Goal: Task Accomplishment & Management: Manage account settings

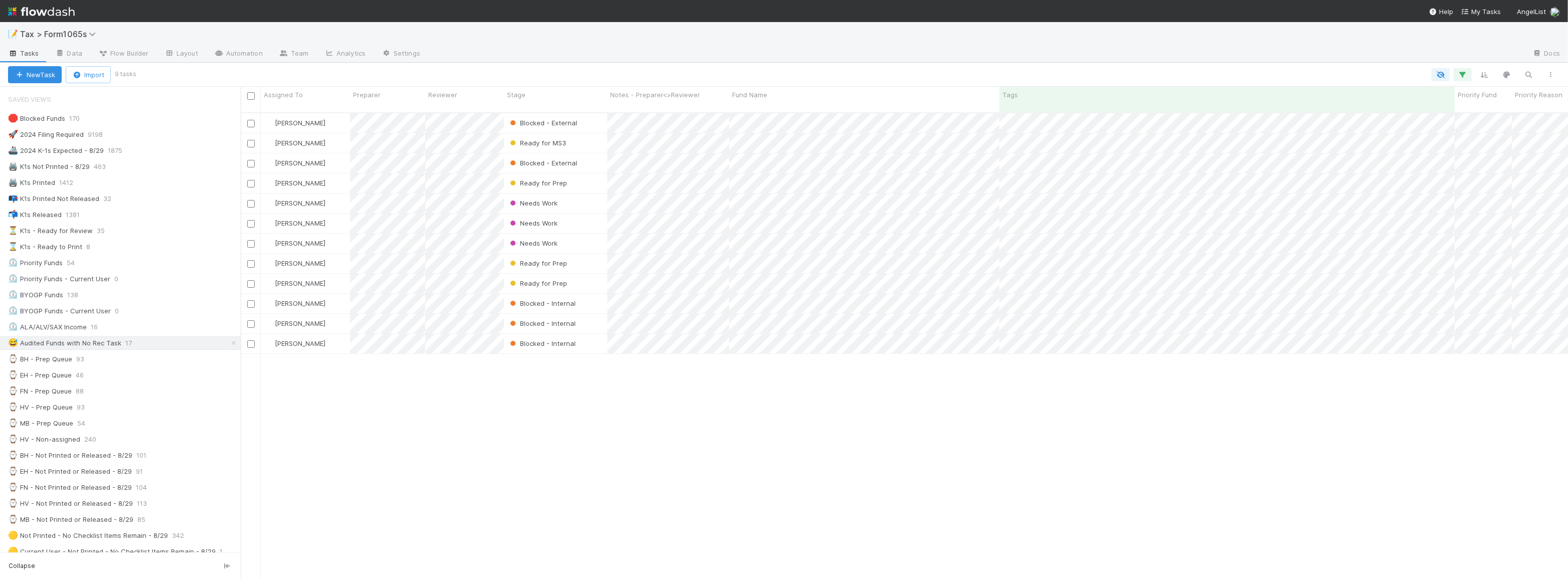
scroll to position [467, 1320]
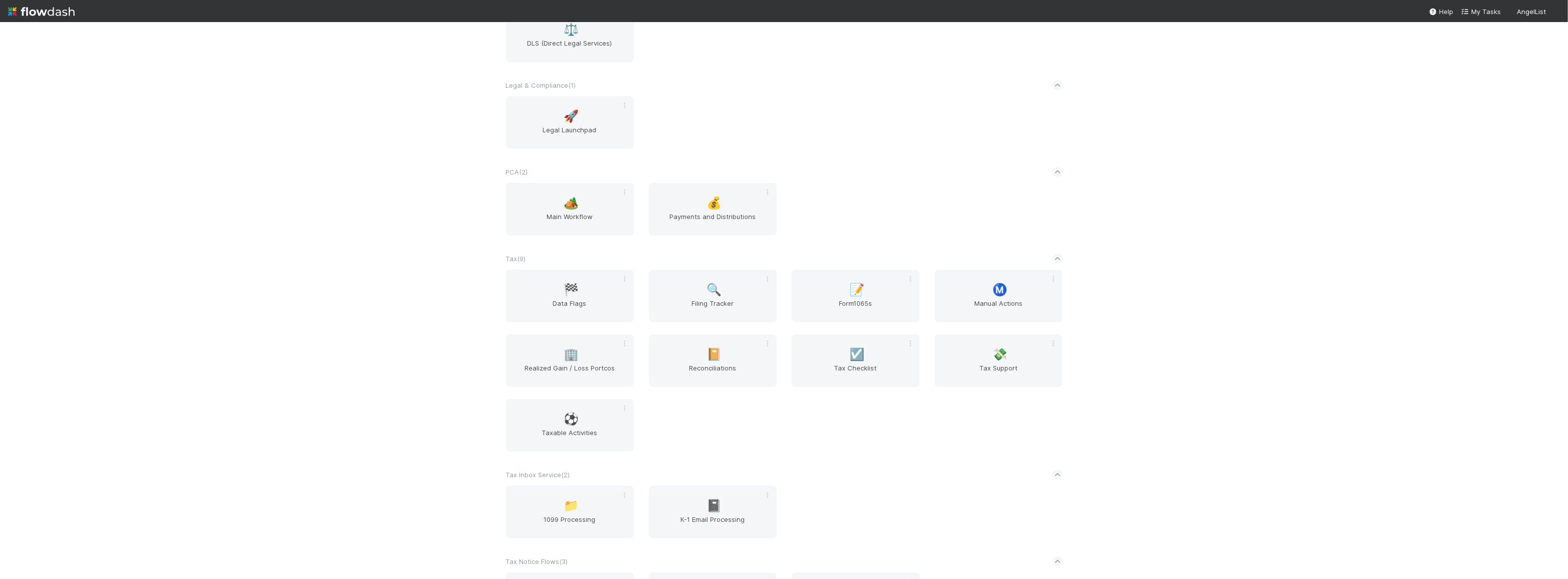
scroll to position [859, 0]
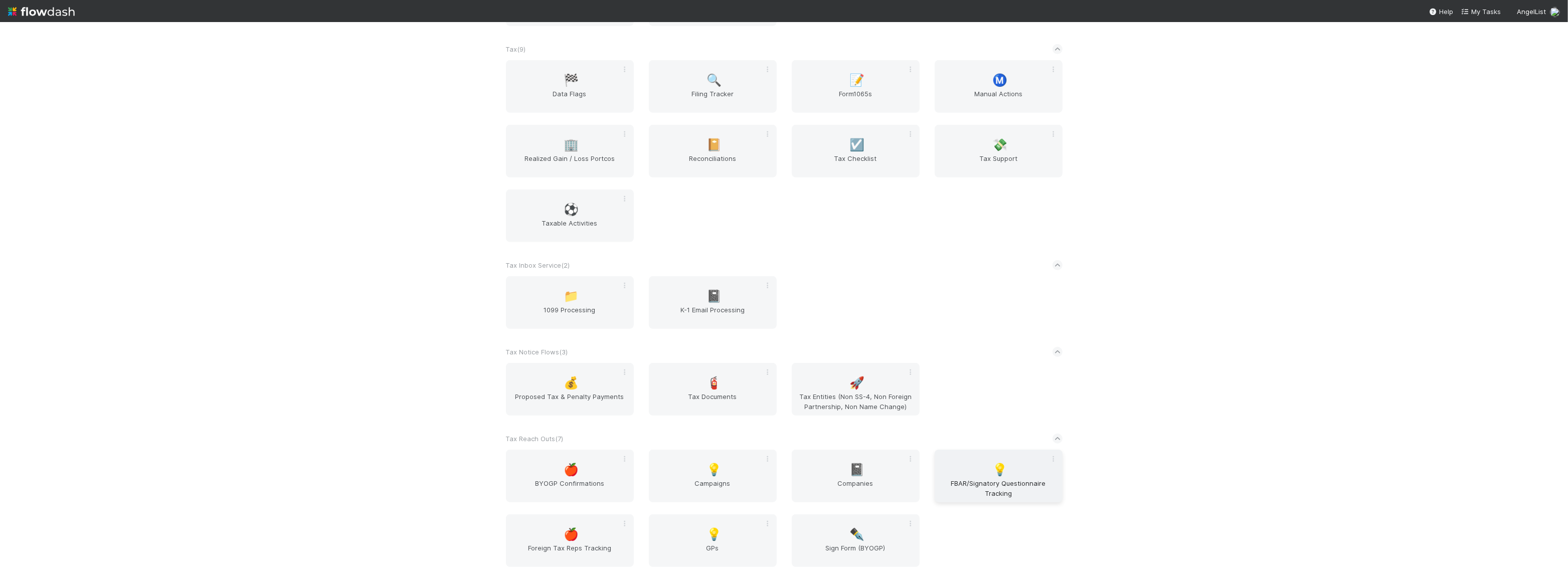
click at [971, 472] on div "💡 FBAR/Signatory Questionnaire Tracking" at bounding box center [999, 476] width 128 height 53
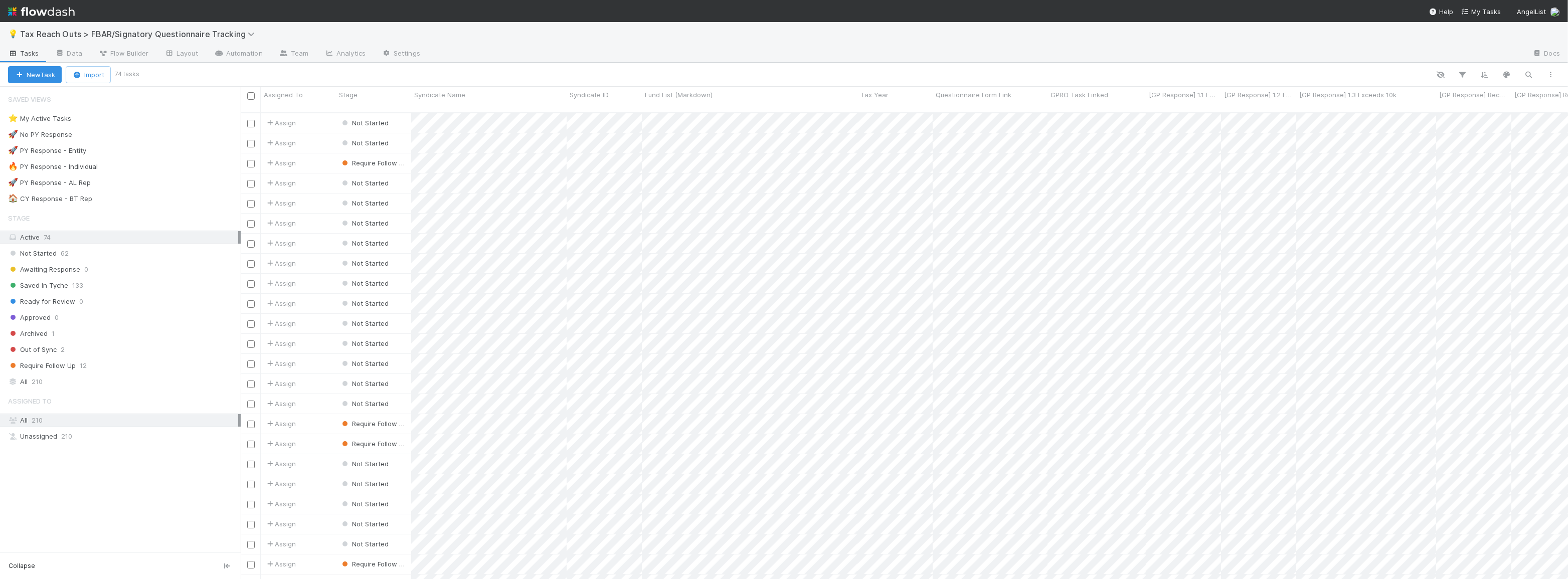
scroll to position [467, 1320]
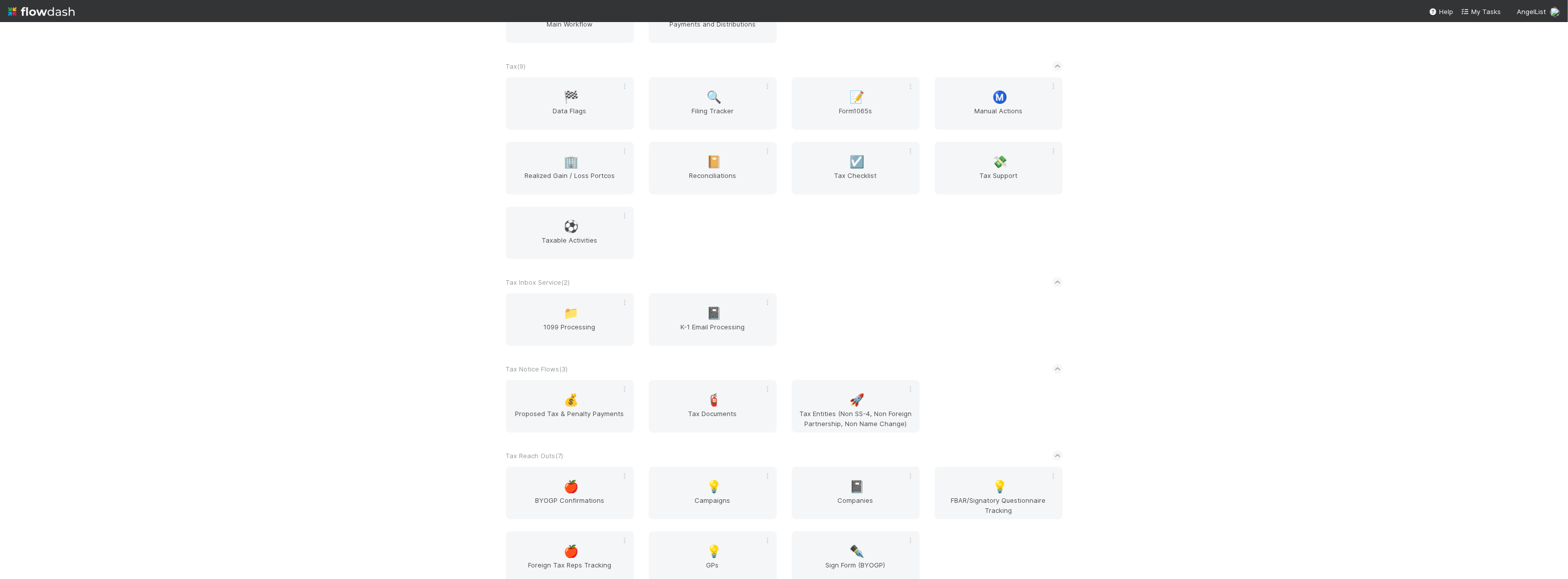
scroll to position [859, 0]
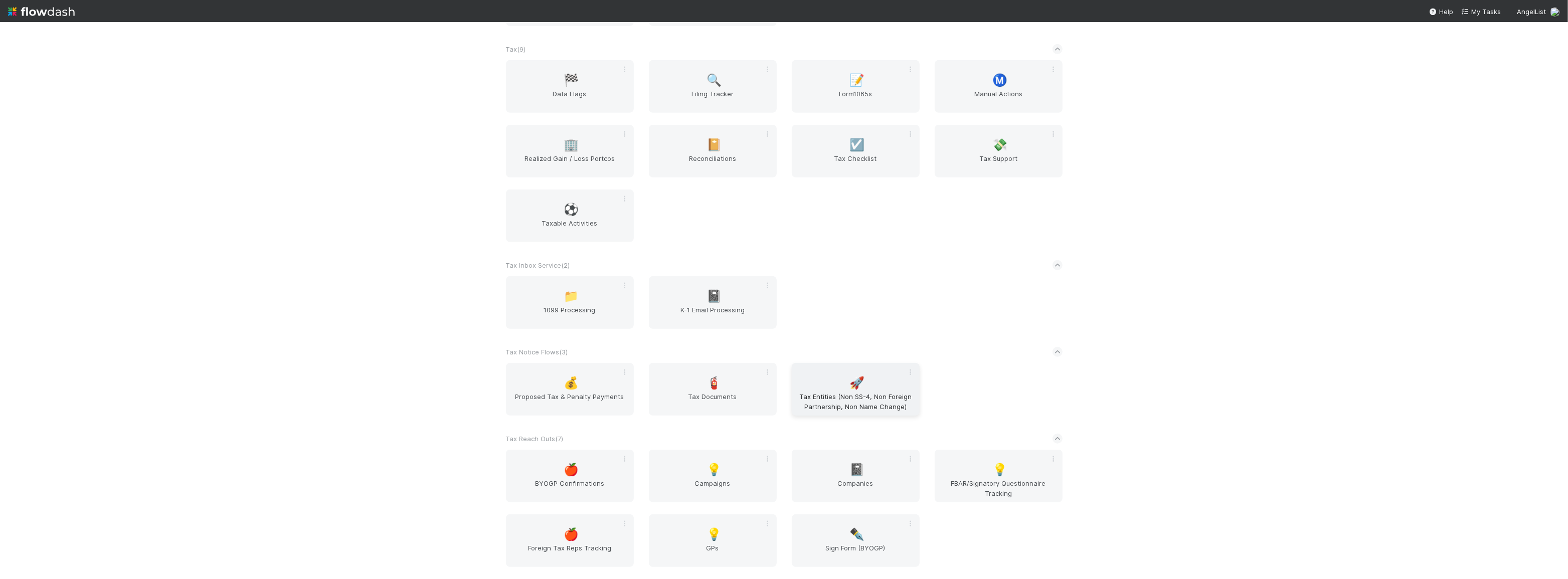
click at [827, 383] on div "🚀 Tax Entities (Non SS-4, Non Foreign Partnership, Non Name Change)" at bounding box center [856, 389] width 128 height 53
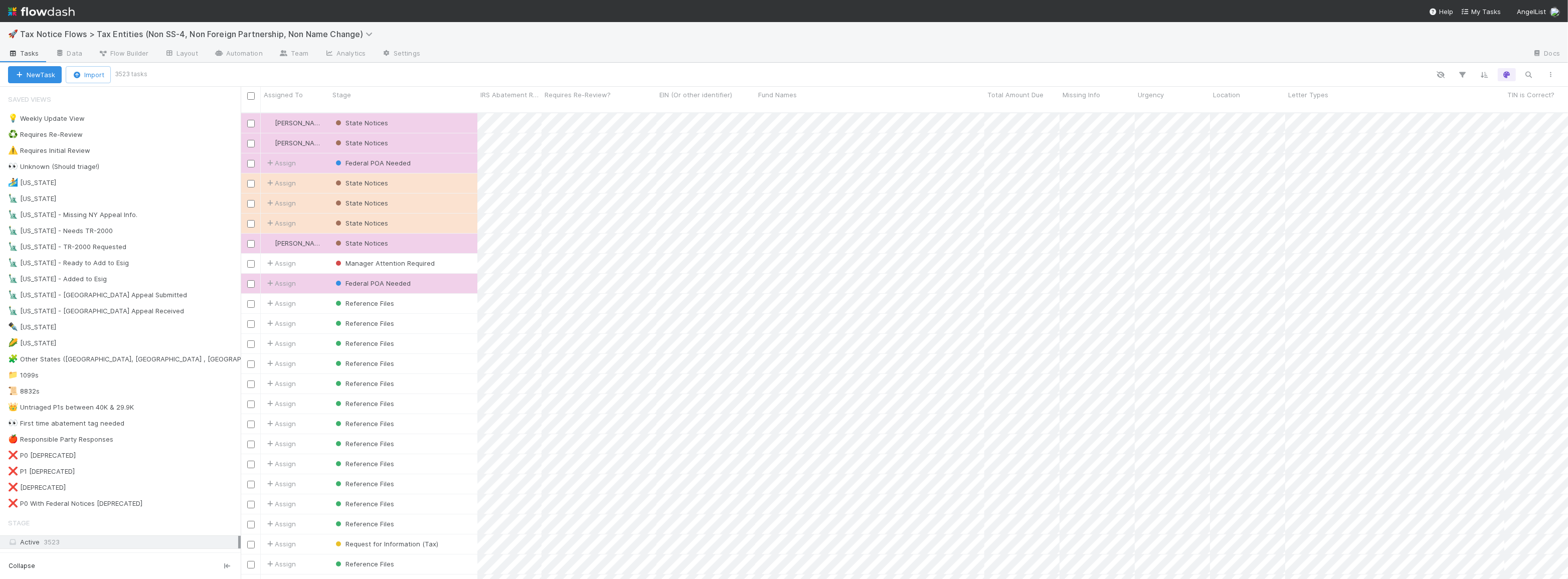
scroll to position [467, 1320]
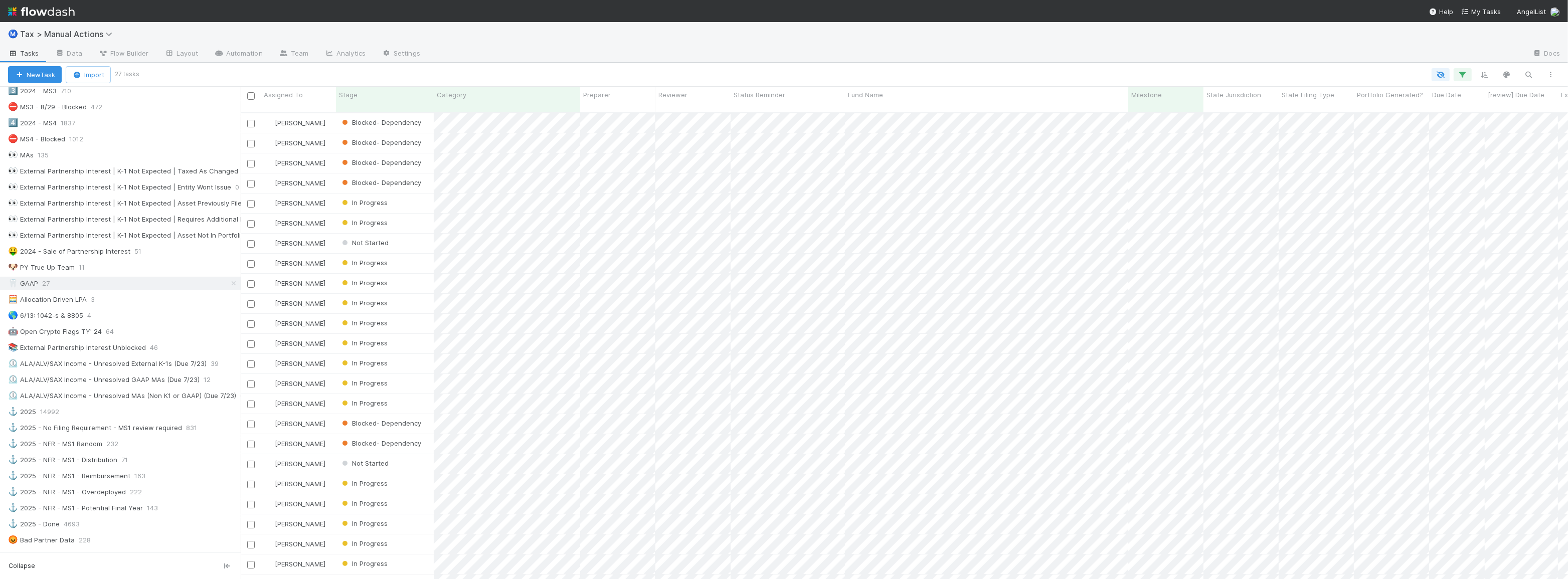
scroll to position [194, 0]
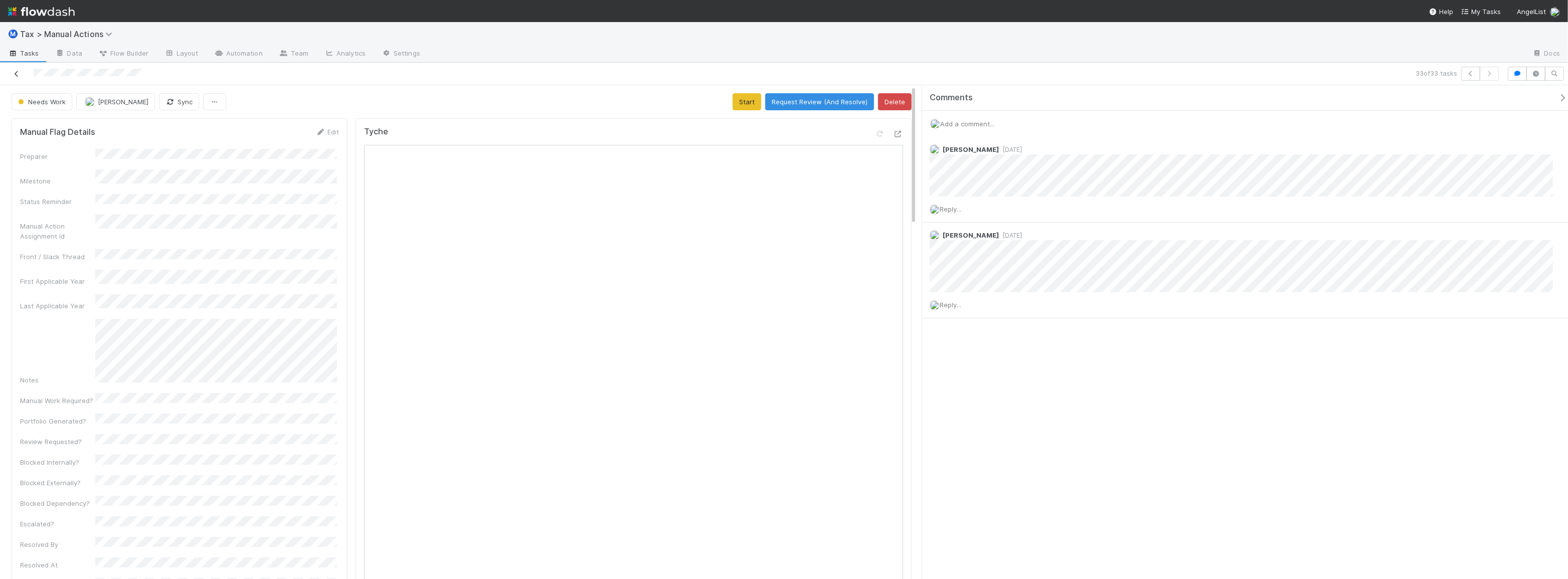
click at [12, 73] on icon at bounding box center [17, 73] width 10 height 7
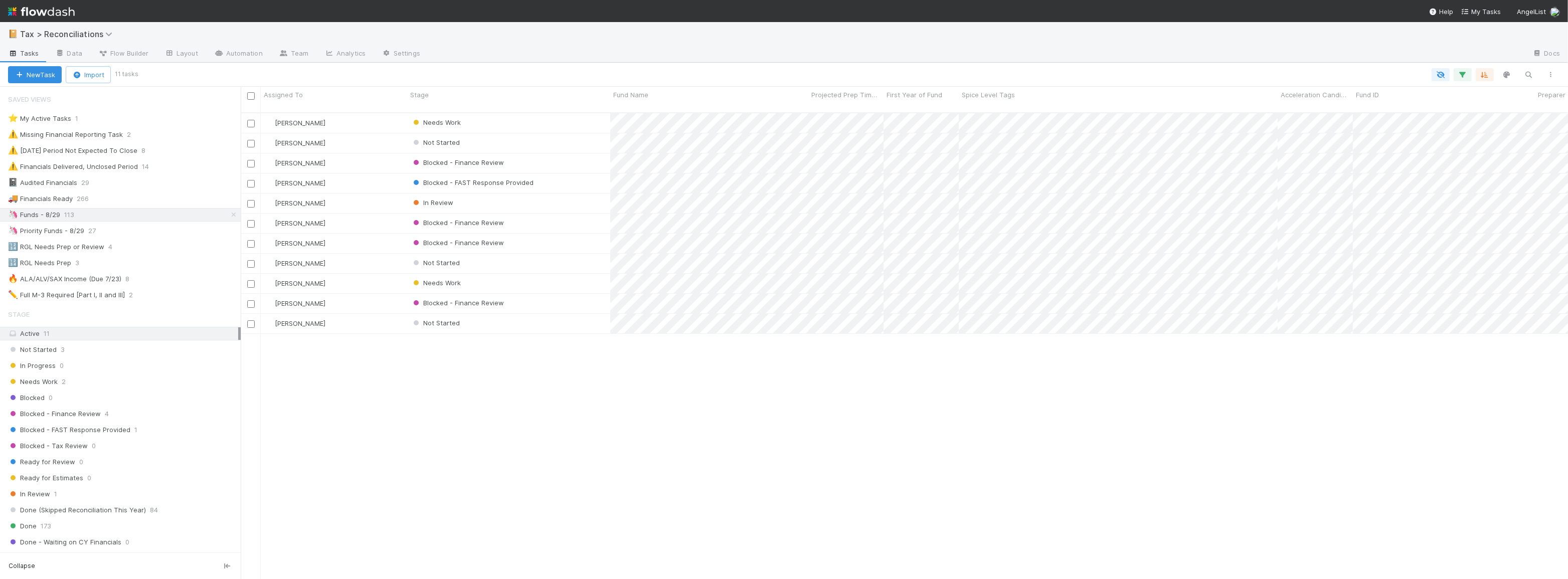
scroll to position [467, 1320]
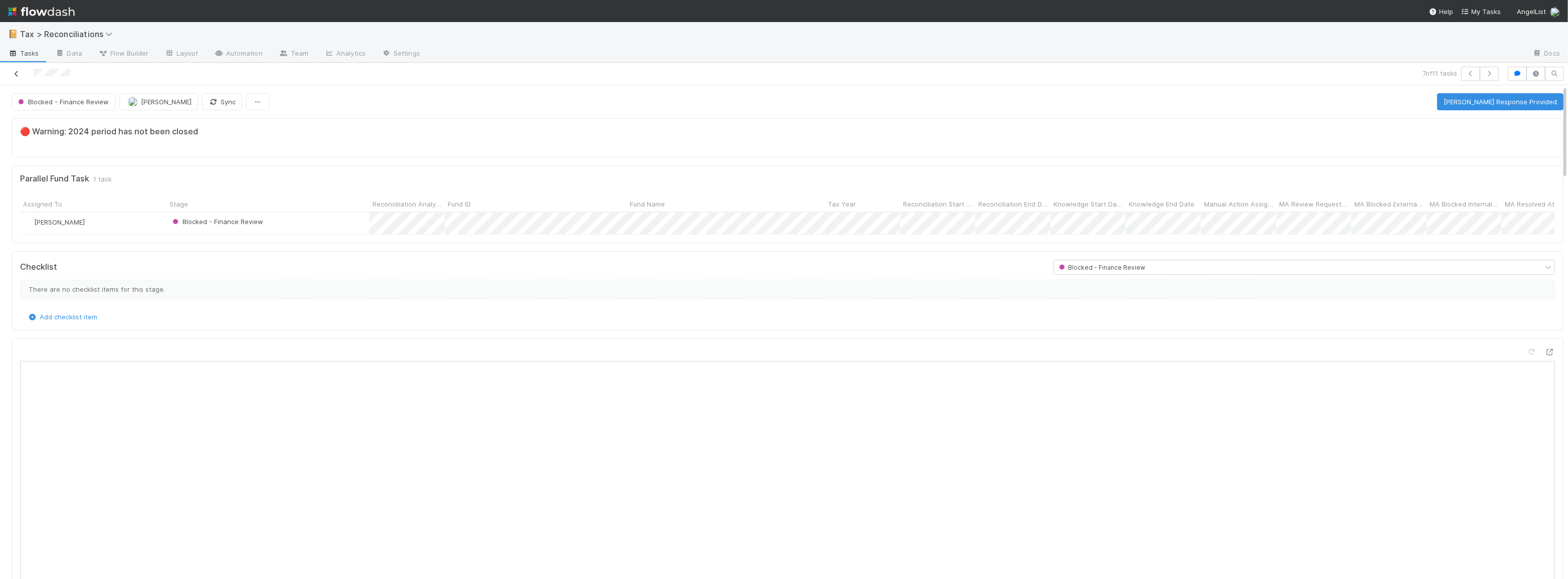
scroll to position [197, 1514]
click at [15, 75] on icon at bounding box center [17, 73] width 10 height 7
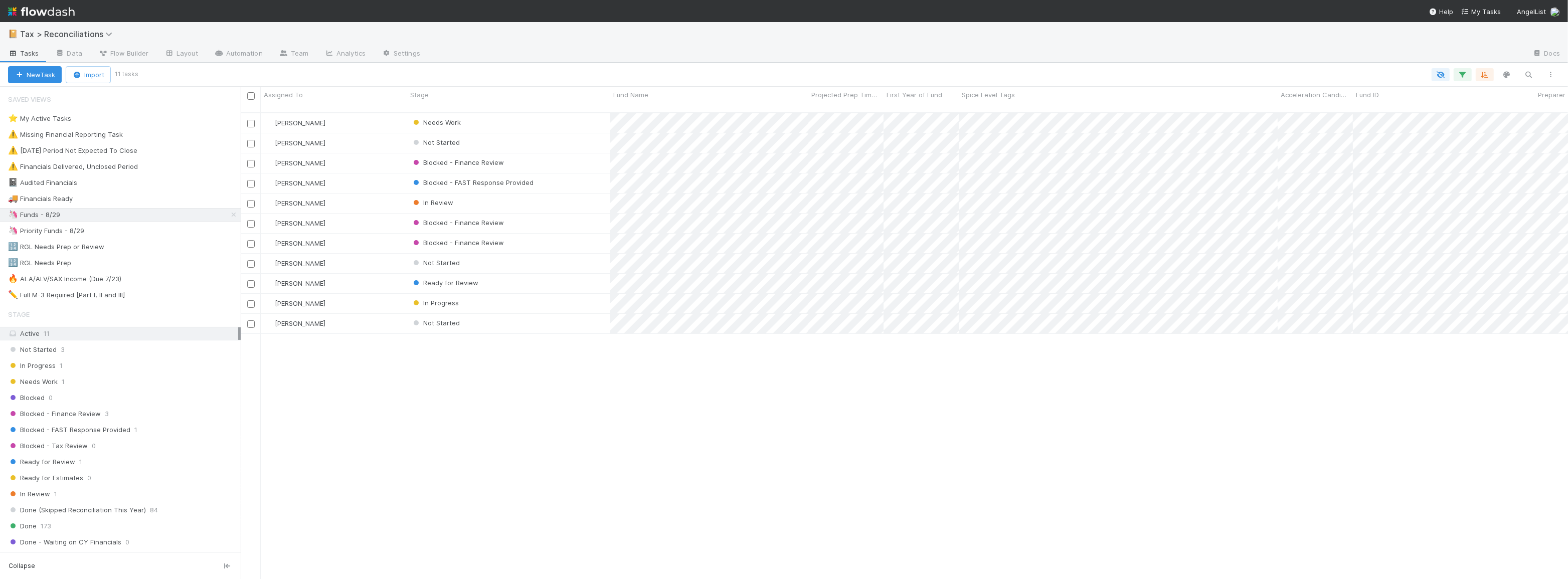
scroll to position [467, 1320]
click at [572, 117] on div "Needs Work" at bounding box center [509, 123] width 203 height 20
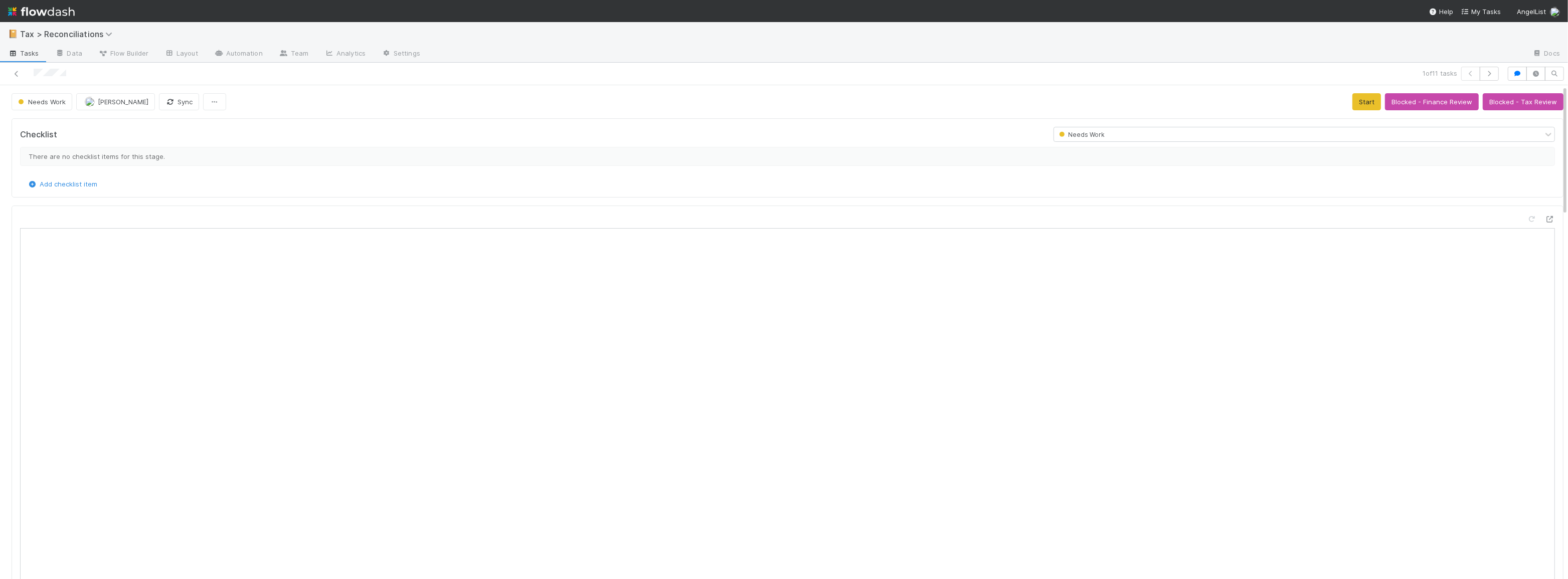
scroll to position [197, 742]
click at [1509, 76] on button "button" at bounding box center [1518, 73] width 19 height 14
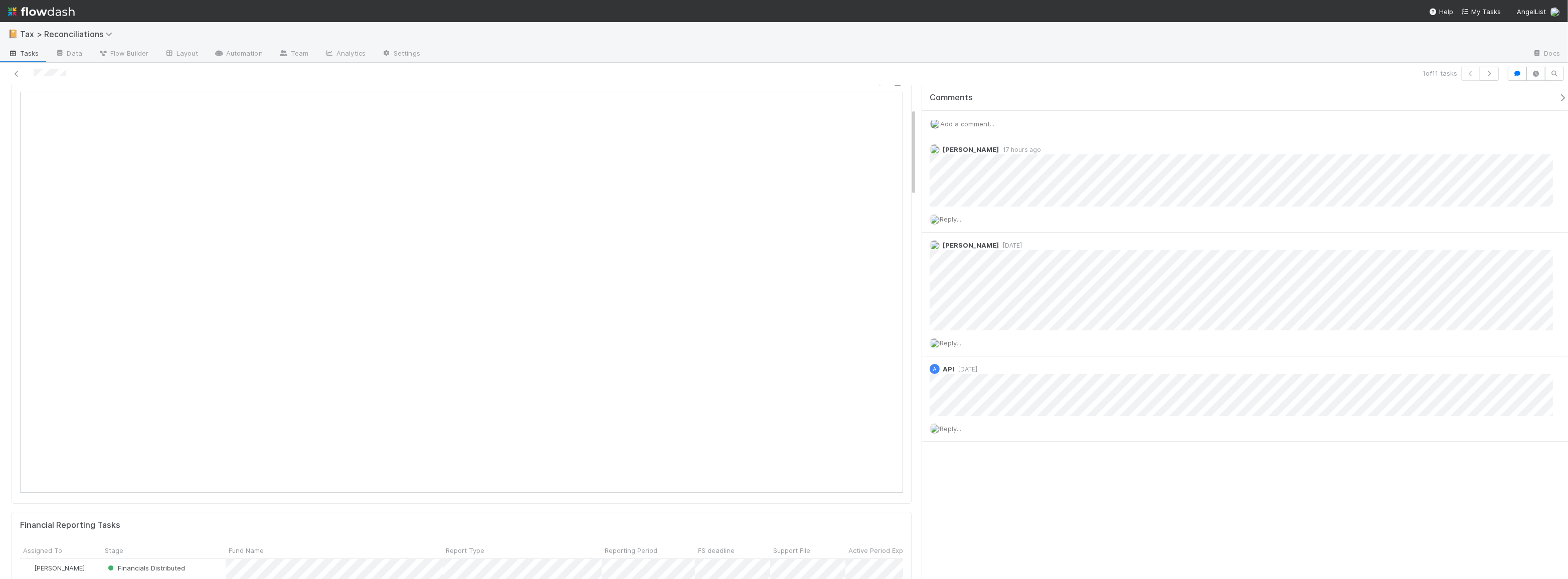
scroll to position [0, 0]
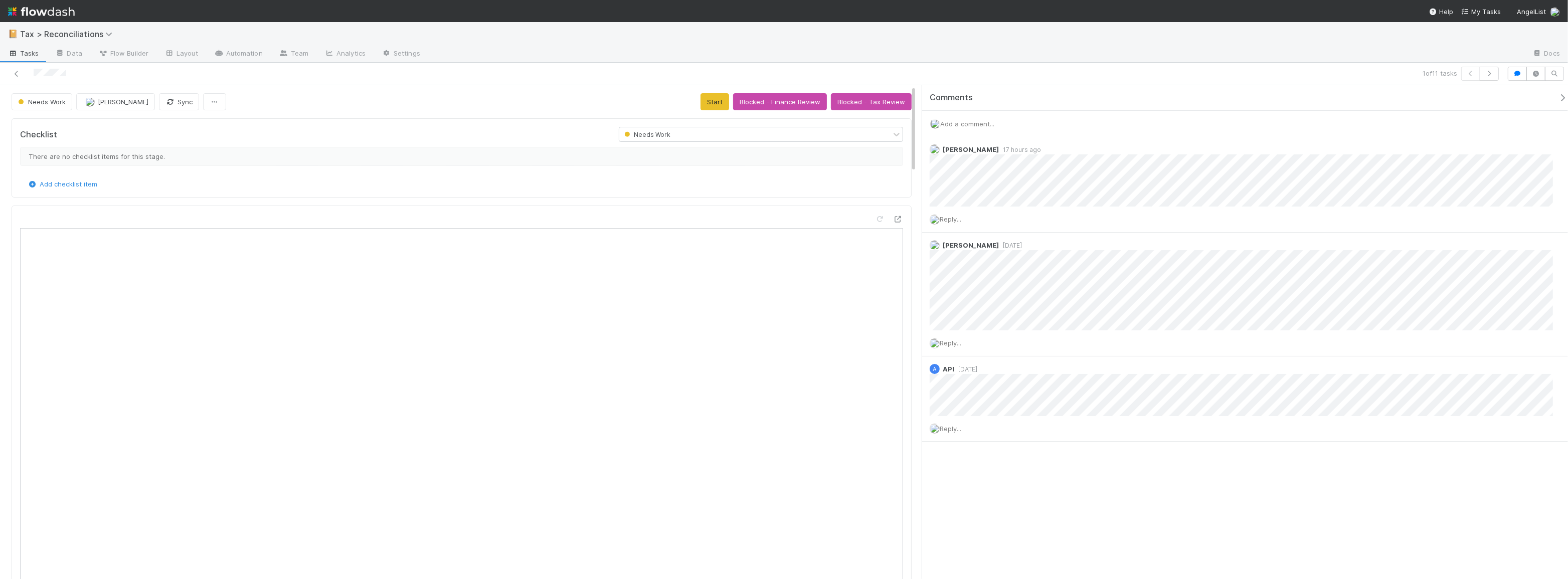
click at [9, 73] on div at bounding box center [379, 73] width 751 height 14
click at [14, 73] on icon at bounding box center [17, 73] width 10 height 7
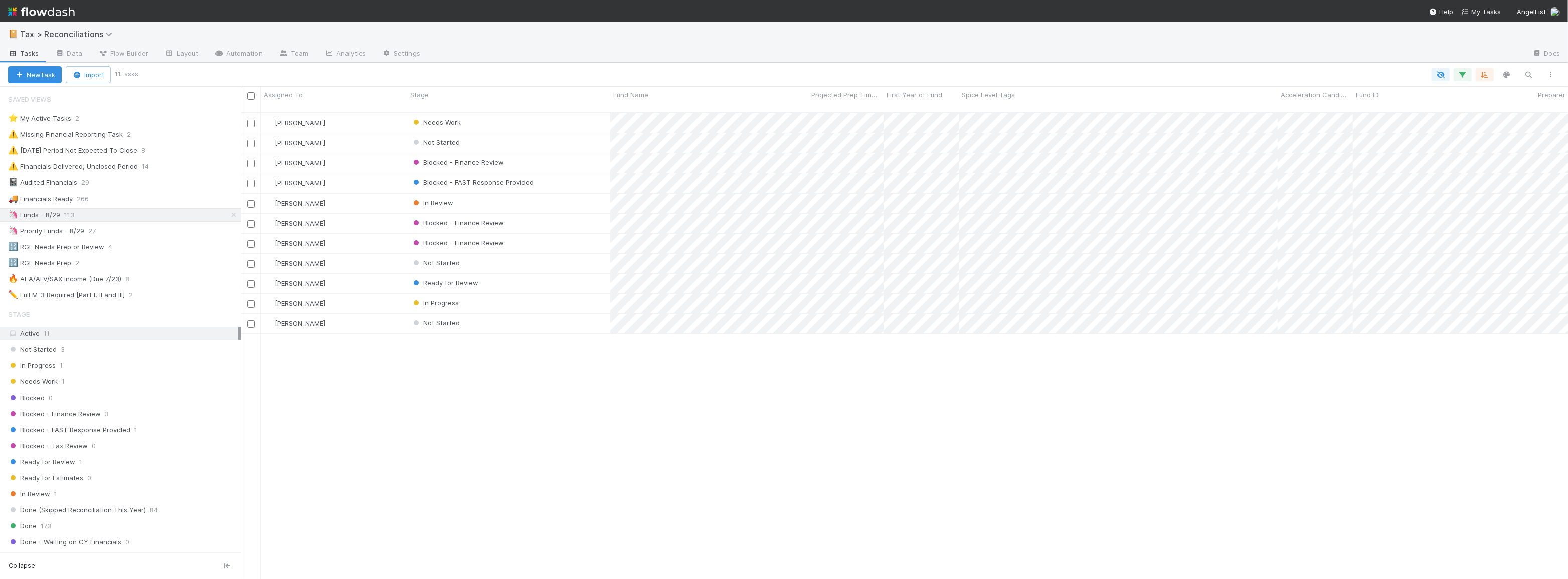
scroll to position [467, 1320]
click at [578, 255] on div "Not Started" at bounding box center [509, 263] width 203 height 20
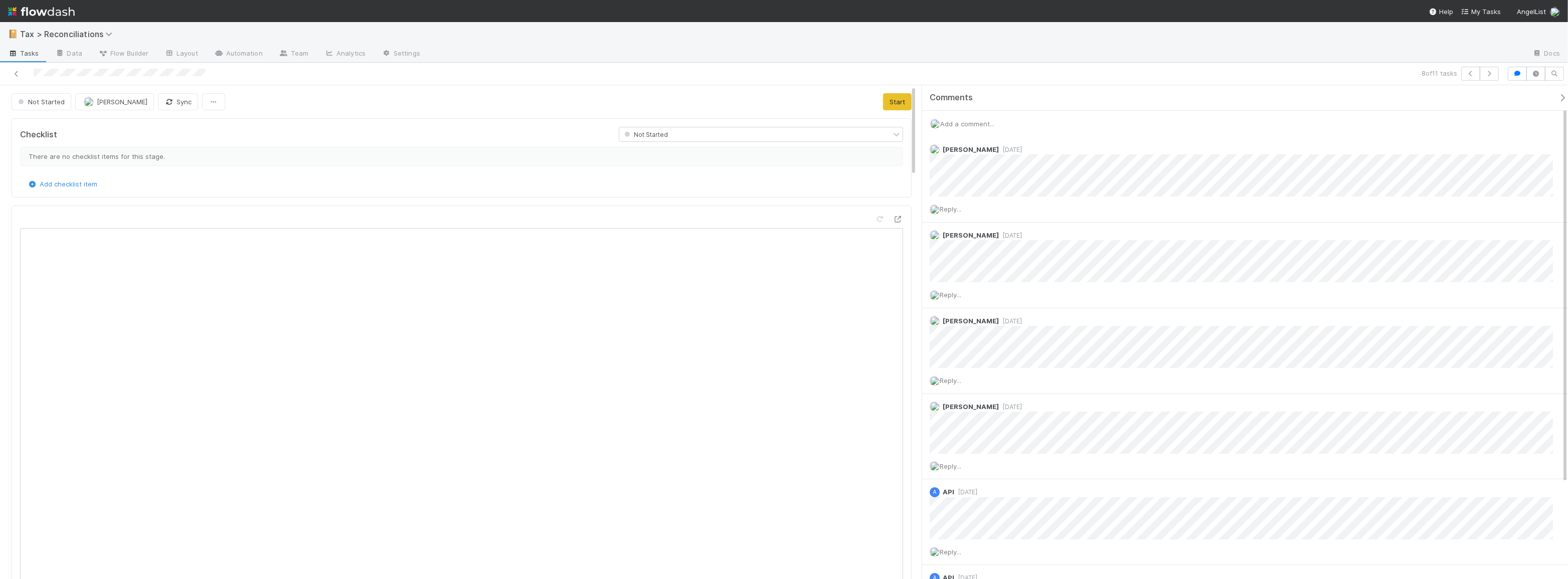
click at [17, 79] on div at bounding box center [379, 73] width 751 height 14
click at [17, 74] on icon at bounding box center [17, 73] width 10 height 7
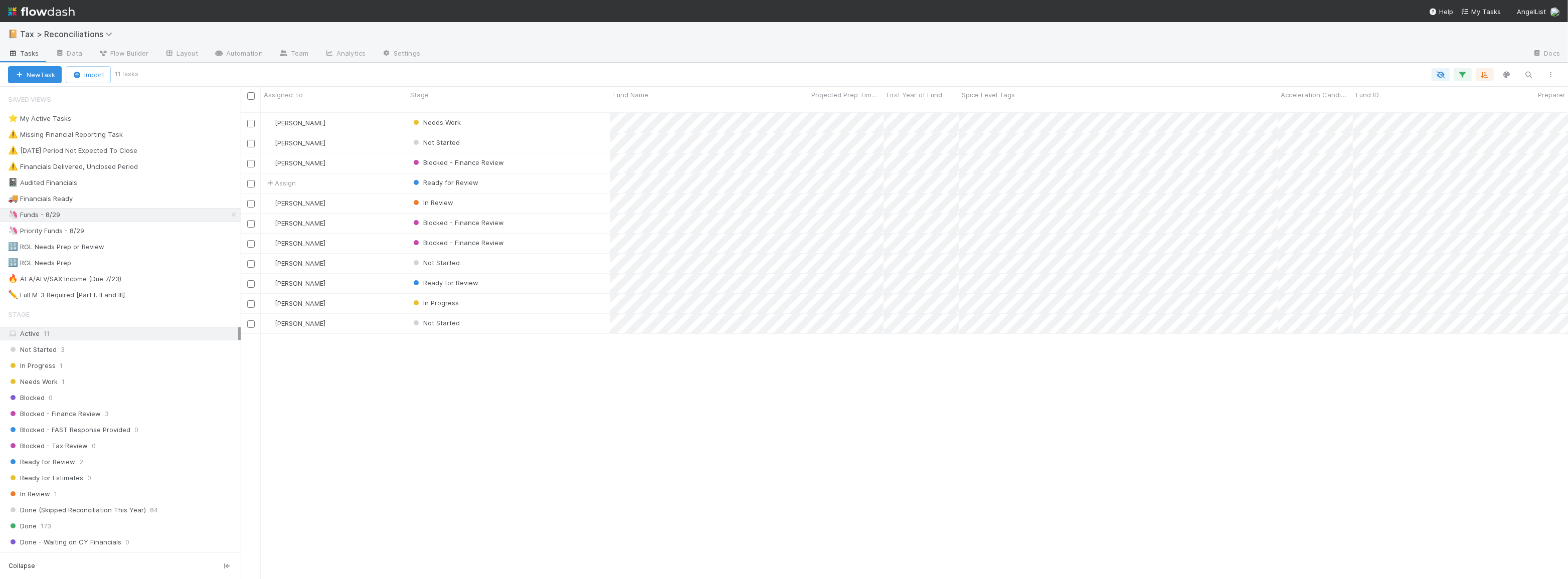
scroll to position [467, 1320]
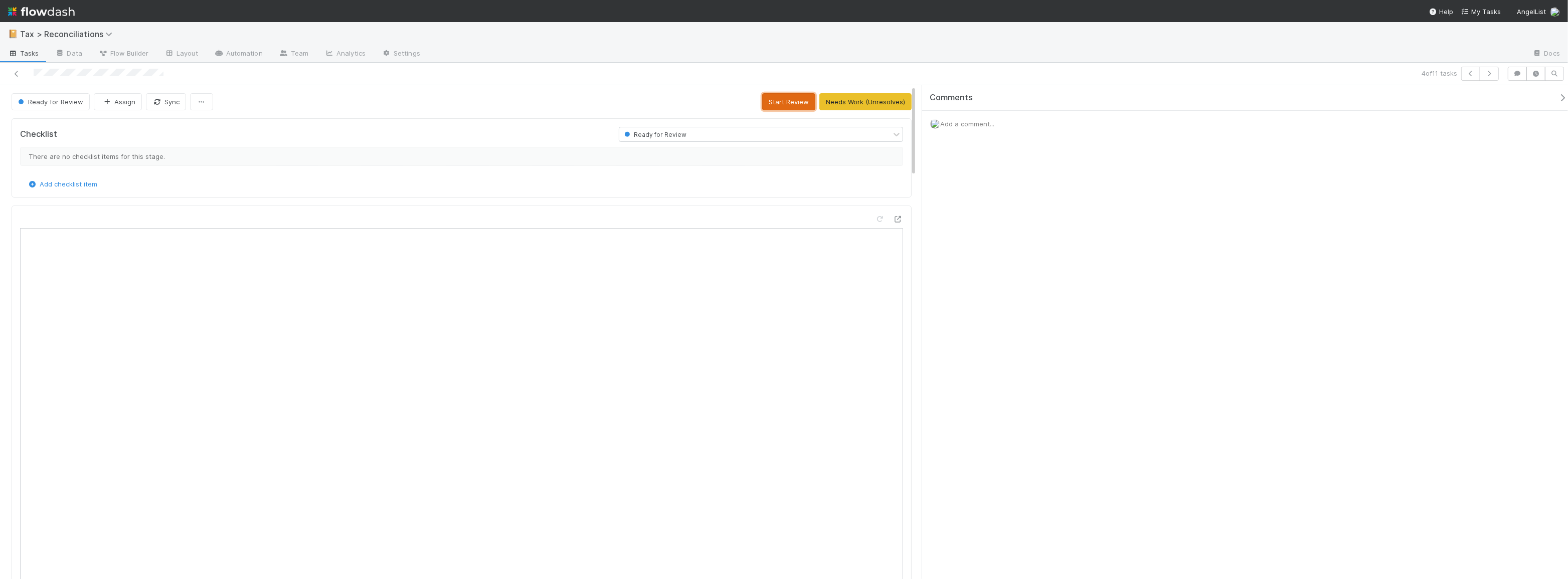
click at [792, 106] on button "Start Review" at bounding box center [789, 101] width 53 height 17
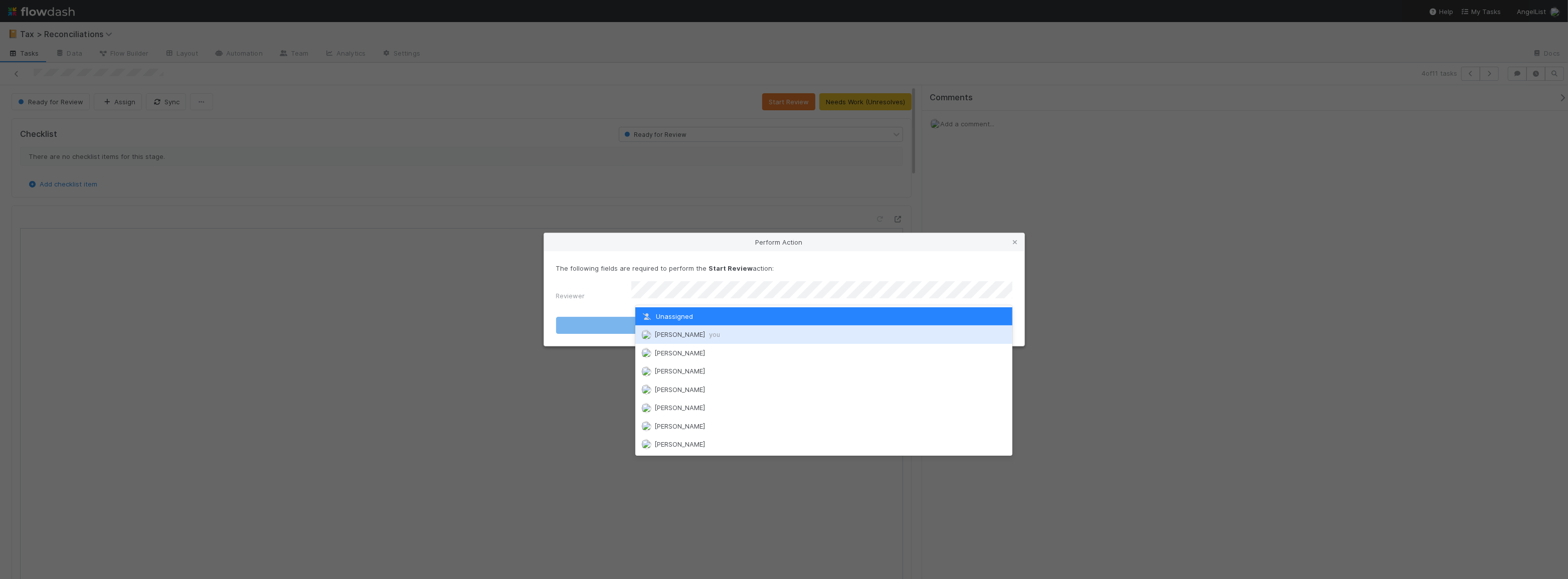
click at [769, 335] on div "Moein Zandi you" at bounding box center [824, 334] width 377 height 18
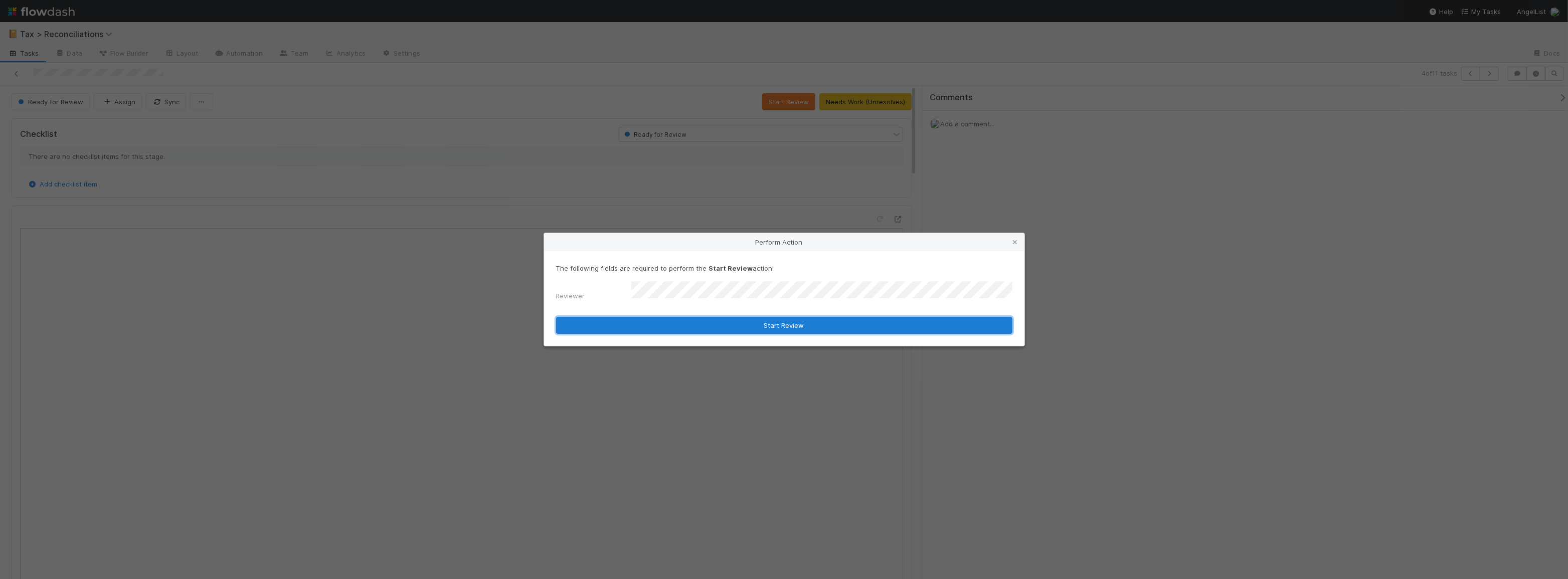
click at [789, 323] on button "Start Review" at bounding box center [784, 325] width 456 height 17
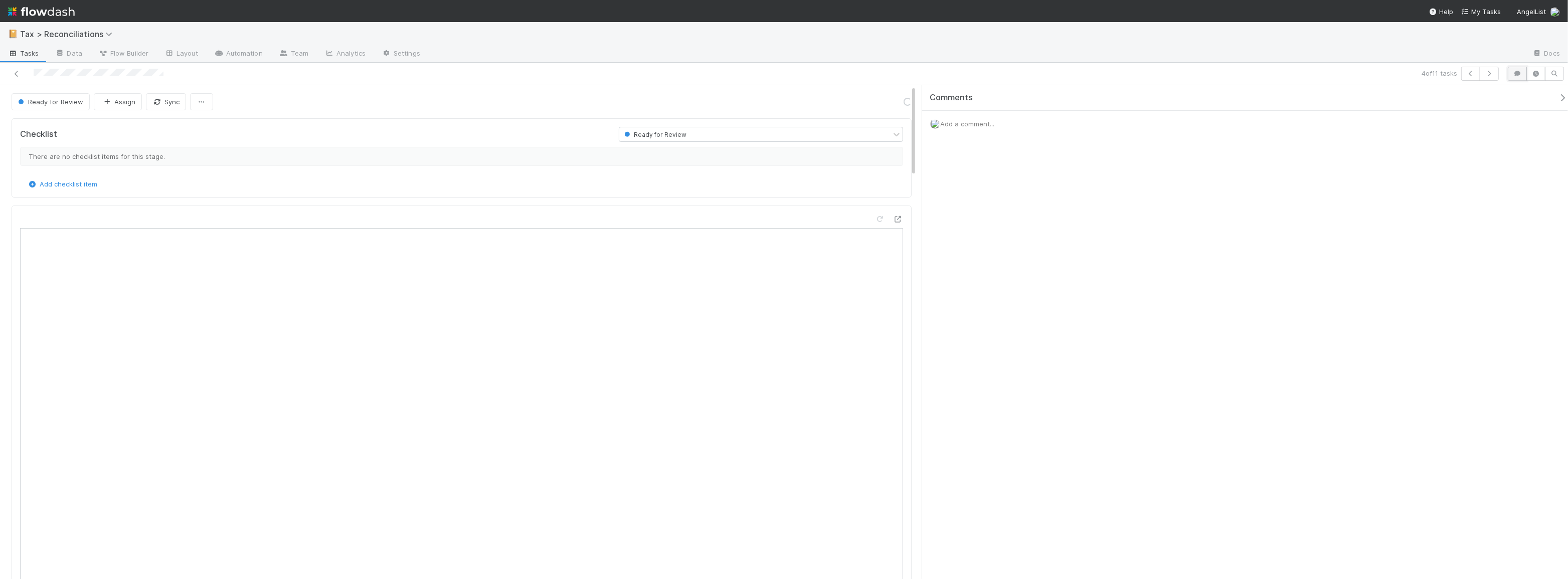
click at [1514, 73] on icon "button" at bounding box center [1518, 73] width 10 height 6
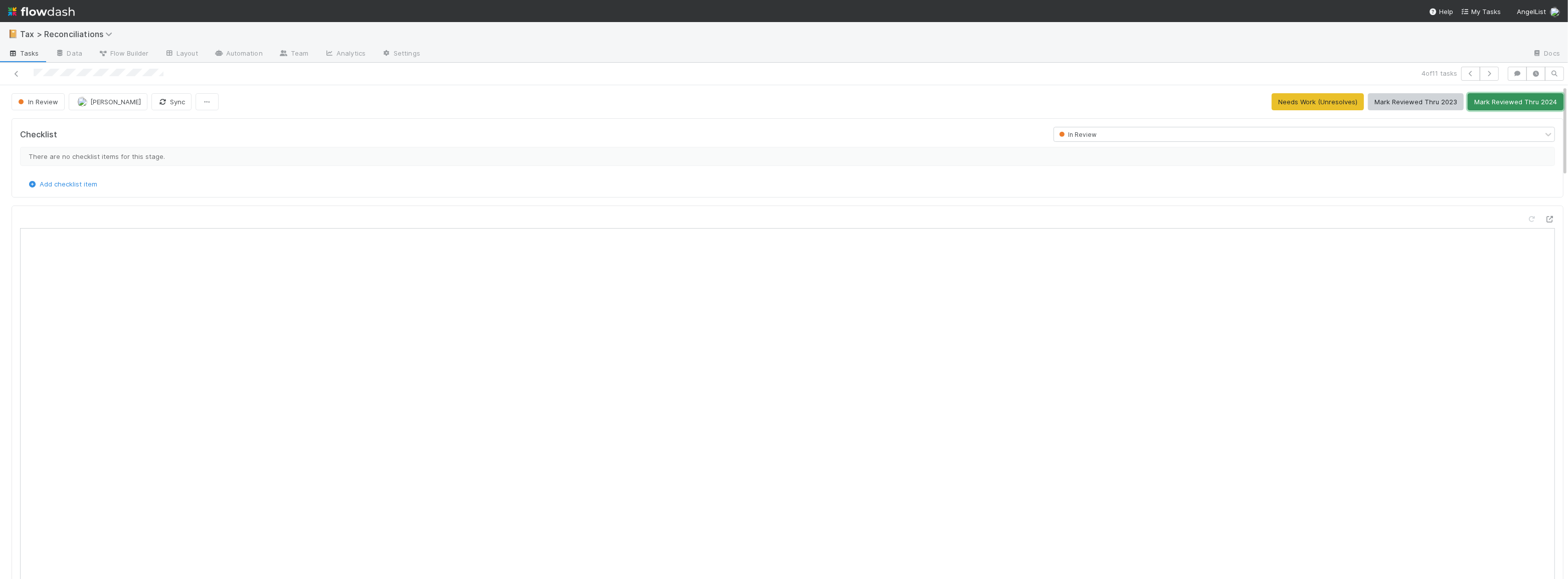
click at [1509, 105] on button "Mark Reviewed Thru 2024" at bounding box center [1516, 101] width 95 height 17
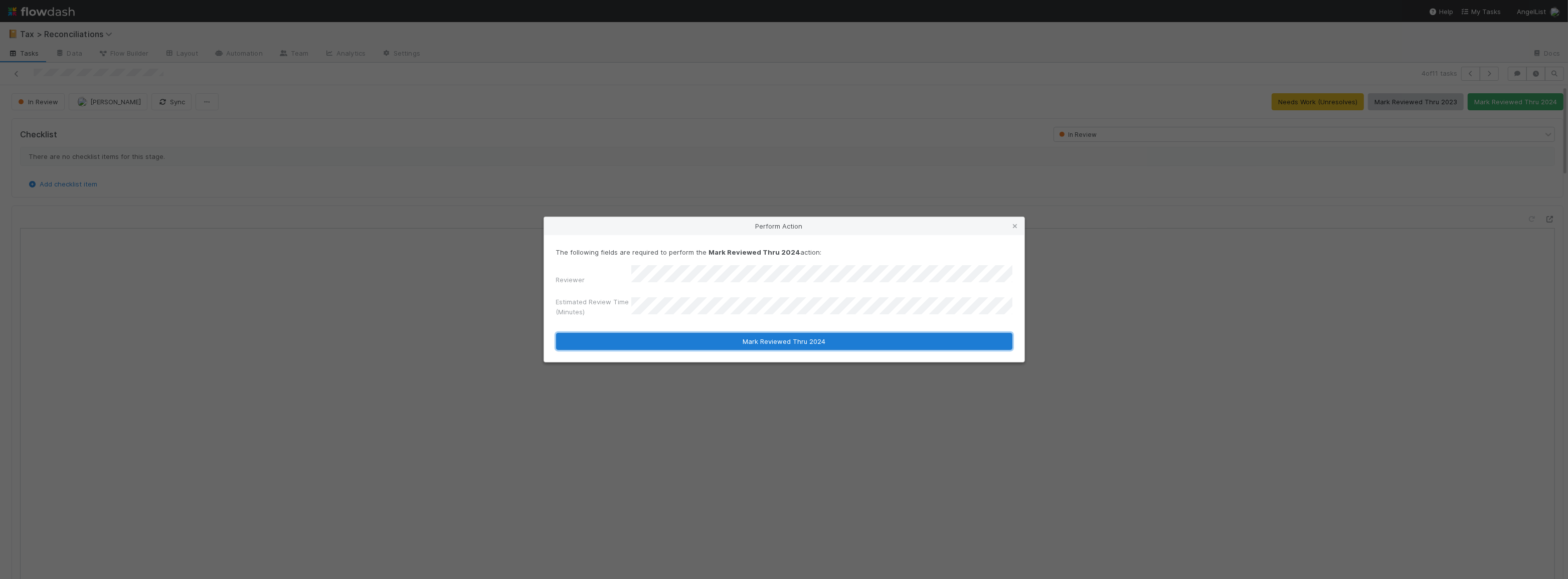
click at [771, 338] on button "Mark Reviewed Thru 2024" at bounding box center [784, 341] width 456 height 17
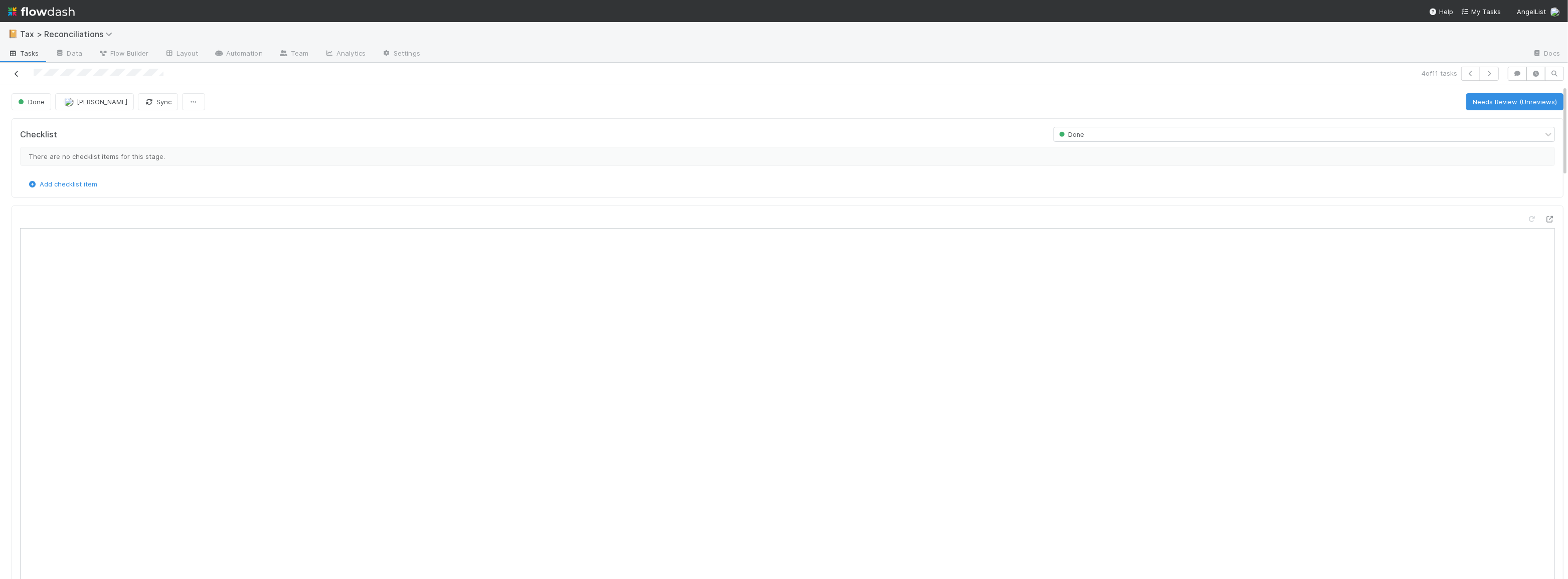
click at [15, 73] on icon at bounding box center [17, 73] width 10 height 7
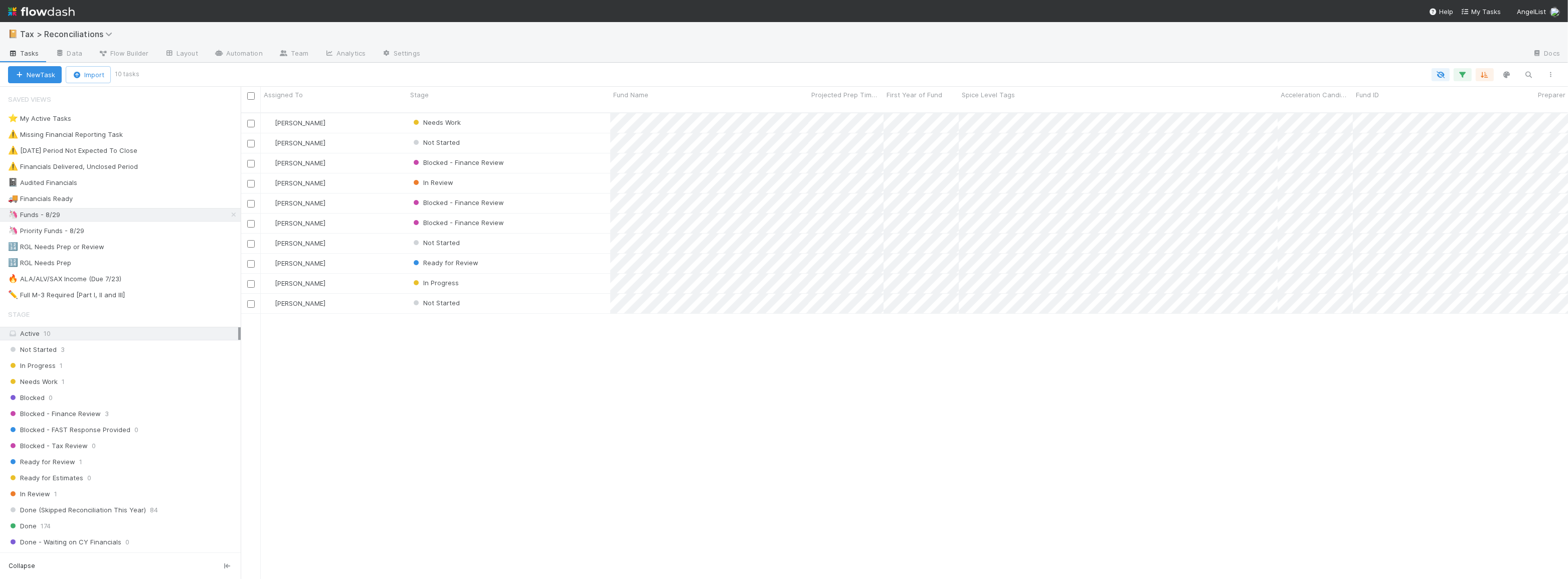
scroll to position [467, 1320]
click at [955, 402] on div "Blake Hall Needs Work 3 1 1 30 1/28/25, 8:46:32 AM 8/18/25, 6:27:36 AM 6 Blake …" at bounding box center [905, 350] width 1328 height 474
click at [588, 233] on div "Not Started" at bounding box center [509, 243] width 203 height 20
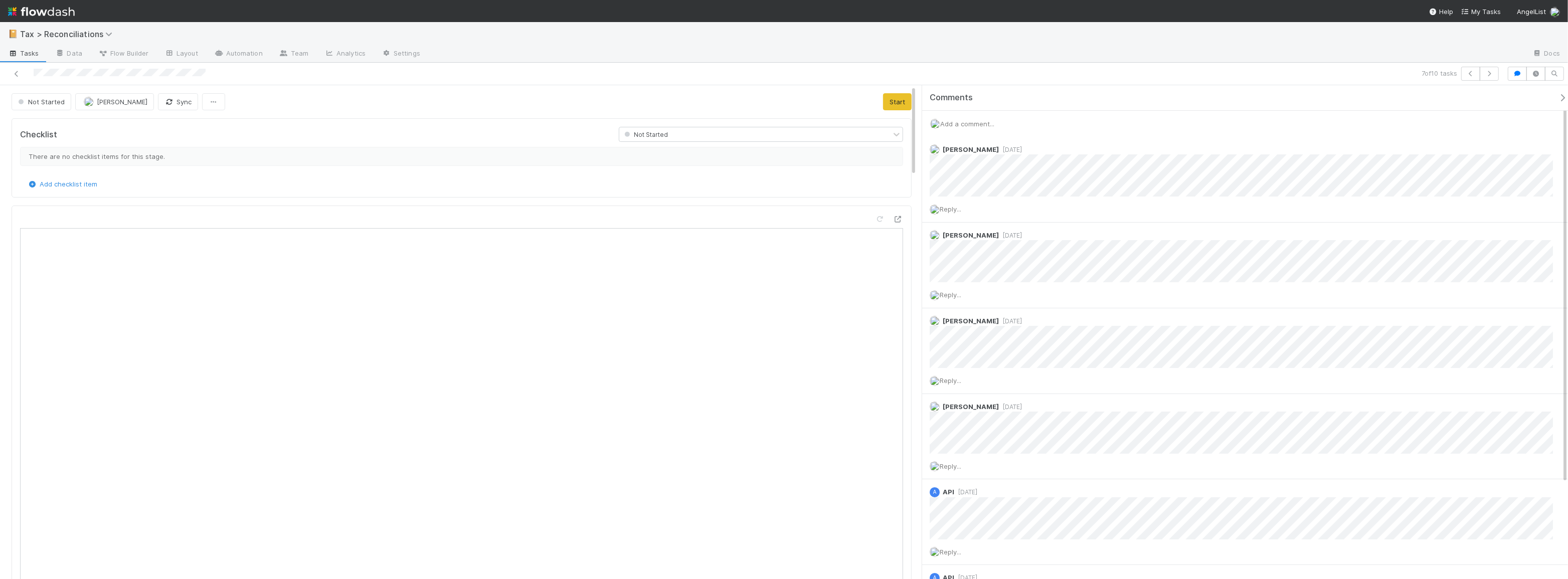
scroll to position [197, 419]
click at [1517, 73] on icon "button" at bounding box center [1518, 73] width 10 height 6
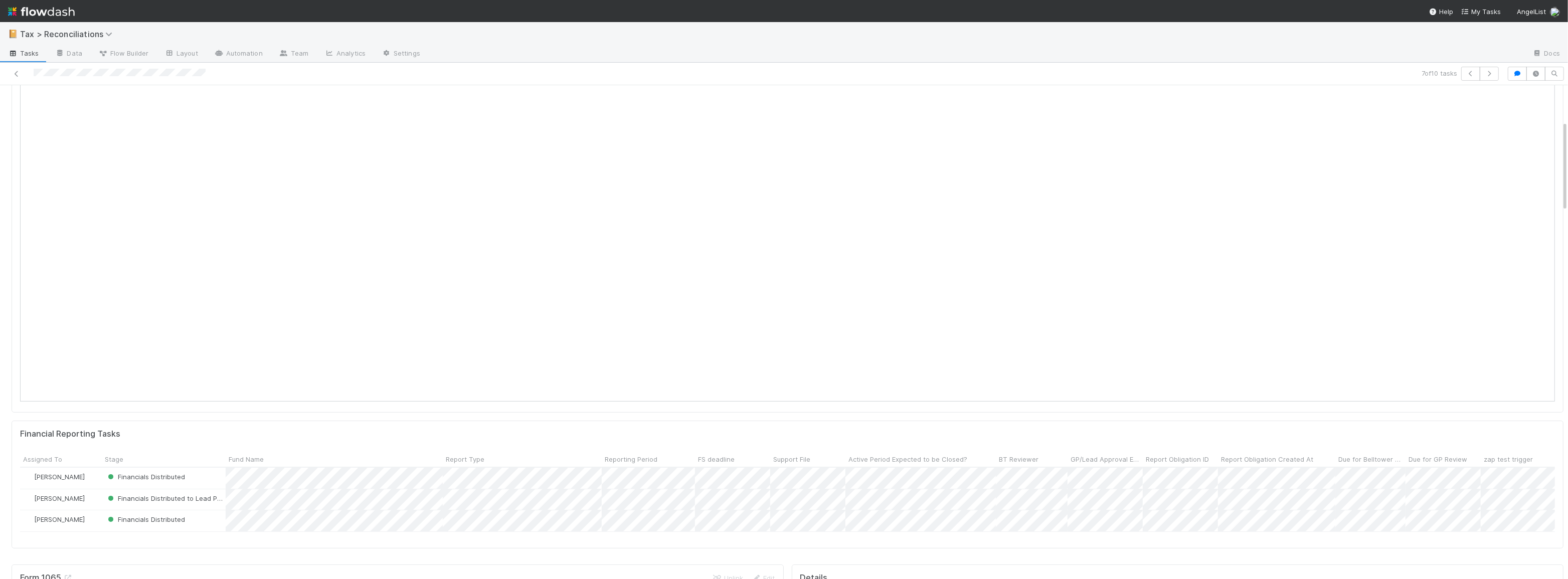
scroll to position [0, 0]
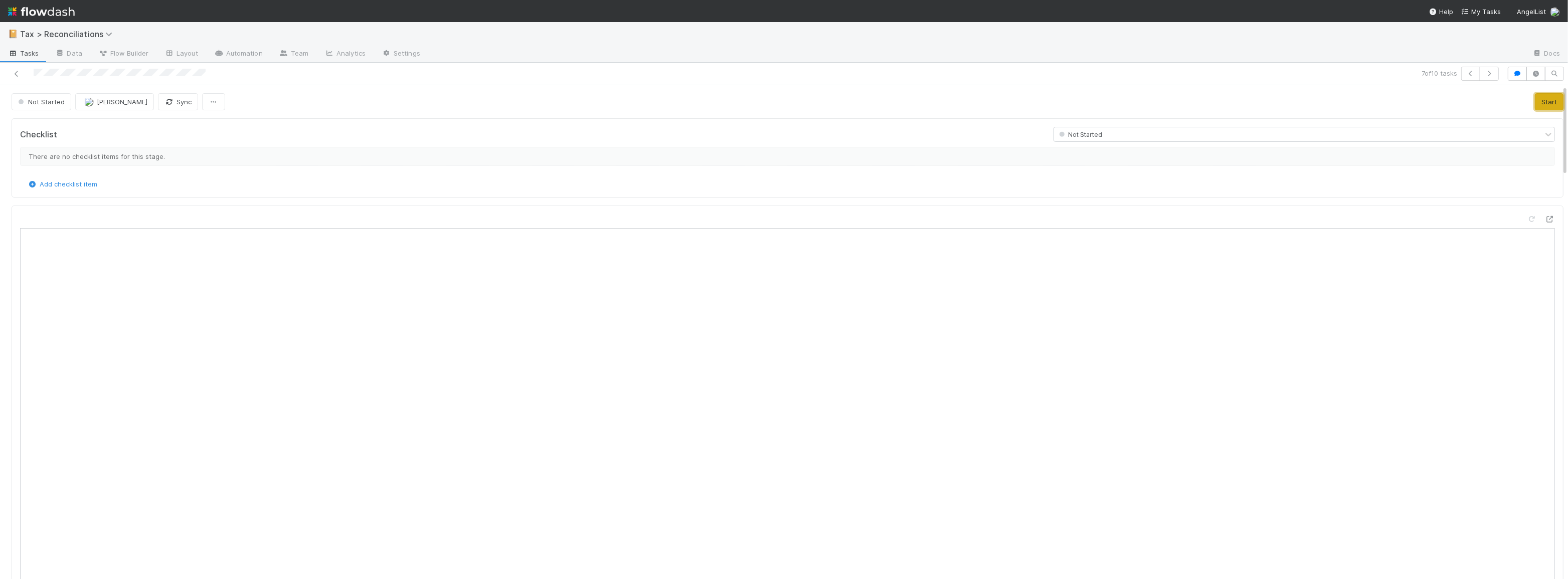
click at [1536, 101] on button "Start" at bounding box center [1549, 101] width 29 height 17
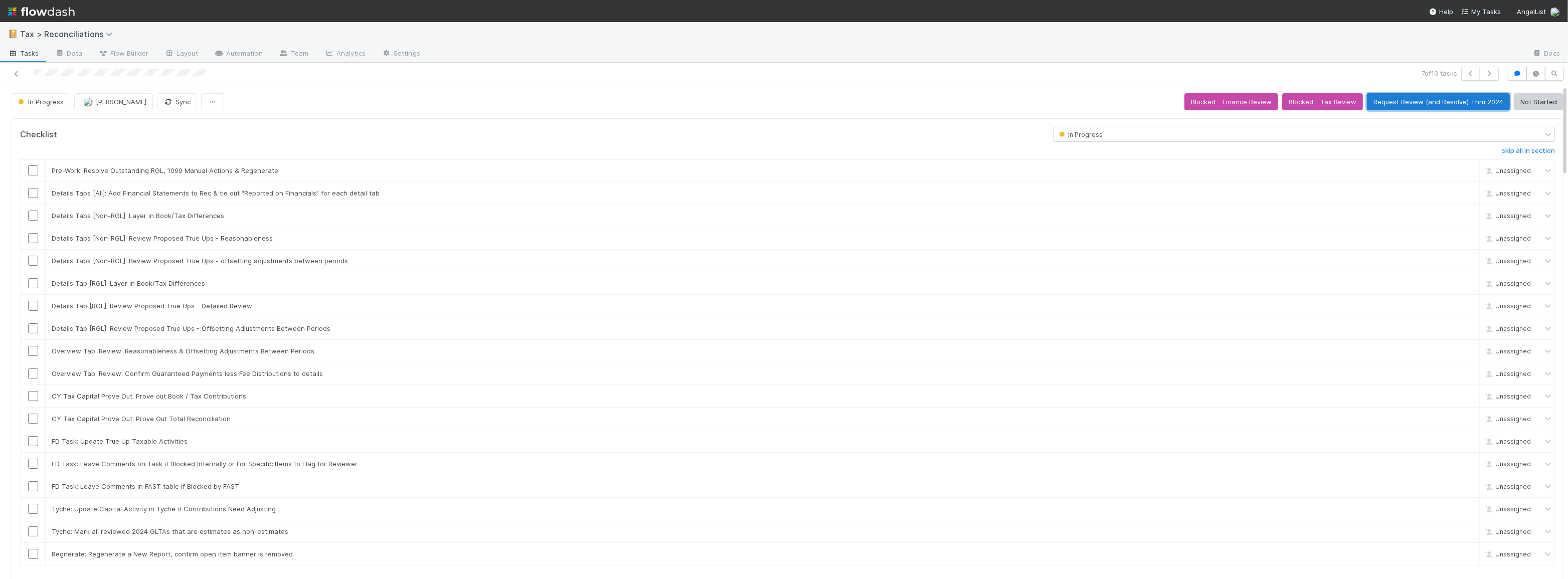
click at [1400, 102] on button "Request Review (and Resolve) Thru 2024" at bounding box center [1439, 101] width 143 height 17
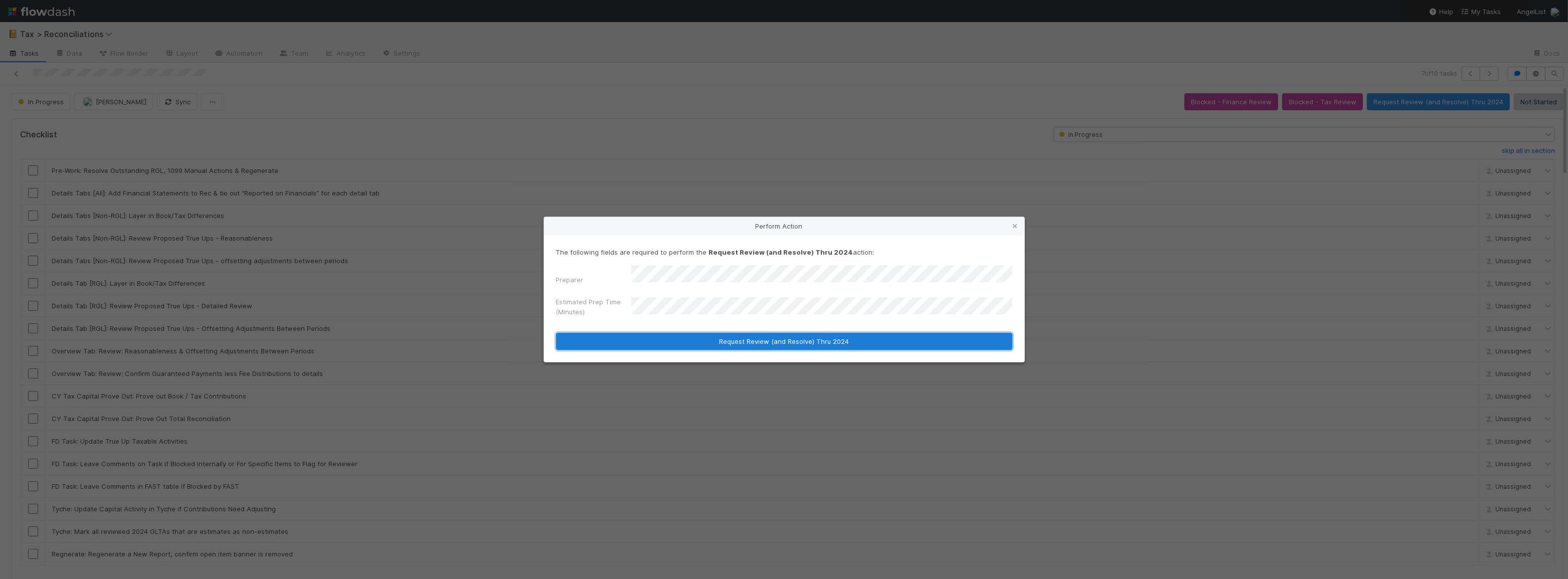
click at [784, 340] on button "Request Review (and Resolve) Thru 2024" at bounding box center [784, 341] width 456 height 17
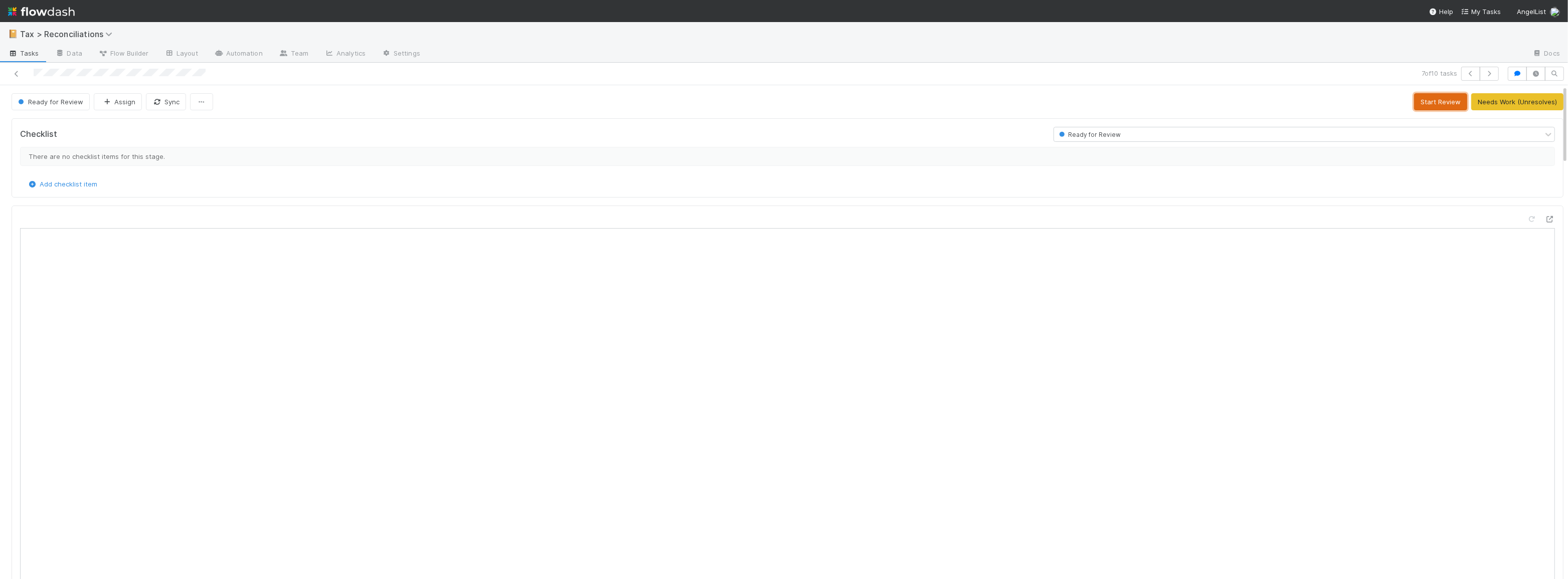
click at [1417, 103] on button "Start Review" at bounding box center [1441, 101] width 53 height 17
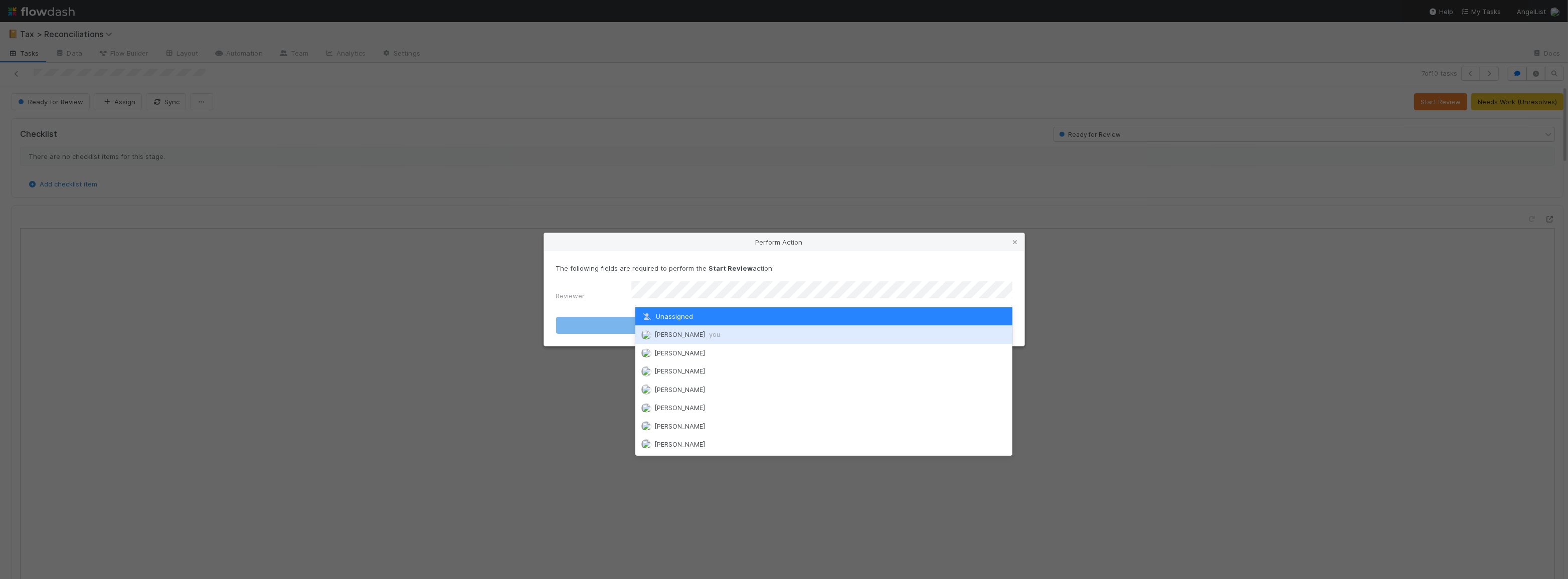
click at [855, 329] on div "Moein Zandi you" at bounding box center [824, 334] width 377 height 18
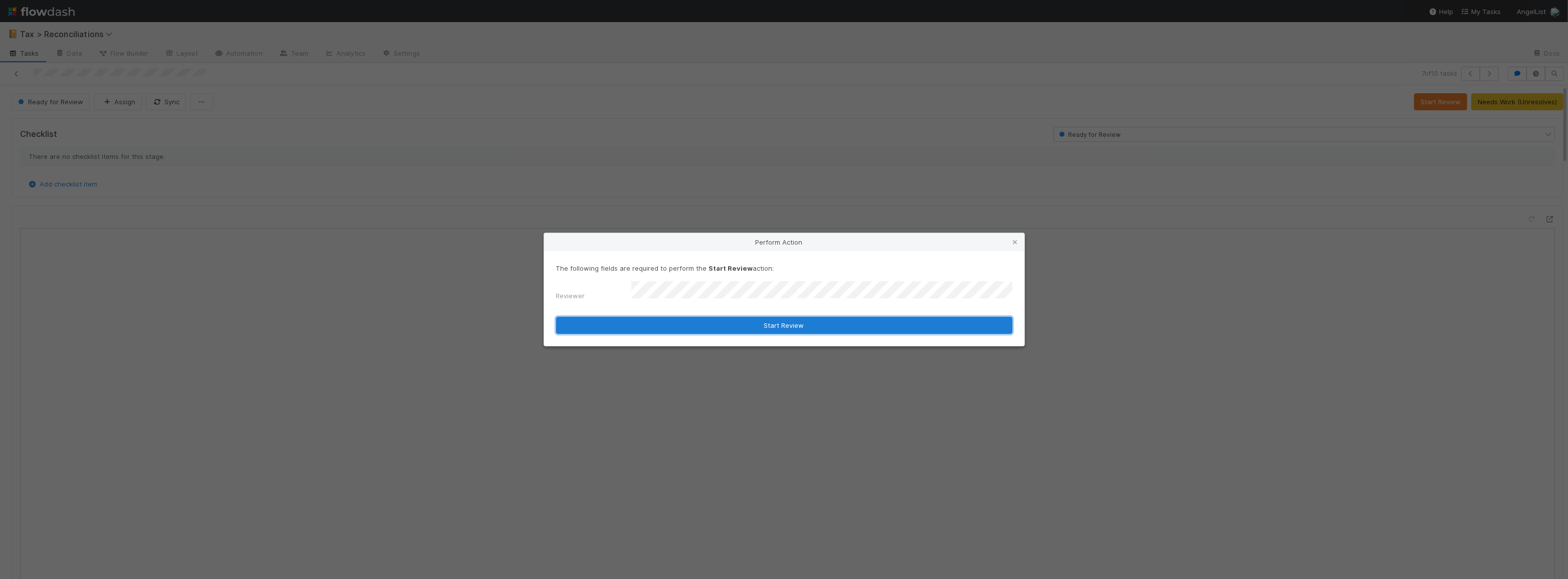
click at [827, 322] on button "Start Review" at bounding box center [784, 325] width 456 height 17
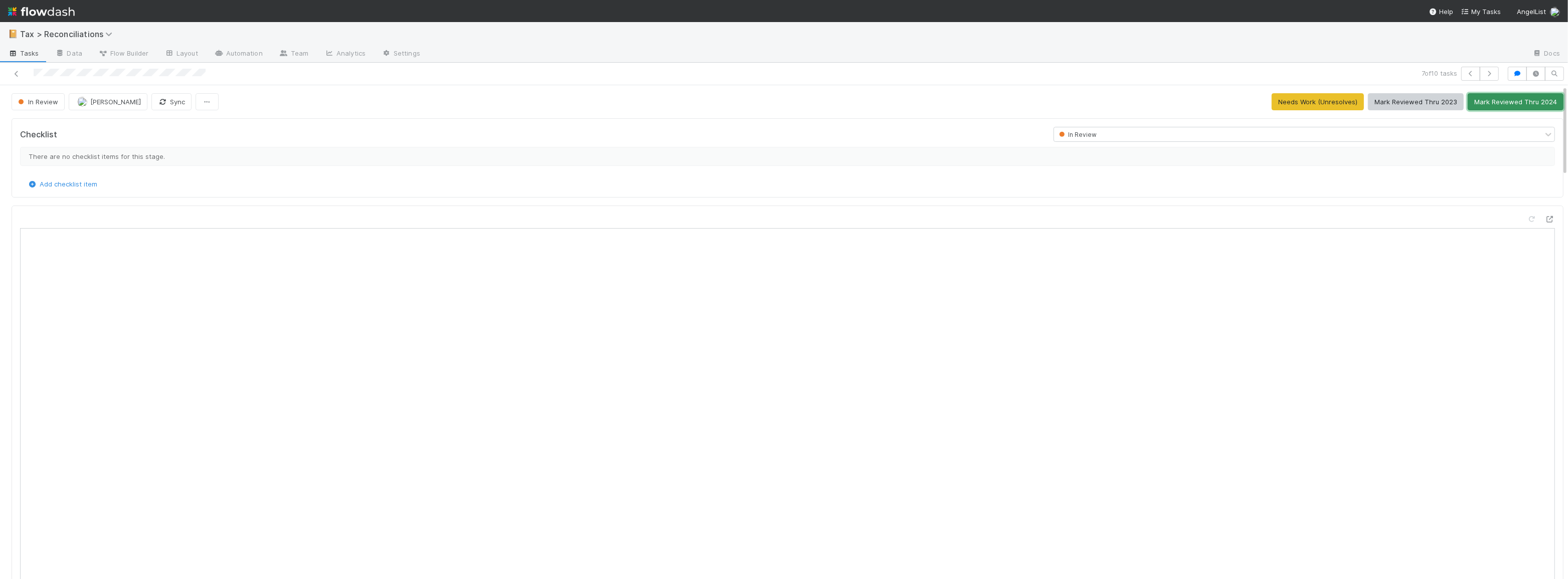
click at [1475, 98] on button "Mark Reviewed Thru 2024" at bounding box center [1516, 101] width 95 height 17
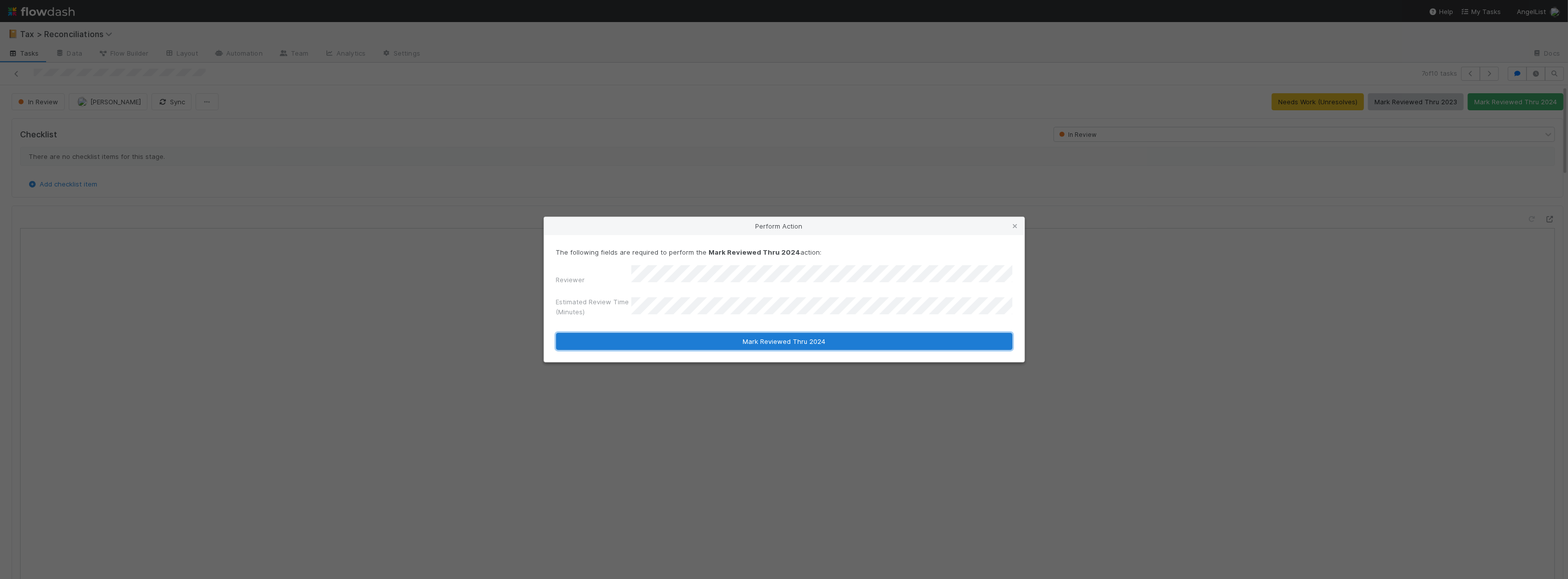
click at [779, 336] on button "Mark Reviewed Thru 2024" at bounding box center [784, 341] width 456 height 17
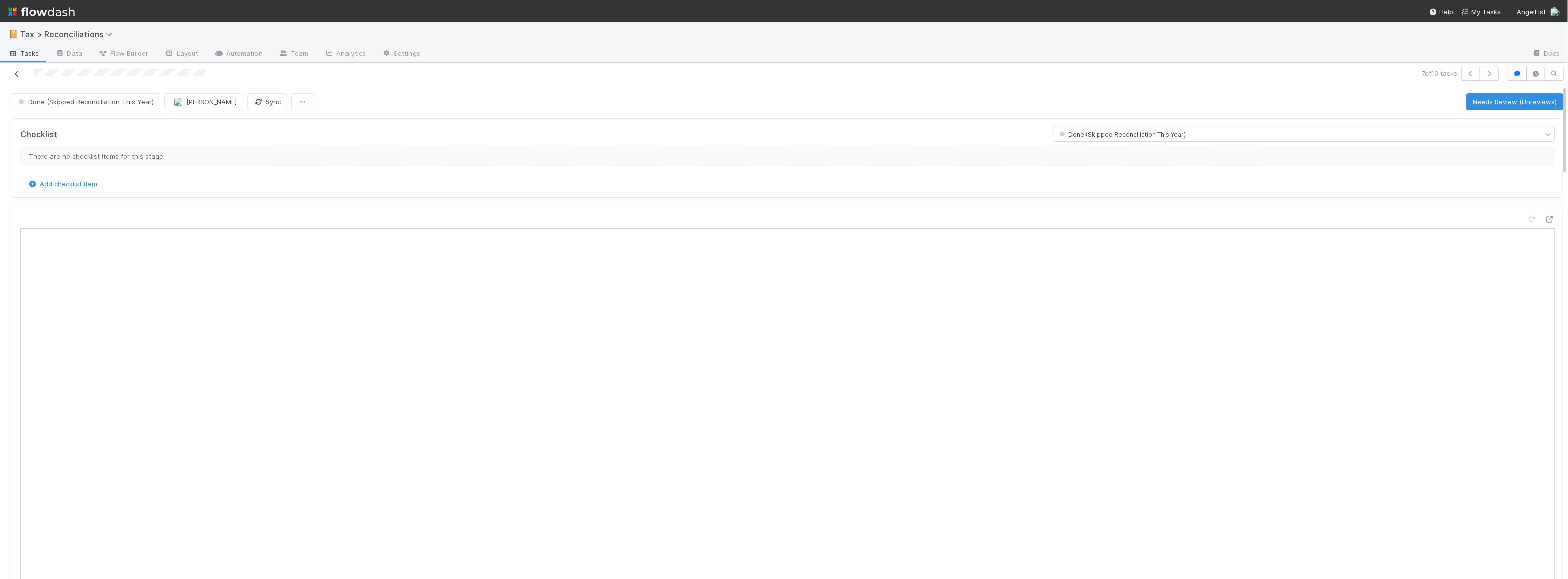
click at [18, 76] on link at bounding box center [17, 74] width 10 height 10
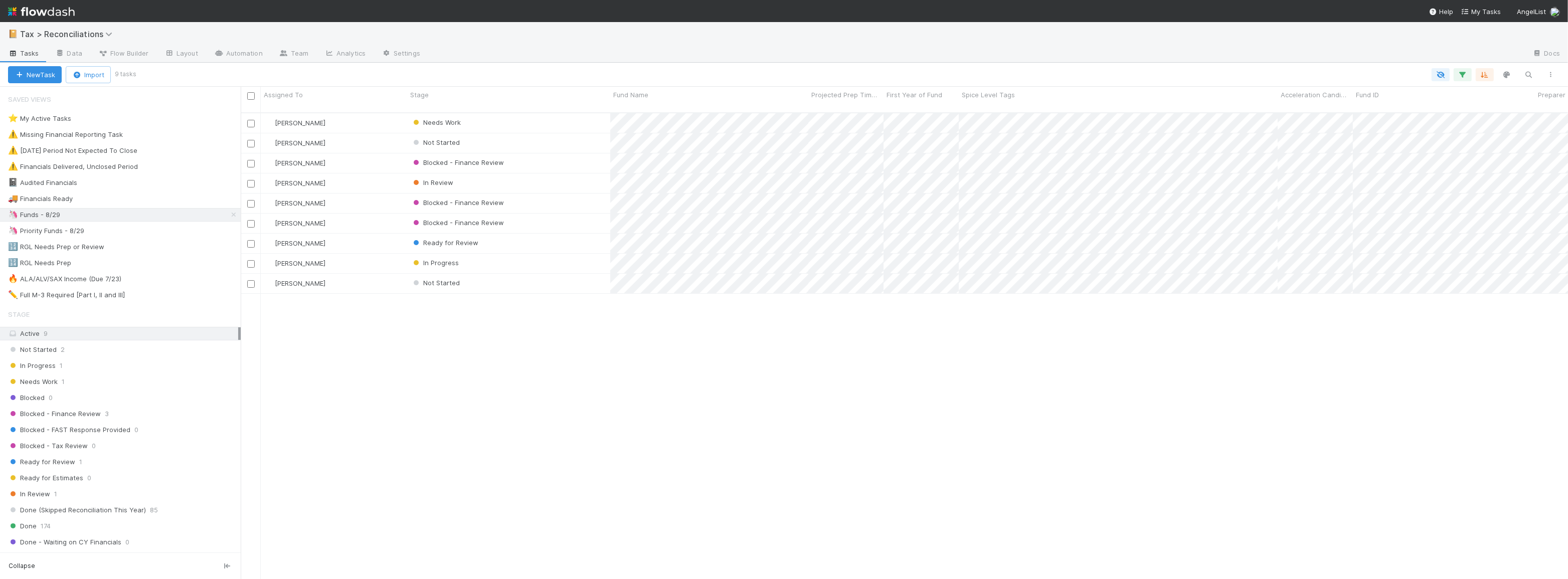
scroll to position [467, 1320]
click at [585, 235] on div "Ready for Review" at bounding box center [509, 243] width 203 height 20
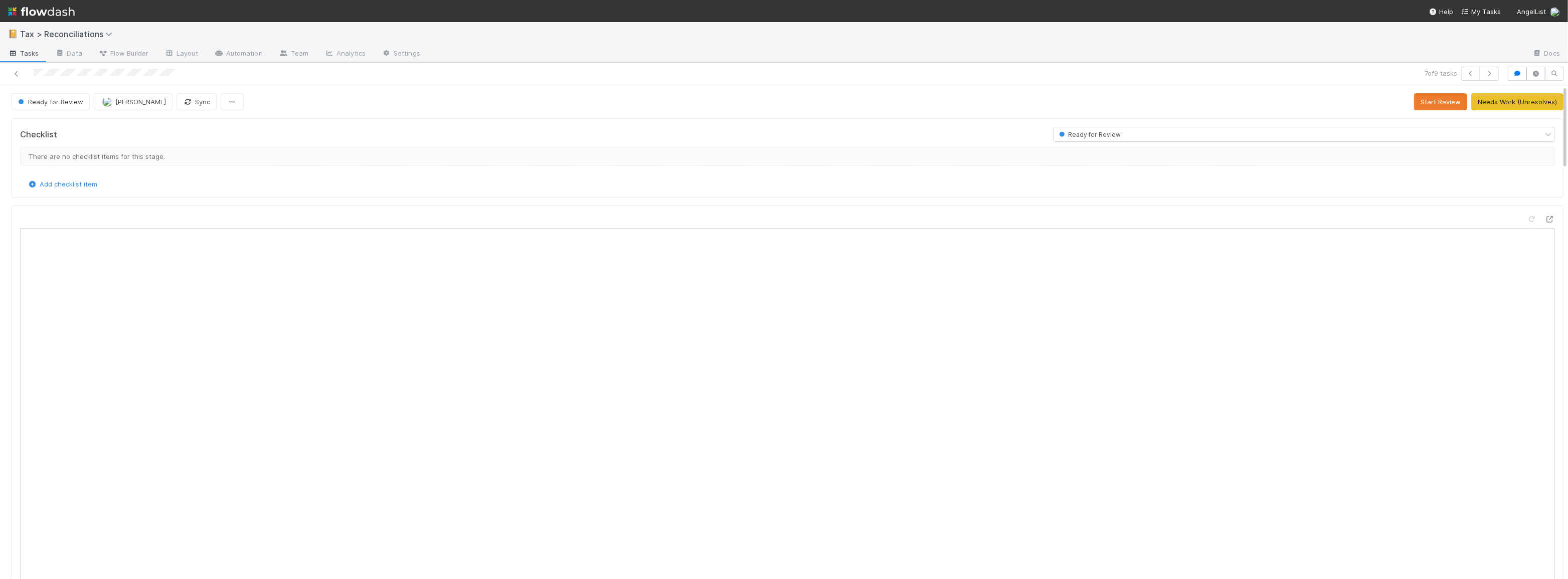
scroll to position [197, 742]
click at [1430, 105] on button "Start Review" at bounding box center [1441, 101] width 53 height 17
click at [1513, 101] on button "Mark Reviewed Thru 2024" at bounding box center [1516, 101] width 95 height 17
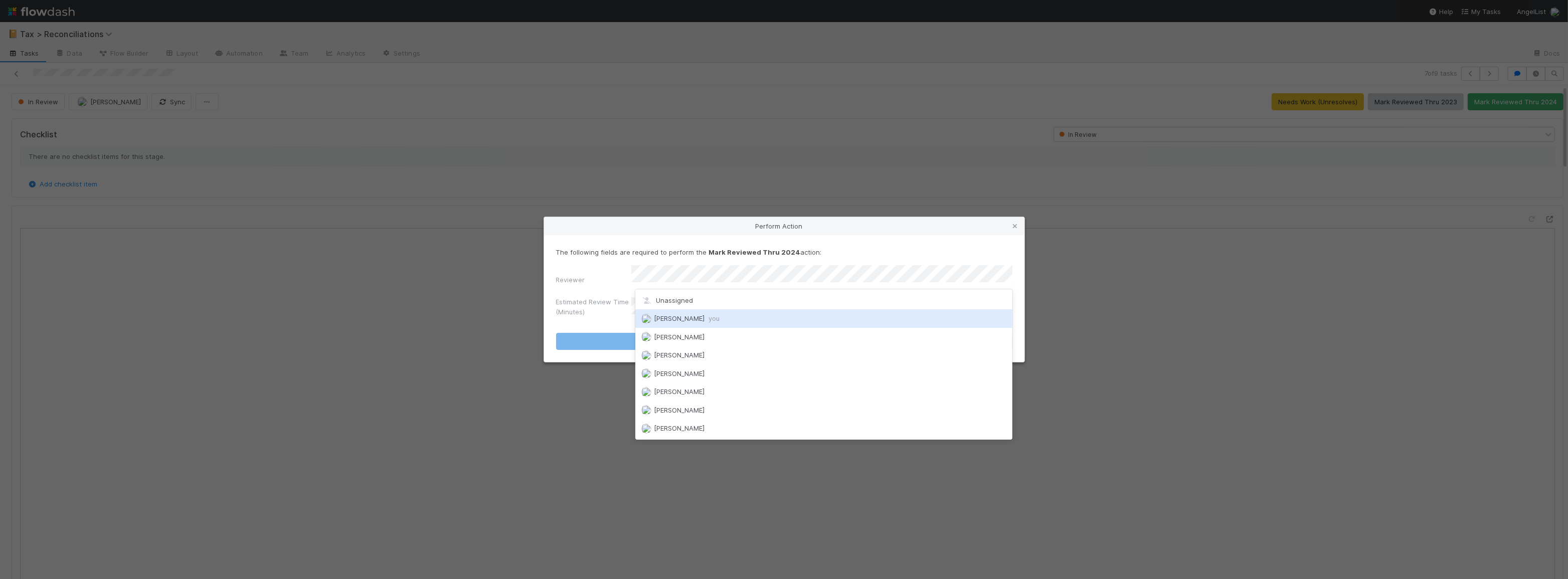
click at [712, 316] on div "Moein Zandi you" at bounding box center [824, 318] width 377 height 18
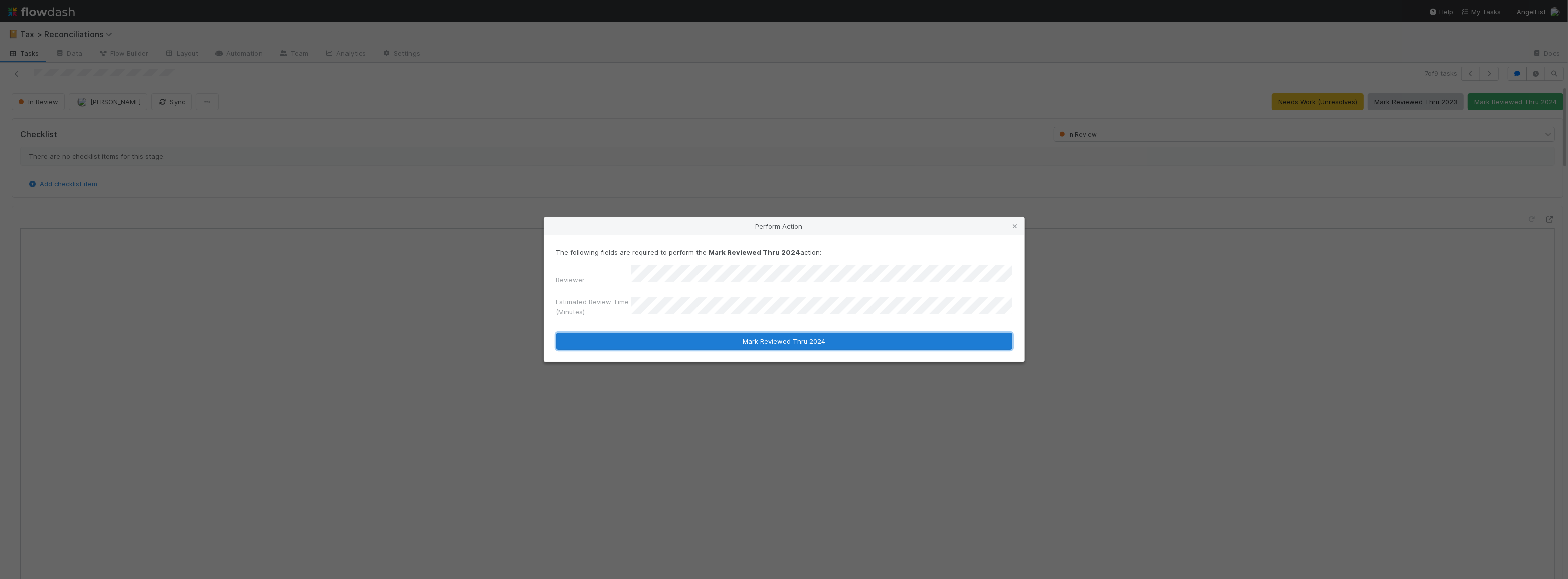
click at [696, 338] on button "Mark Reviewed Thru 2024" at bounding box center [784, 341] width 456 height 17
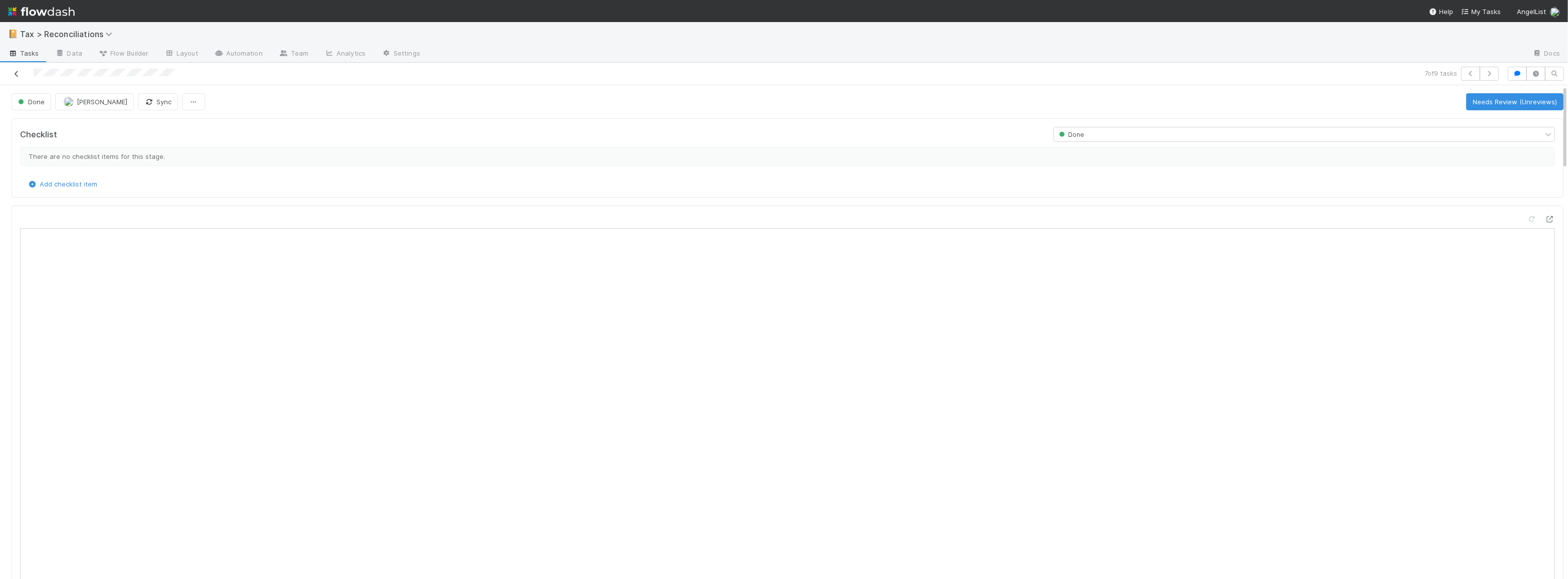
click at [15, 71] on icon at bounding box center [17, 73] width 10 height 7
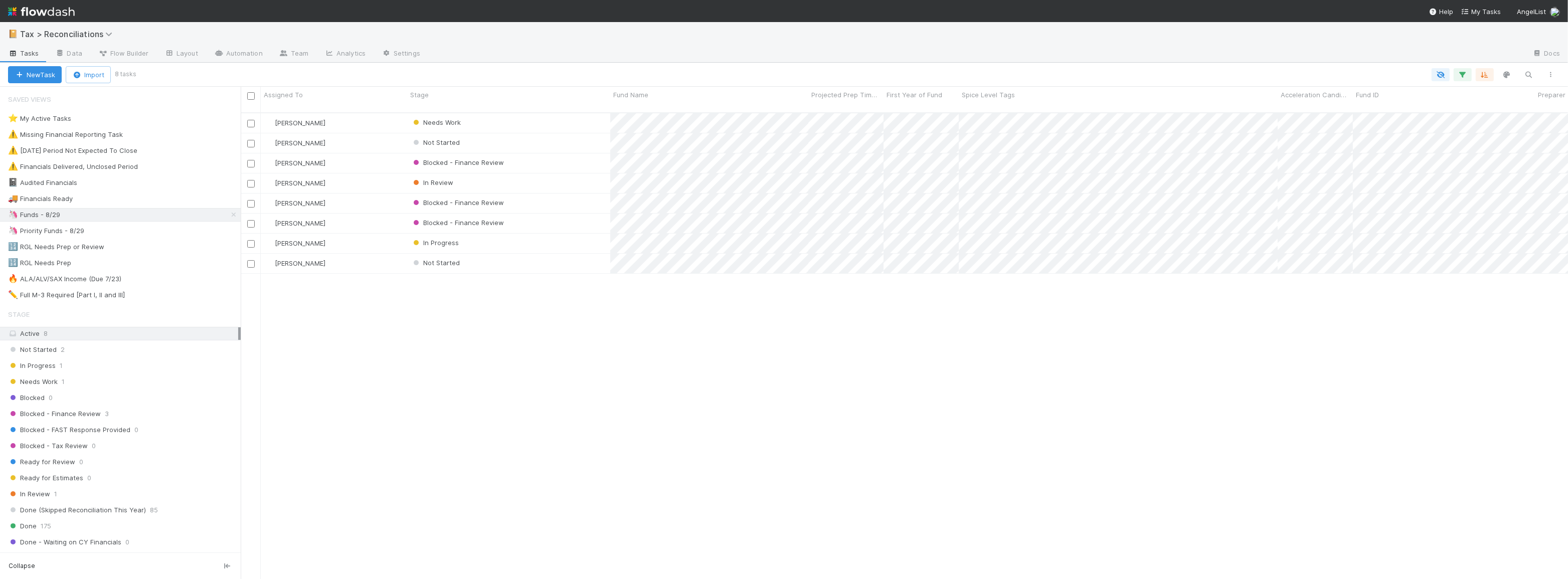
scroll to position [467, 1320]
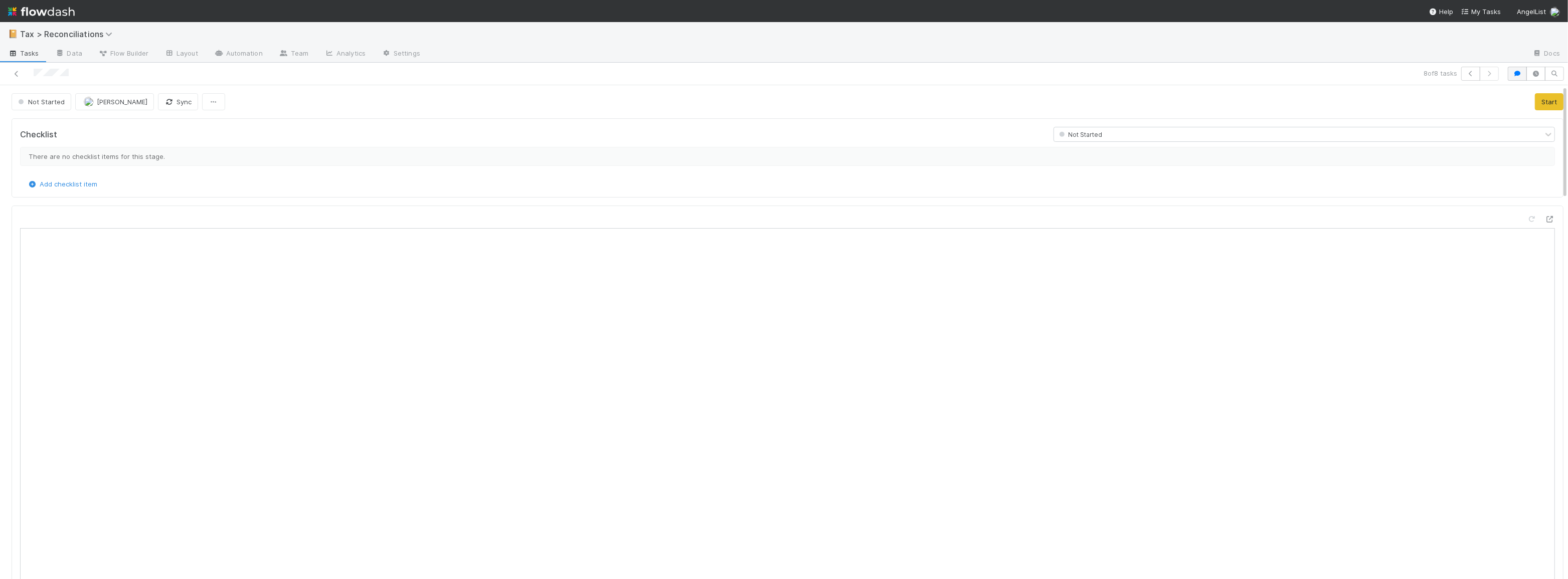
scroll to position [197, 742]
click at [1514, 79] on button "button" at bounding box center [1518, 73] width 19 height 14
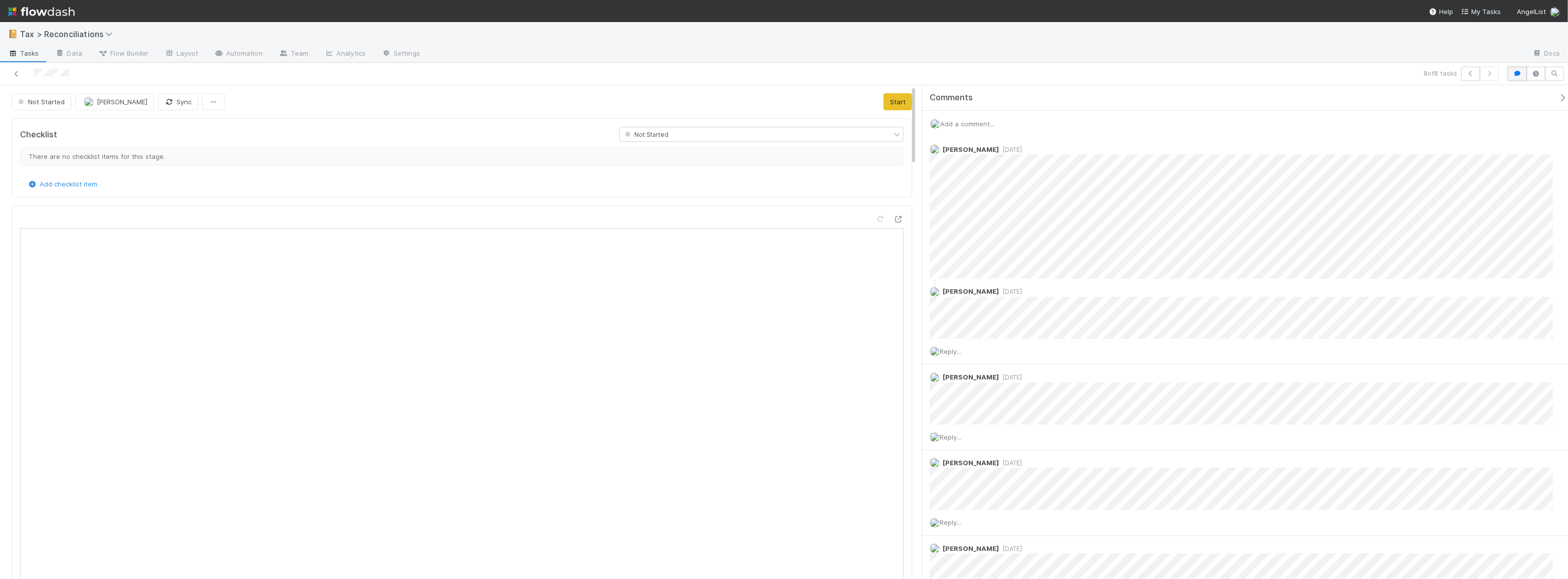
scroll to position [7, 7]
click at [1515, 69] on button "button" at bounding box center [1518, 73] width 19 height 14
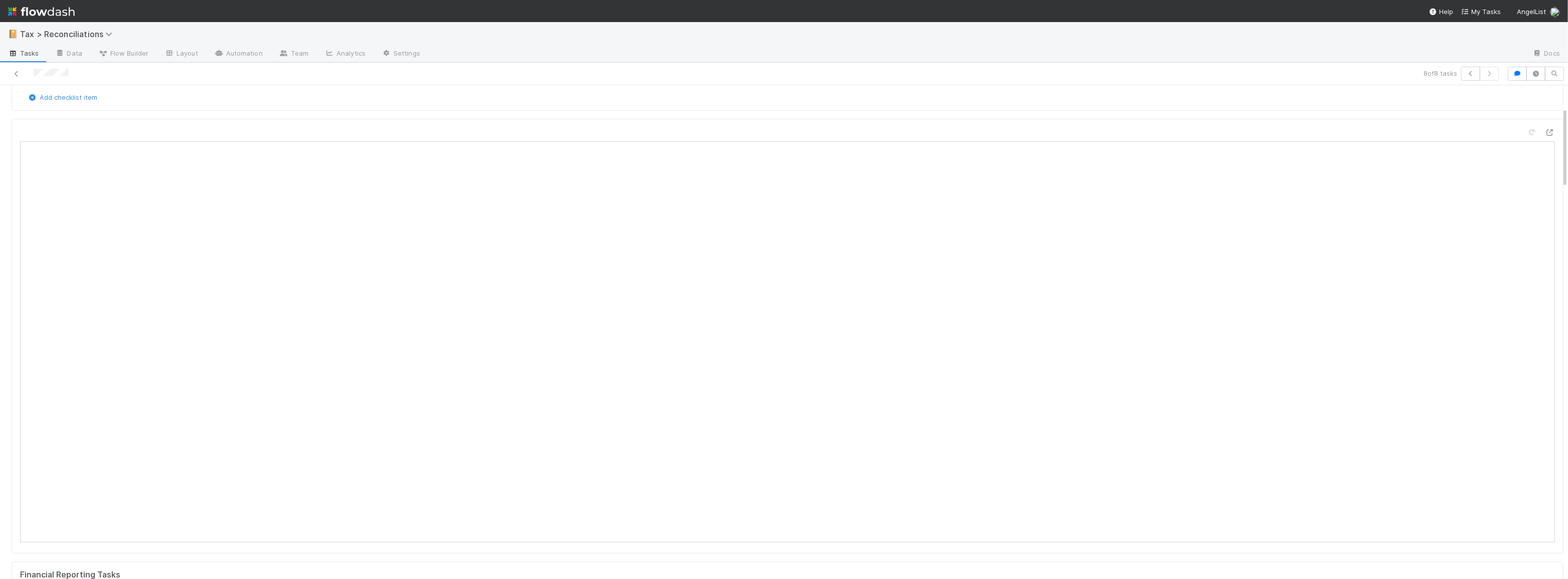
scroll to position [0, 0]
click at [1535, 94] on button "Start" at bounding box center [1549, 101] width 29 height 17
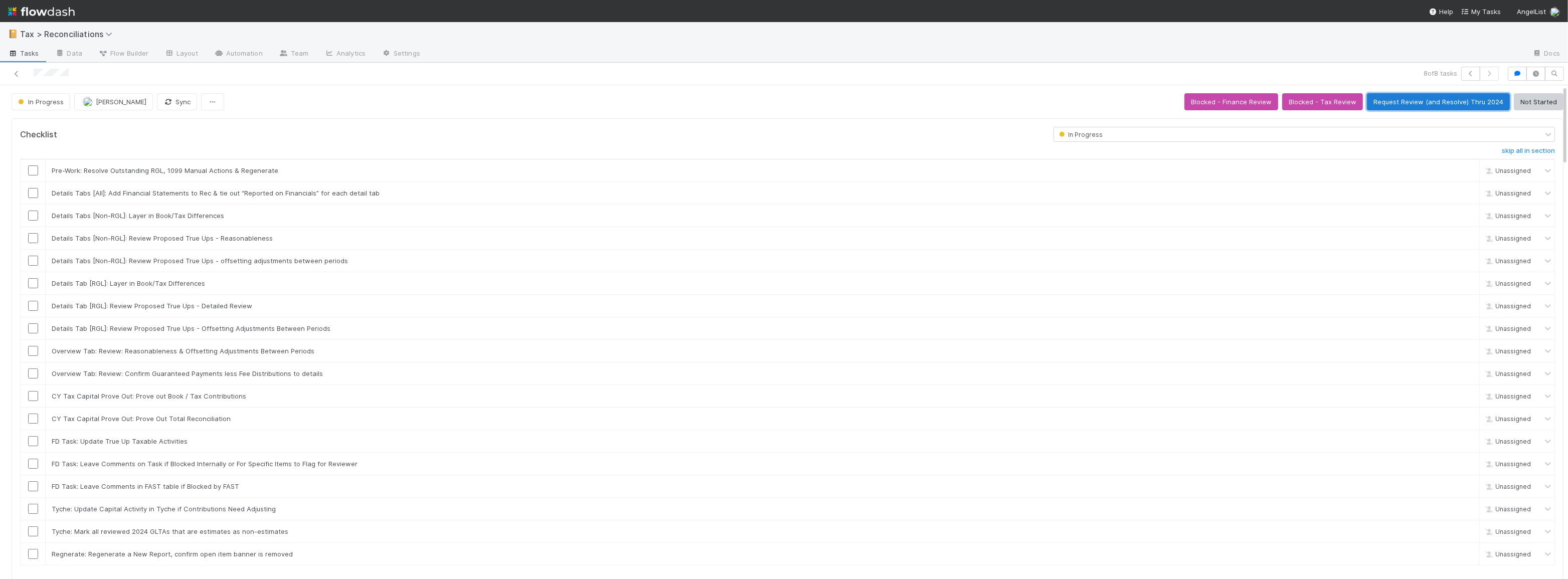
click at [1437, 106] on button "Request Review (and Resolve) Thru 2024" at bounding box center [1439, 101] width 143 height 17
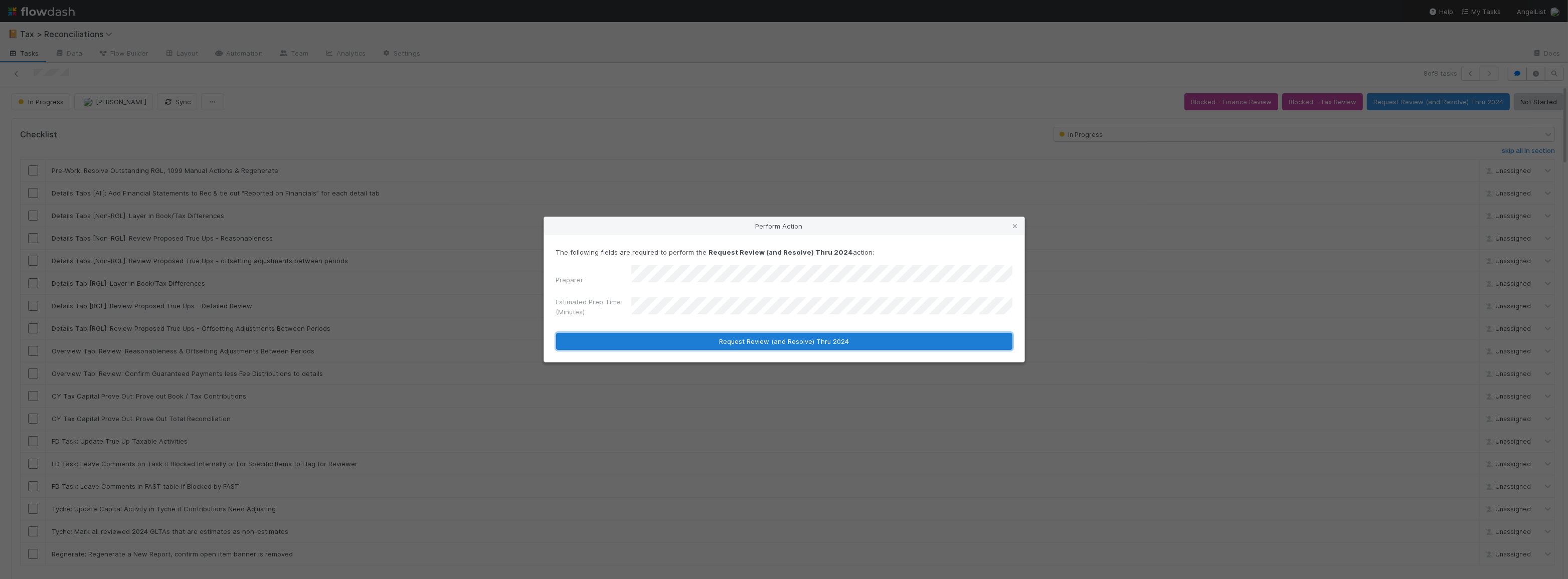
click at [763, 339] on button "Request Review (and Resolve) Thru 2024" at bounding box center [784, 341] width 456 height 17
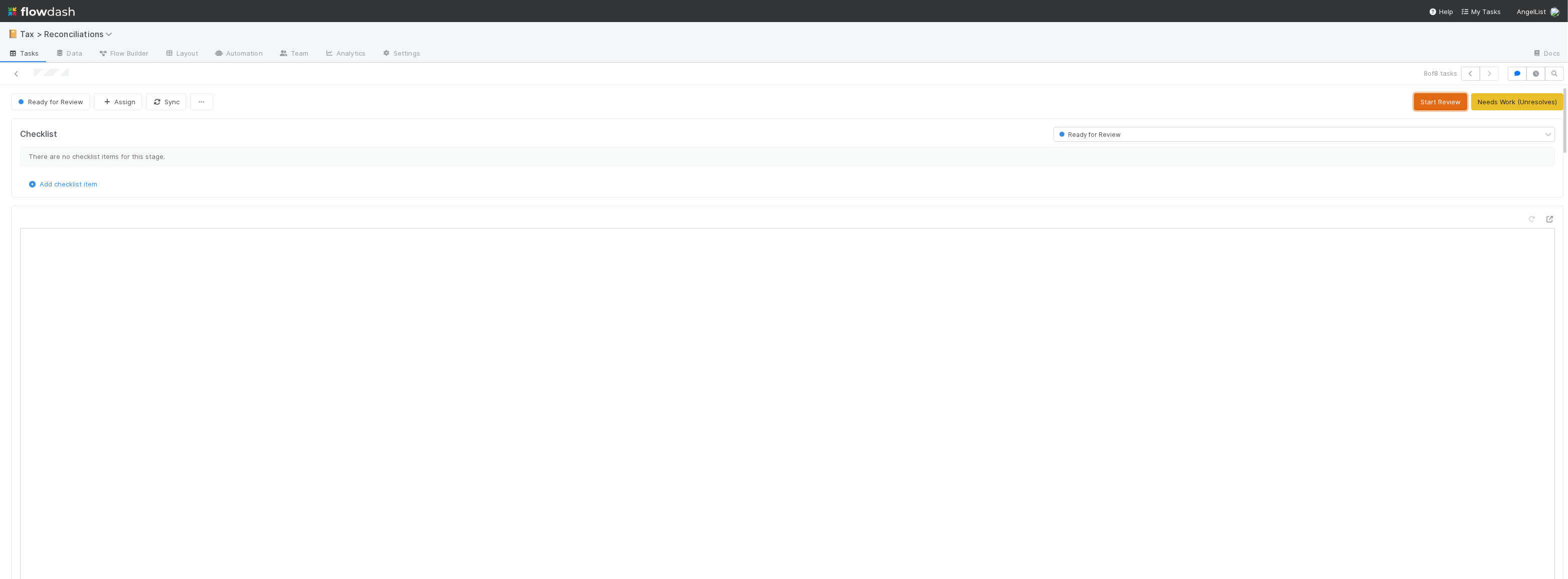
click at [1439, 103] on button "Start Review" at bounding box center [1441, 101] width 53 height 17
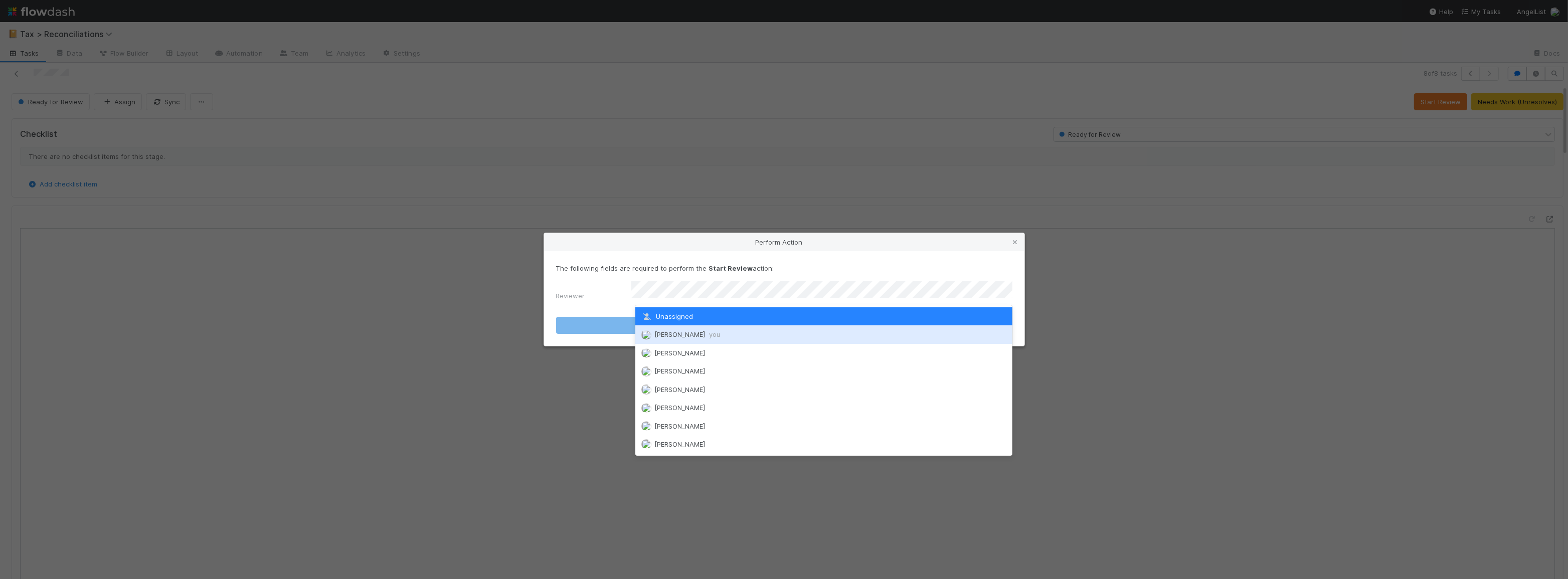
click at [848, 332] on div "Moein Zandi you" at bounding box center [824, 334] width 377 height 18
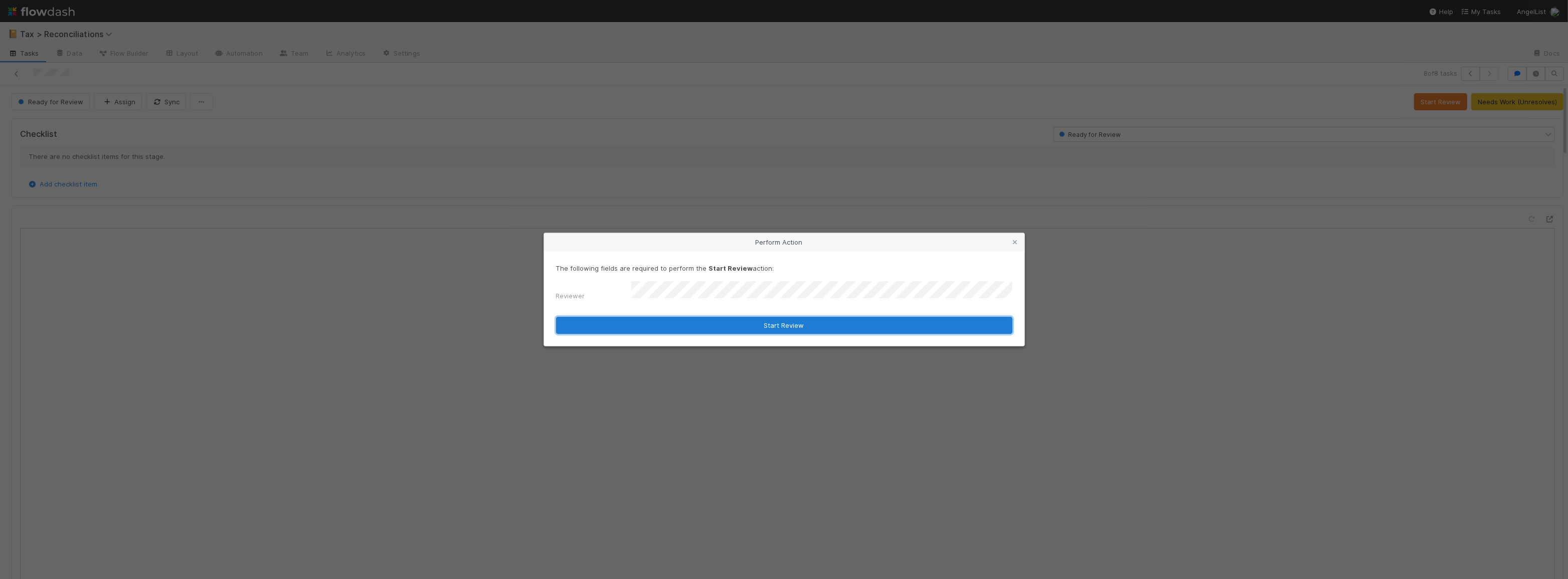
click at [836, 322] on button "Start Review" at bounding box center [784, 325] width 456 height 17
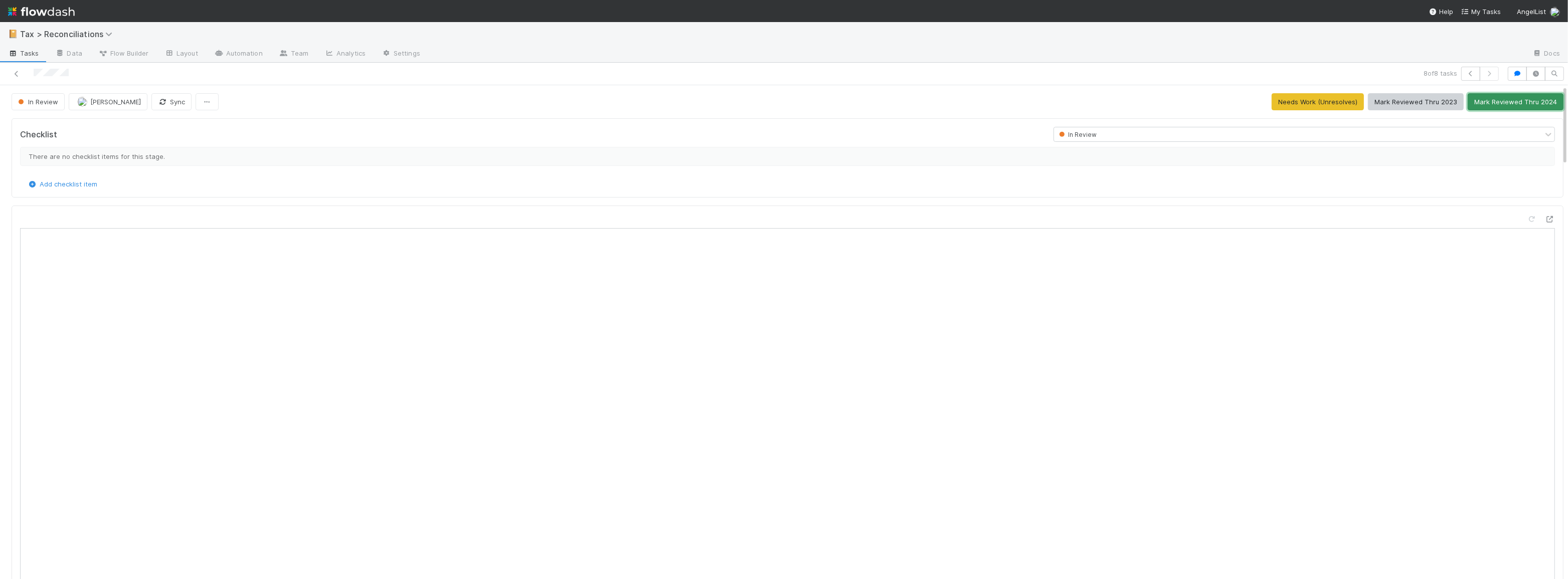
click at [1477, 103] on button "Mark Reviewed Thru 2024" at bounding box center [1516, 101] width 95 height 17
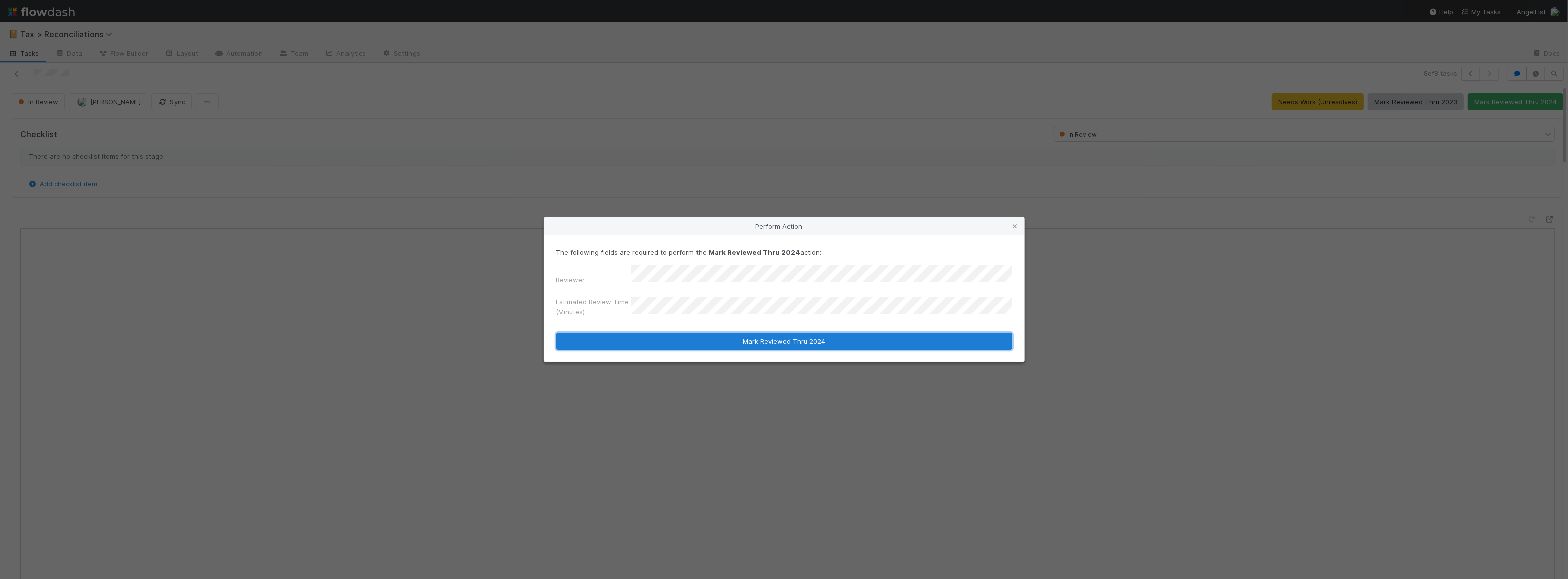
click at [808, 336] on button "Mark Reviewed Thru 2024" at bounding box center [784, 341] width 456 height 17
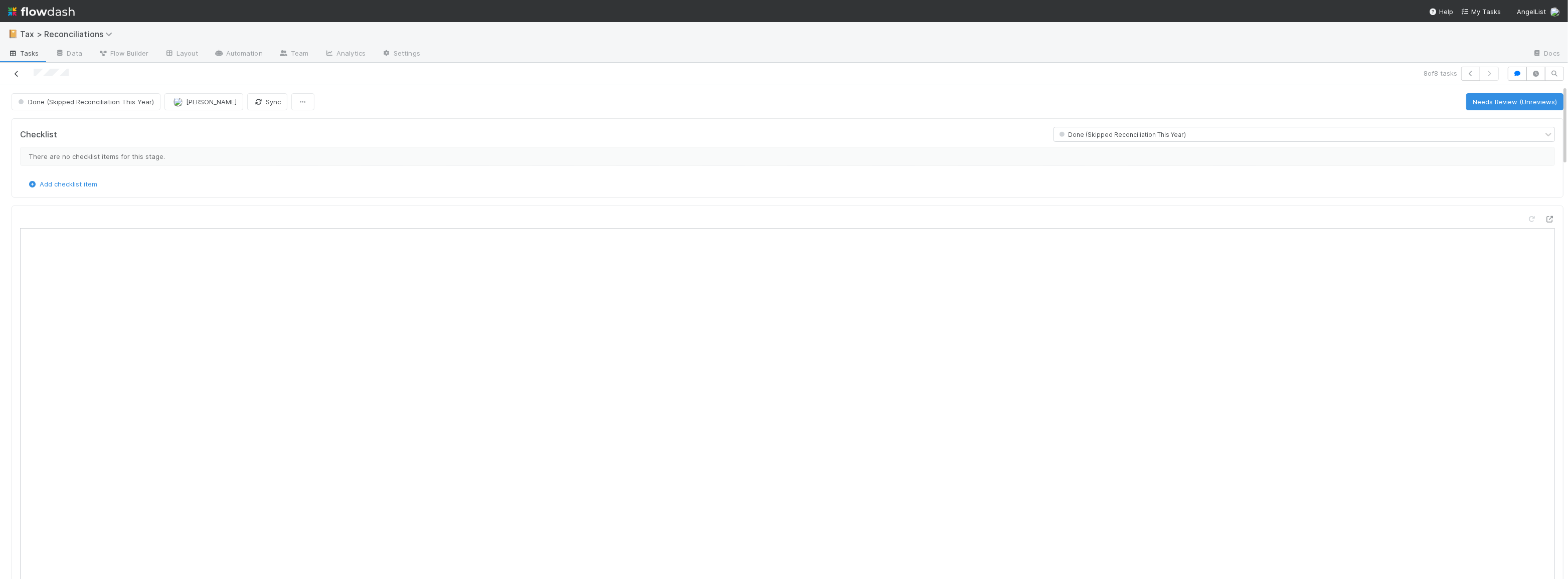
click at [15, 75] on icon at bounding box center [17, 73] width 10 height 7
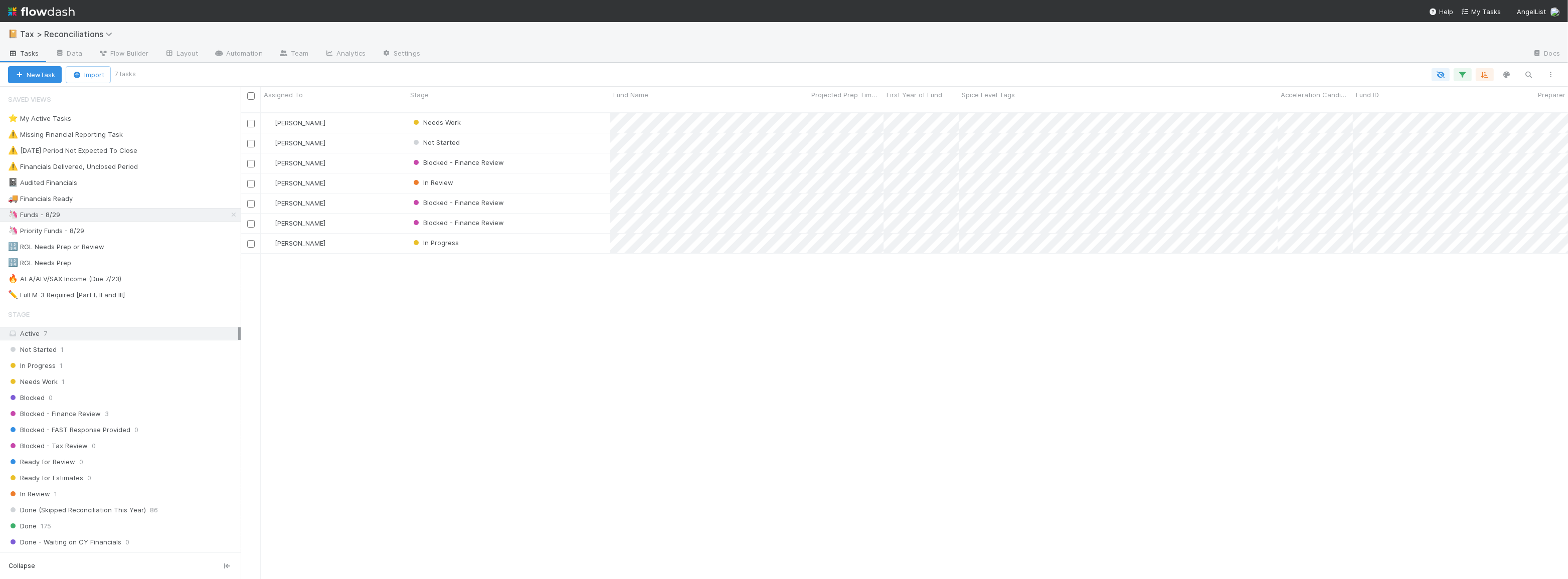
scroll to position [467, 1320]
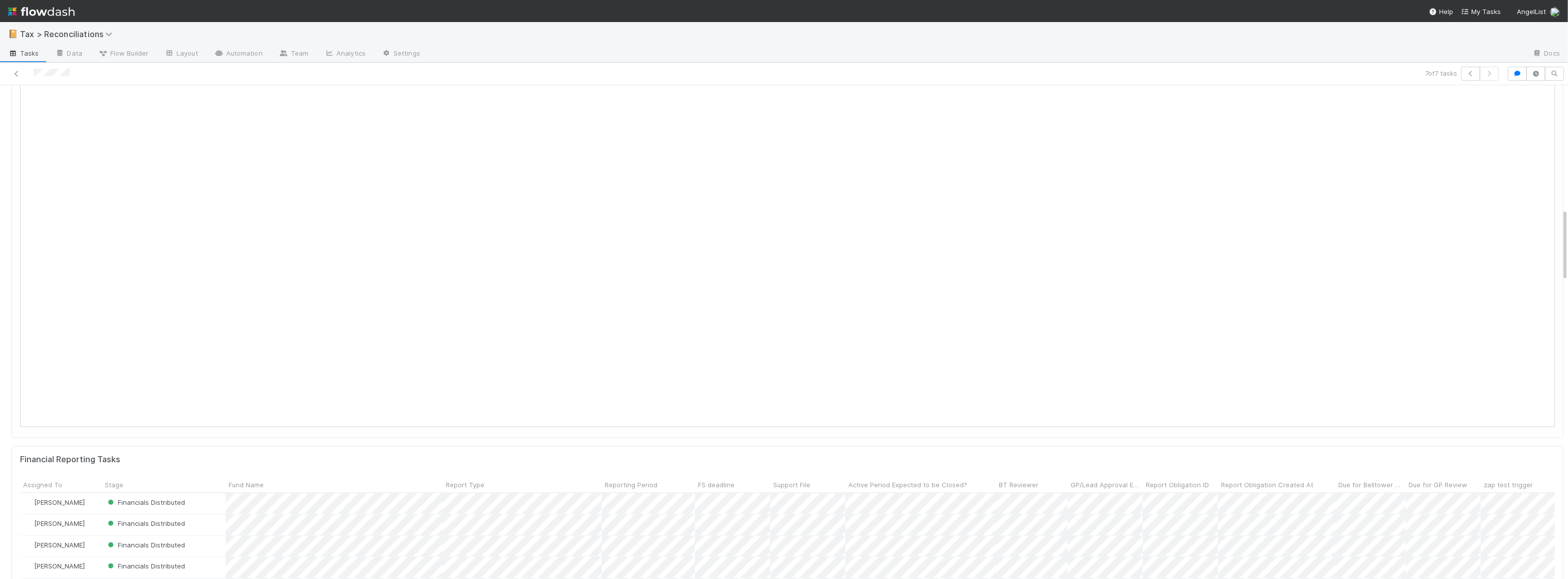
scroll to position [546, 0]
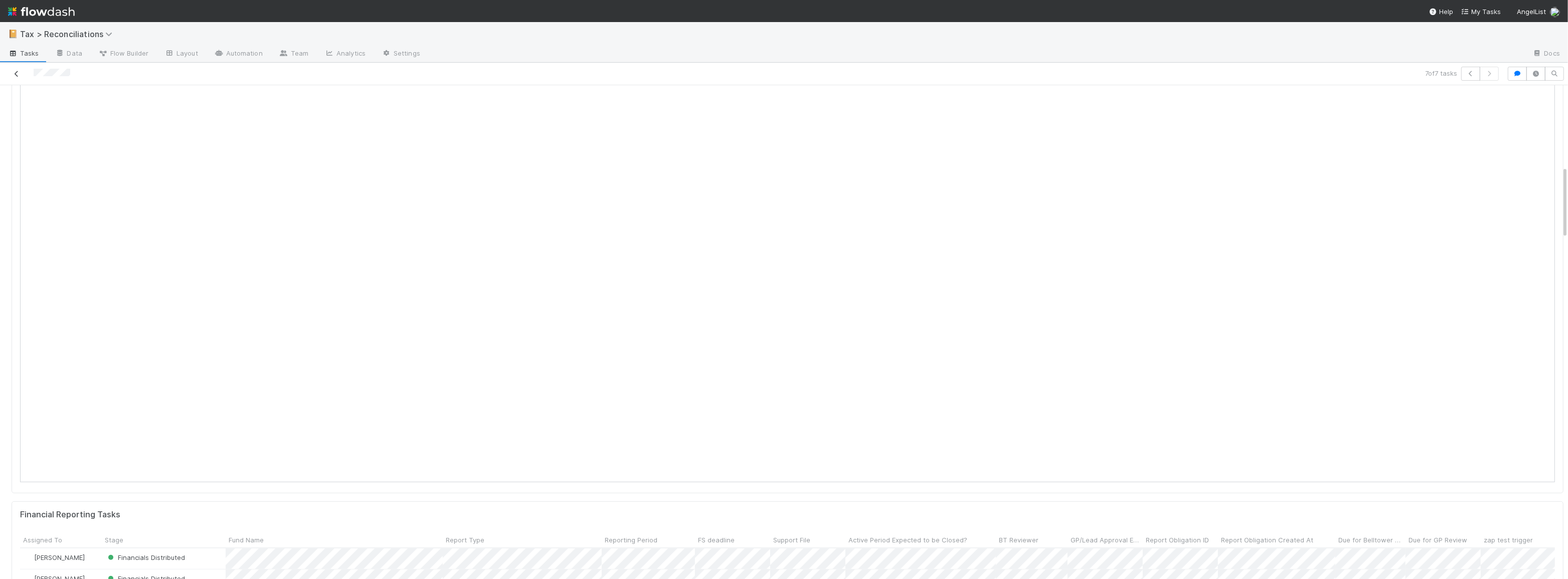
click at [15, 70] on icon at bounding box center [17, 73] width 10 height 7
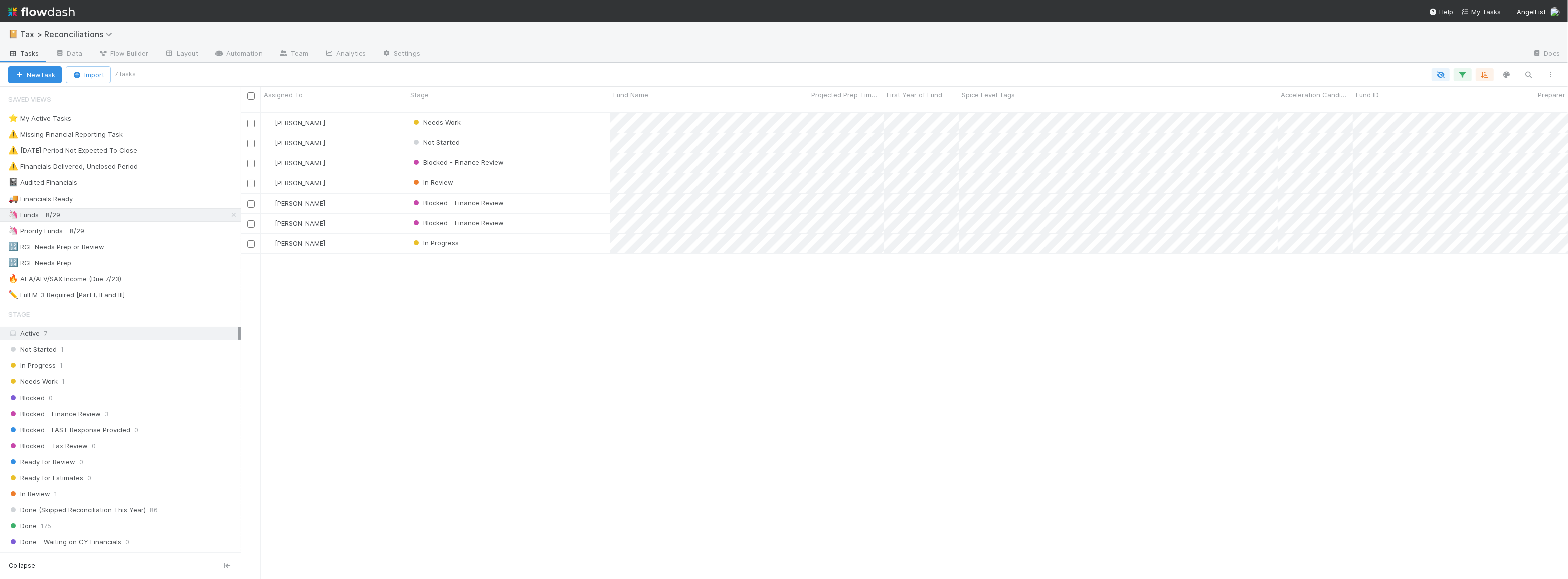
scroll to position [467, 1320]
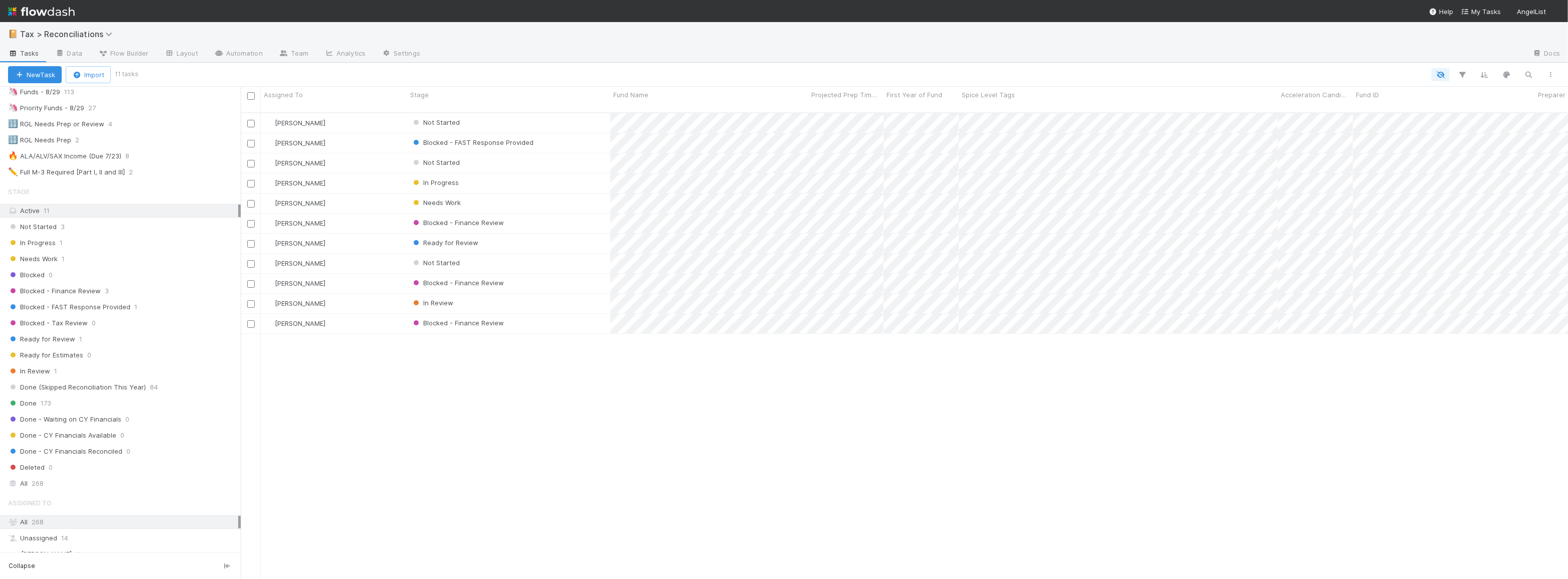
scroll to position [306, 0]
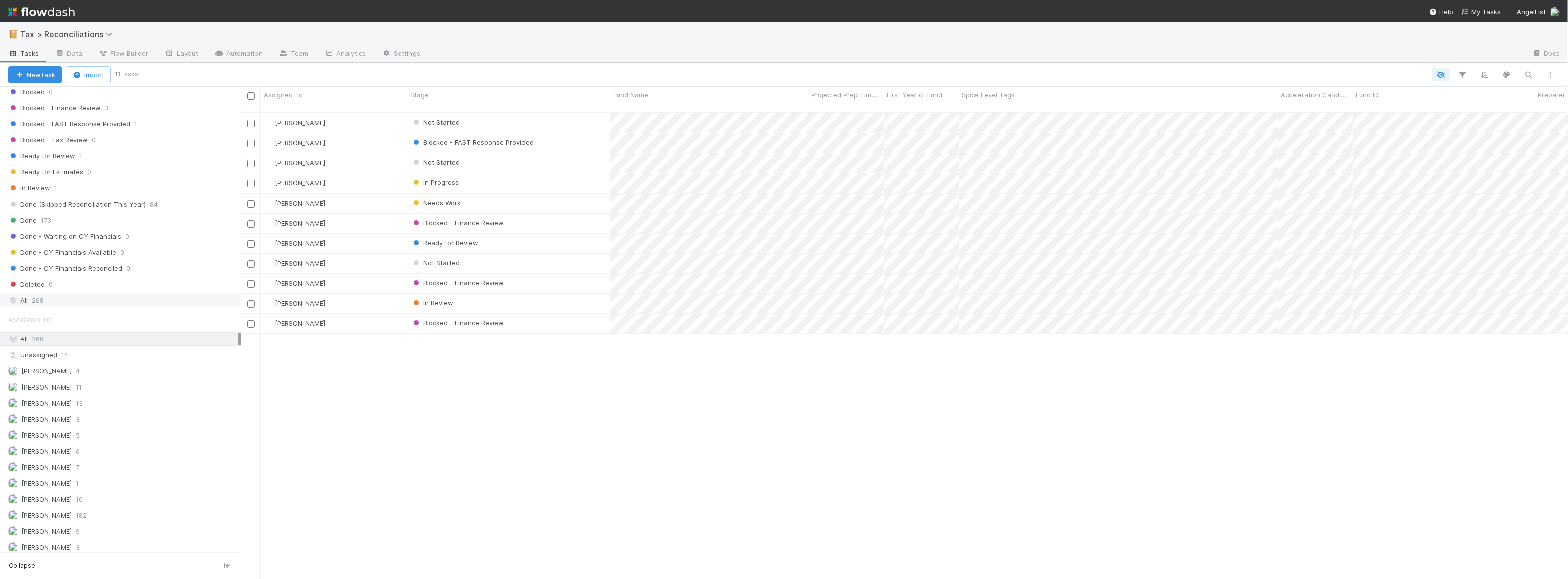
click at [95, 294] on div "All 268" at bounding box center [123, 300] width 230 height 12
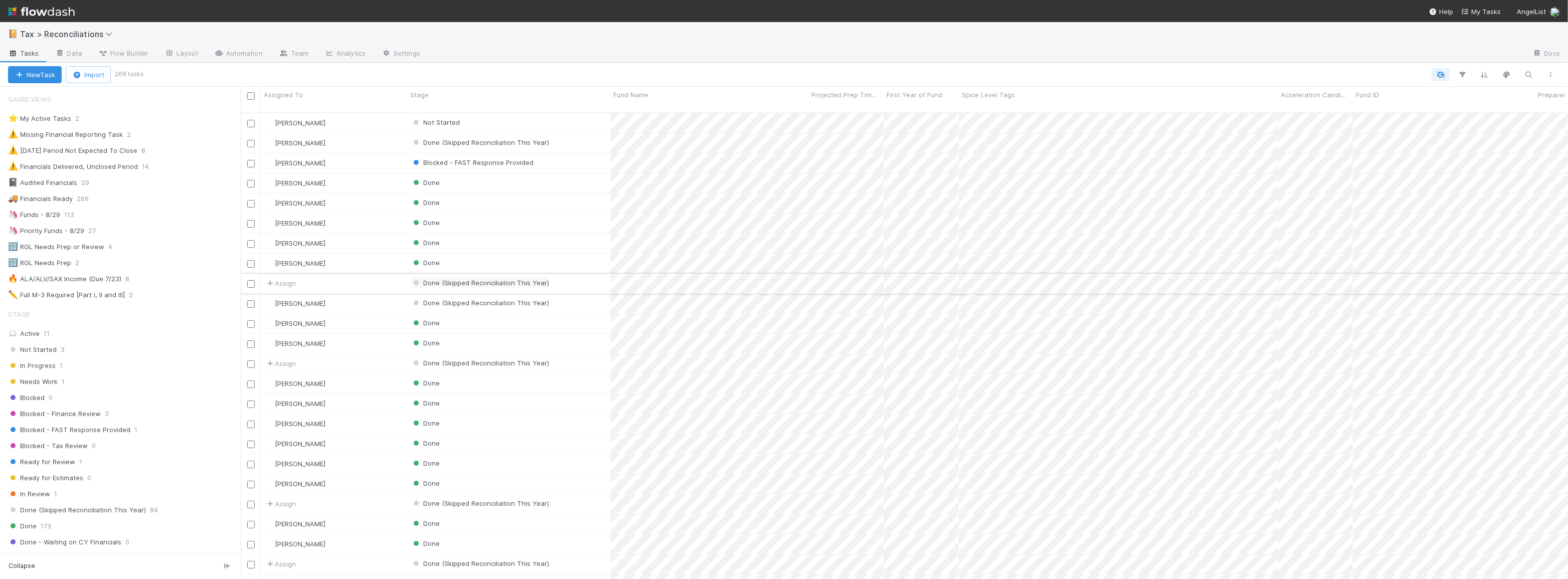
scroll to position [467, 1320]
click at [1462, 77] on icon "button" at bounding box center [1463, 75] width 10 height 9
click at [1311, 103] on button "Add Filter" at bounding box center [1309, 104] width 301 height 15
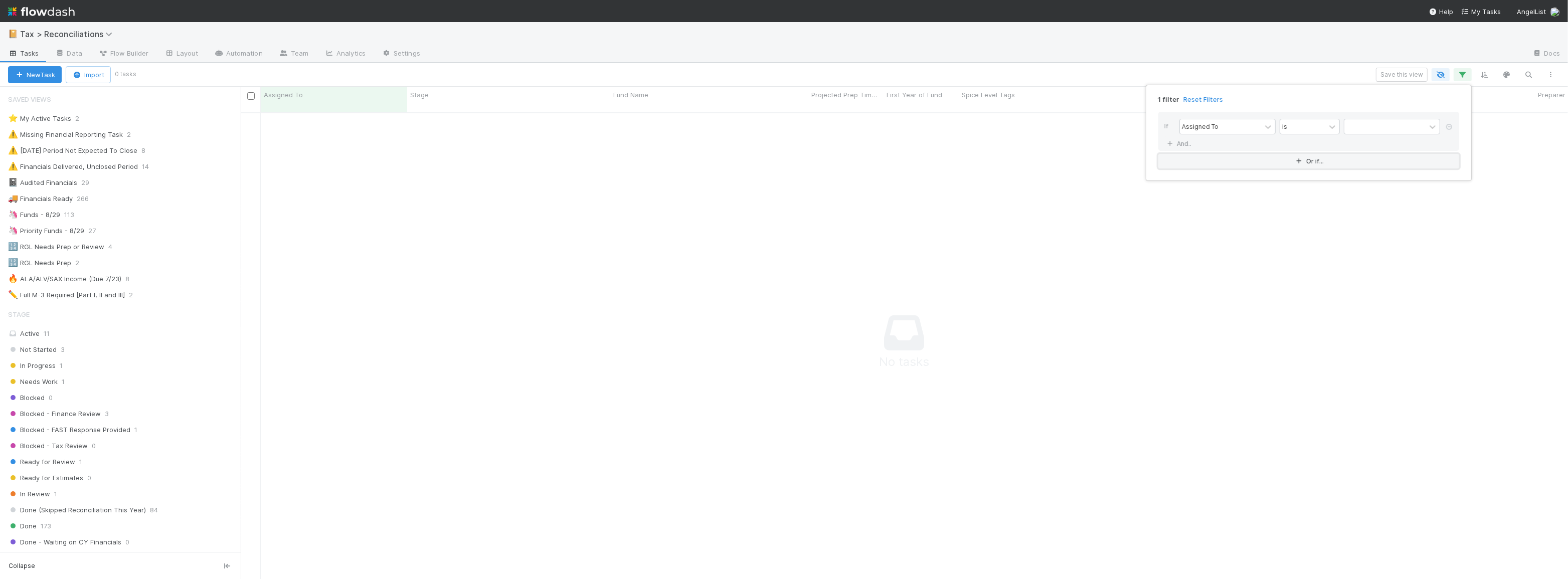
scroll to position [461, 1320]
click at [1199, 125] on div "Assigned To" at bounding box center [1201, 126] width 37 height 9
type input "aud"
click at [1205, 150] on div "Financials Audited?" at bounding box center [1227, 148] width 96 height 17
click at [1356, 122] on label at bounding box center [1356, 122] width 0 height 0
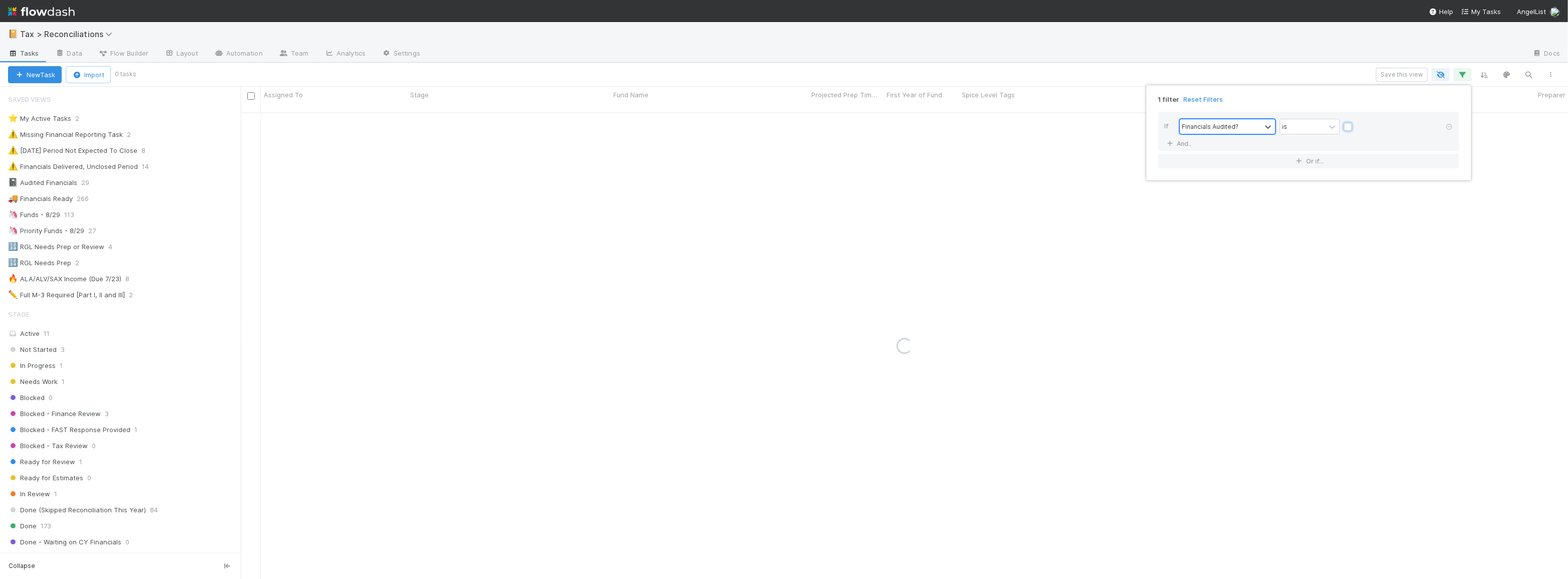
click at [1345, 125] on input "checkbox" at bounding box center [1348, 129] width 8 height 15
checkbox input "true"
click at [1229, 79] on div "1 filter Reset Filters If Financials Audited? is And.. Or if..." at bounding box center [784, 289] width 1568 height 579
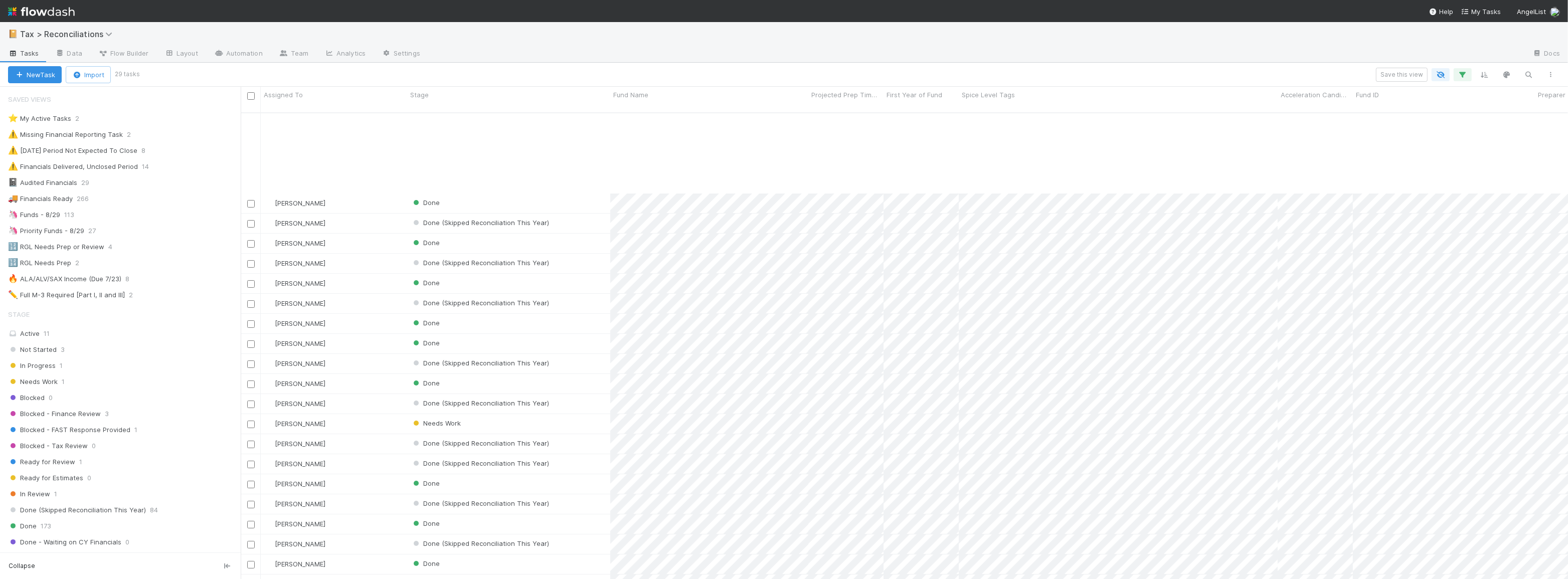
scroll to position [114, 0]
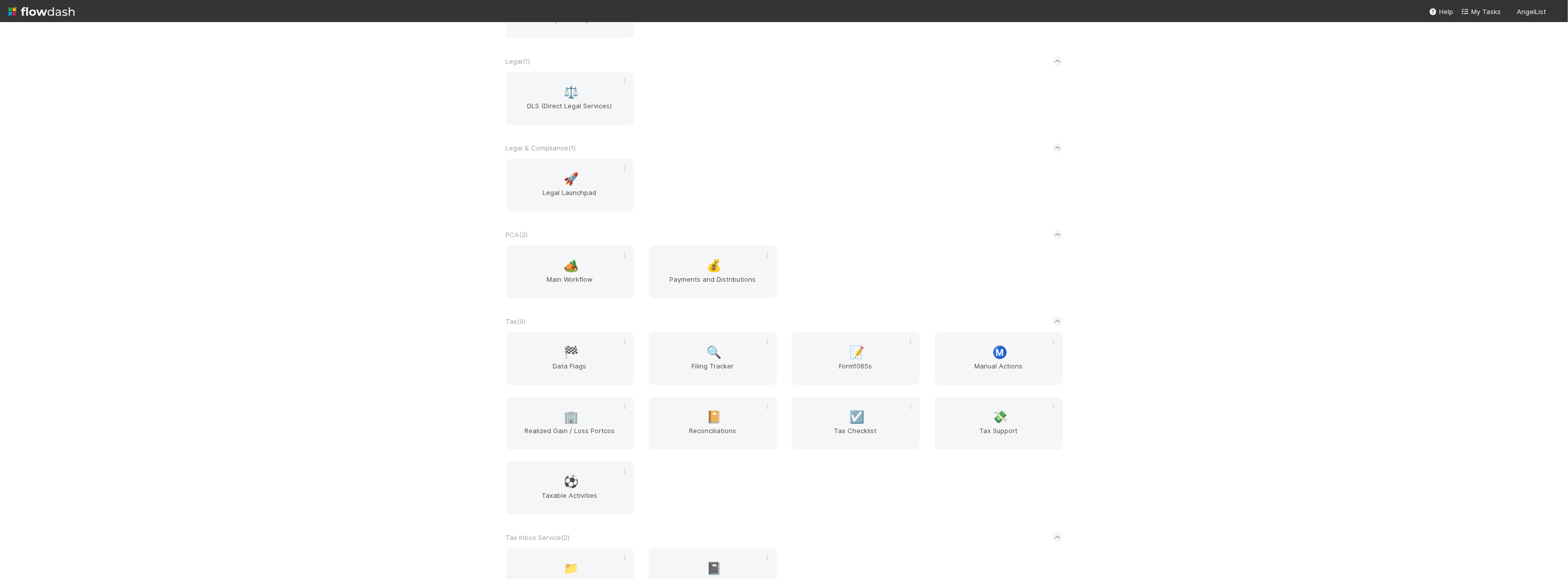
scroll to position [638, 0]
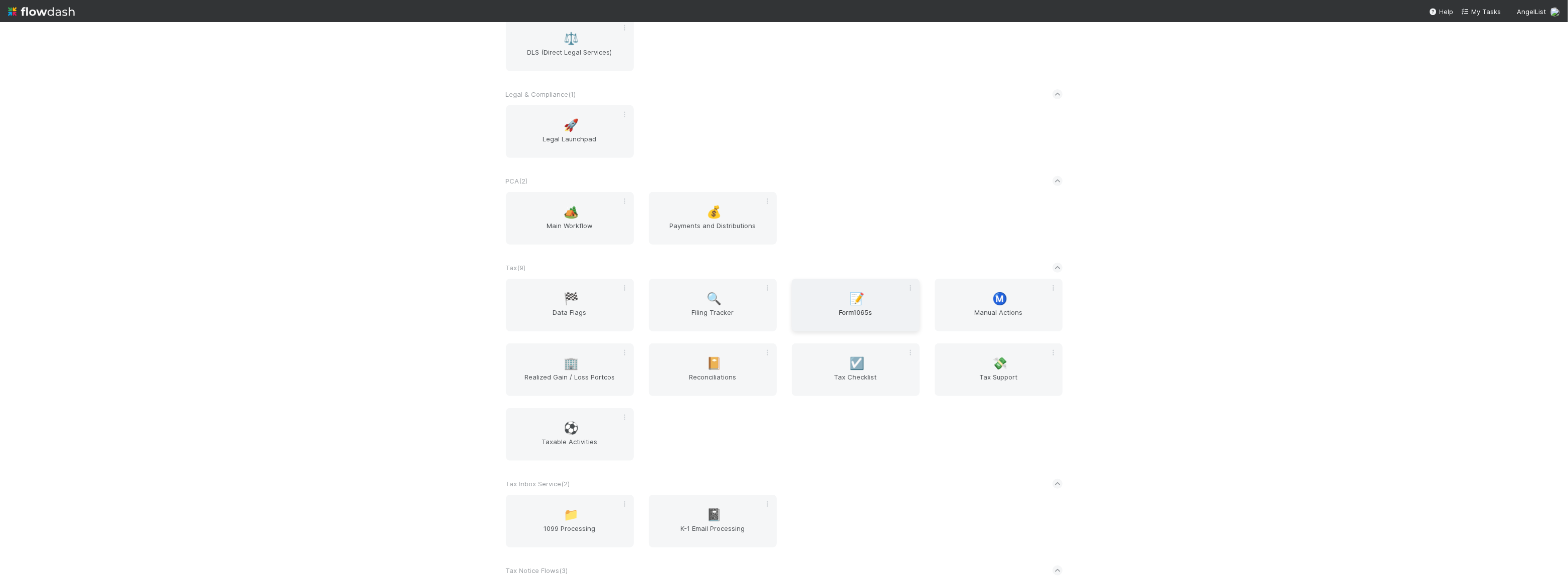
click at [897, 323] on span "Form1065s" at bounding box center [856, 317] width 120 height 20
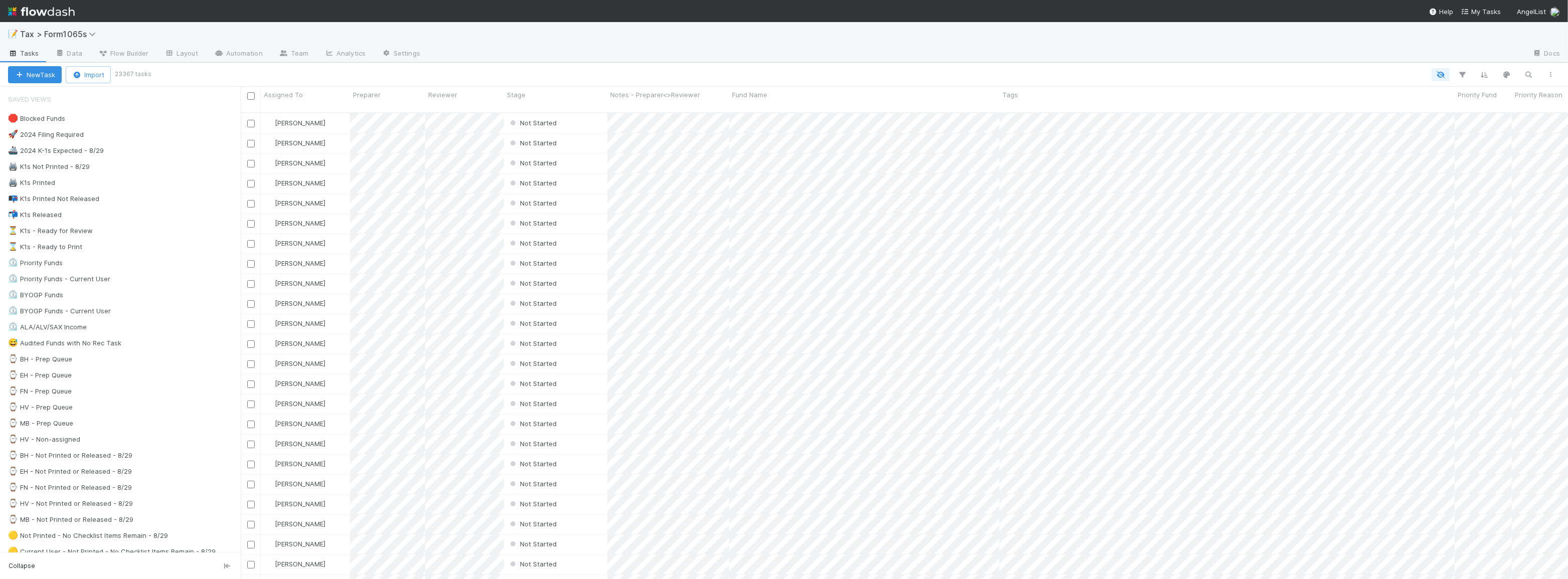
scroll to position [467, 1320]
click at [175, 230] on div "⏳ K1s - Ready for Review 37" at bounding box center [124, 230] width 233 height 12
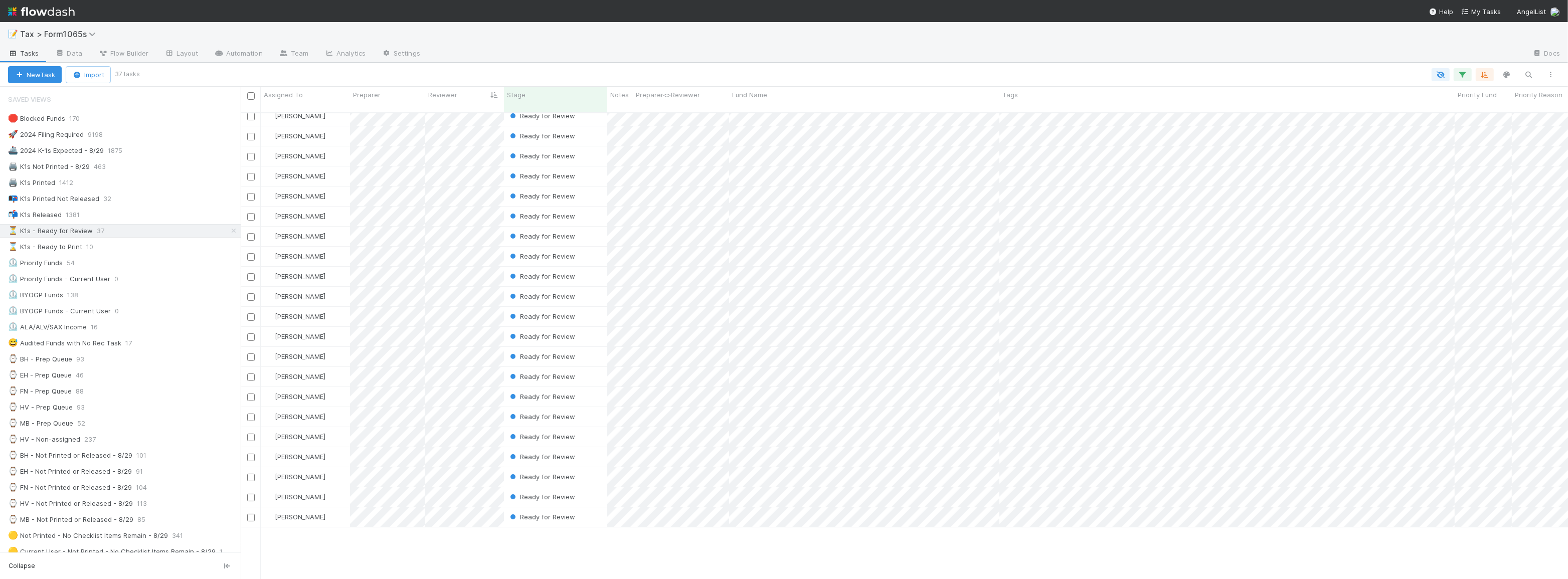
scroll to position [274, 0]
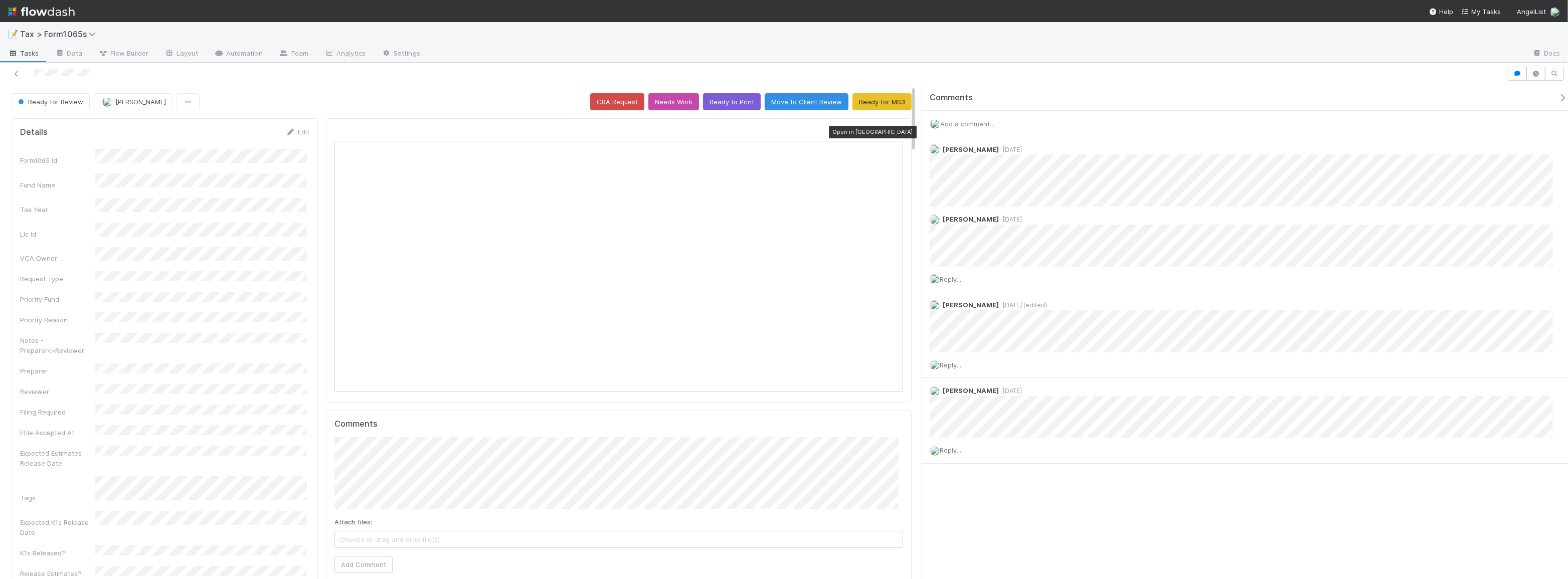
click at [893, 129] on icon at bounding box center [898, 132] width 10 height 7
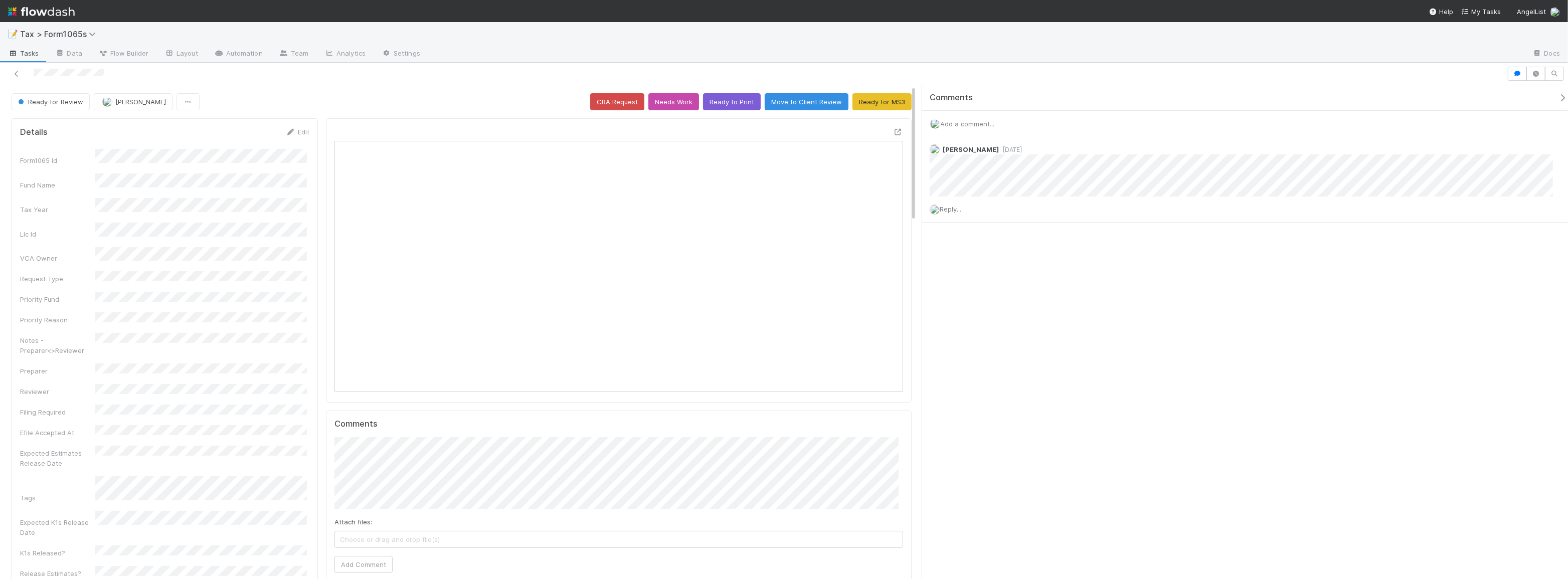
scroll to position [197, 557]
click at [893, 132] on icon at bounding box center [898, 132] width 10 height 7
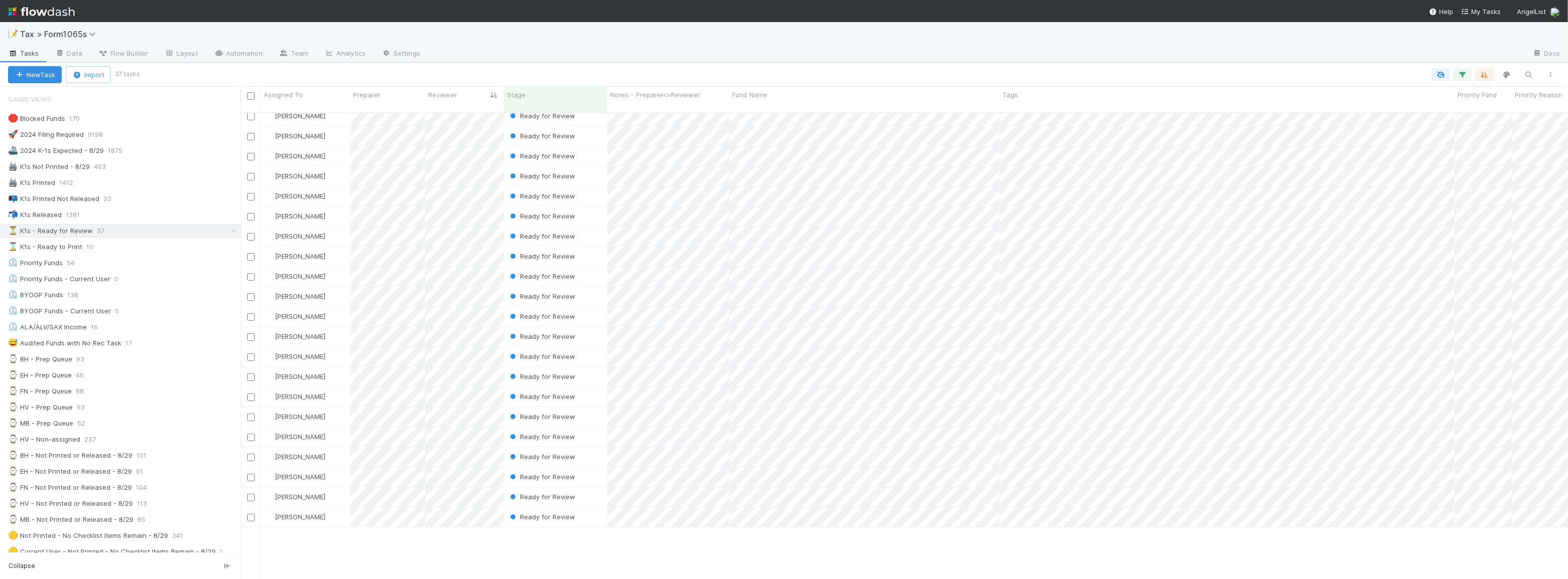
scroll to position [274, 0]
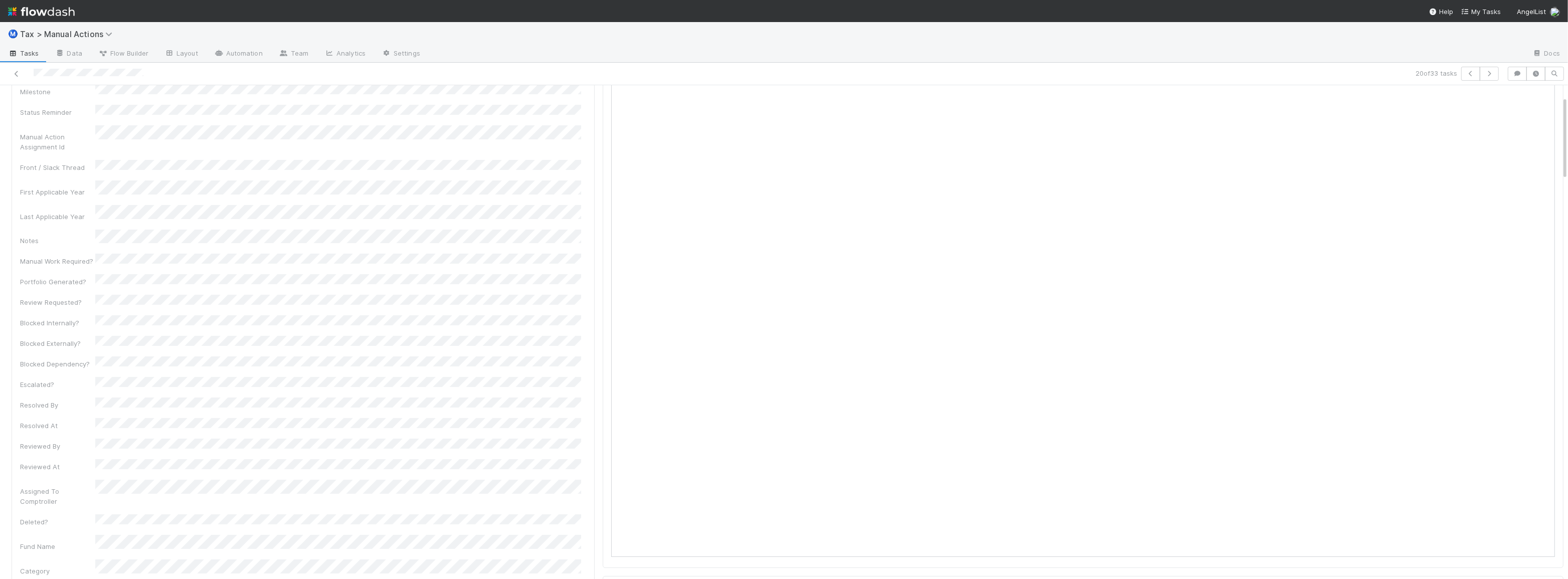
scroll to position [91, 0]
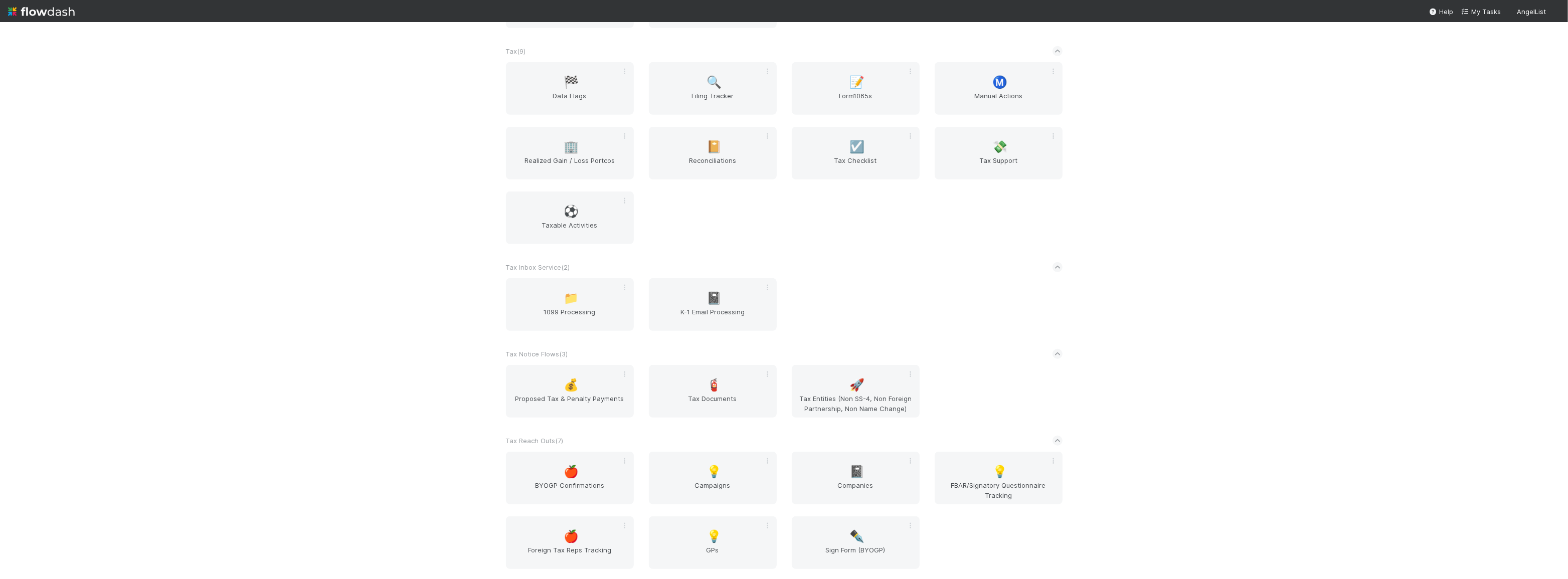
scroll to position [859, 0]
click at [987, 486] on span "FBAR/Signatory Questionnaire Tracking" at bounding box center [998, 487] width 120 height 20
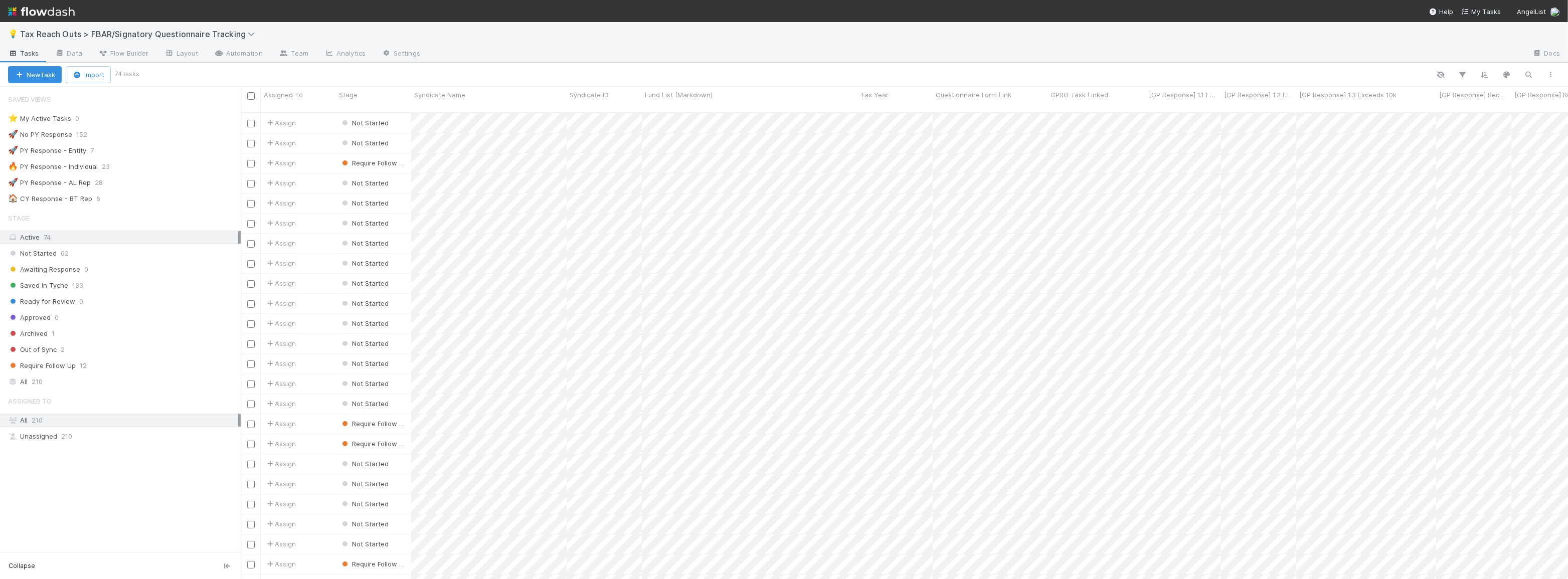
scroll to position [467, 1320]
click at [176, 287] on div "Saved In Tyche 133" at bounding box center [124, 285] width 233 height 12
click at [165, 367] on div "Require Follow Up 12" at bounding box center [124, 365] width 233 height 12
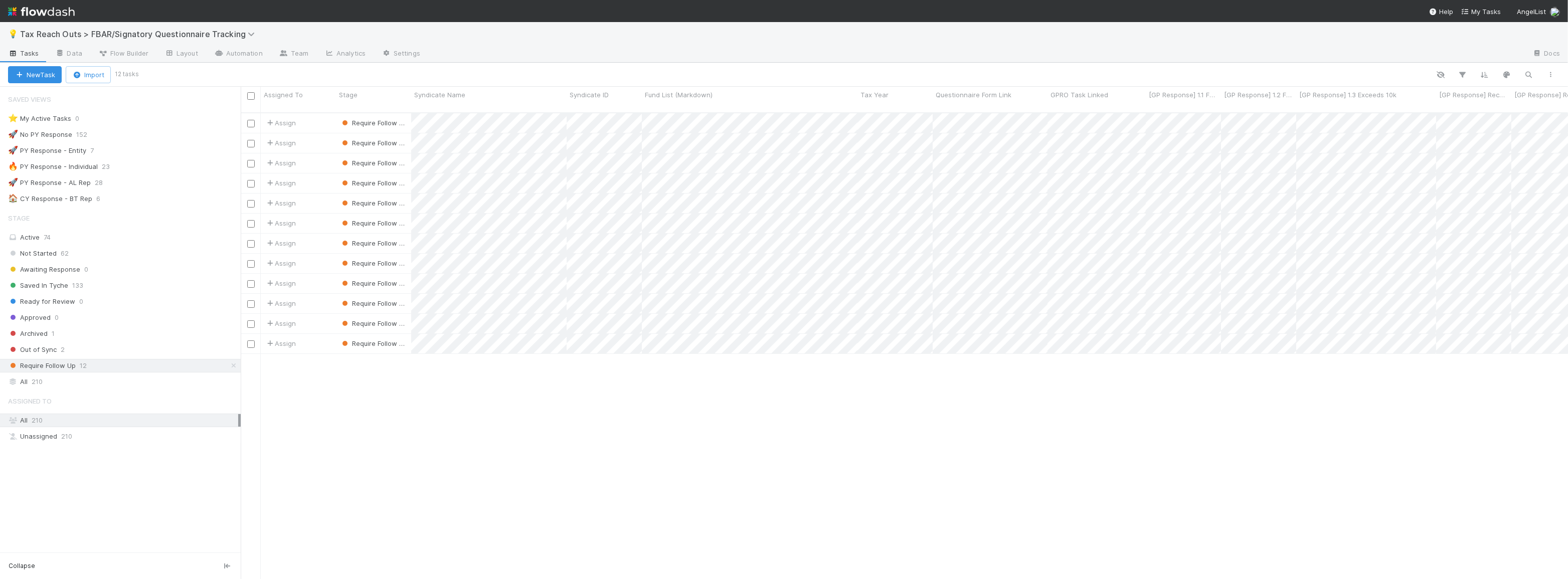
scroll to position [467, 1320]
click at [95, 282] on div "Saved In Tyche 133" at bounding box center [124, 285] width 233 height 12
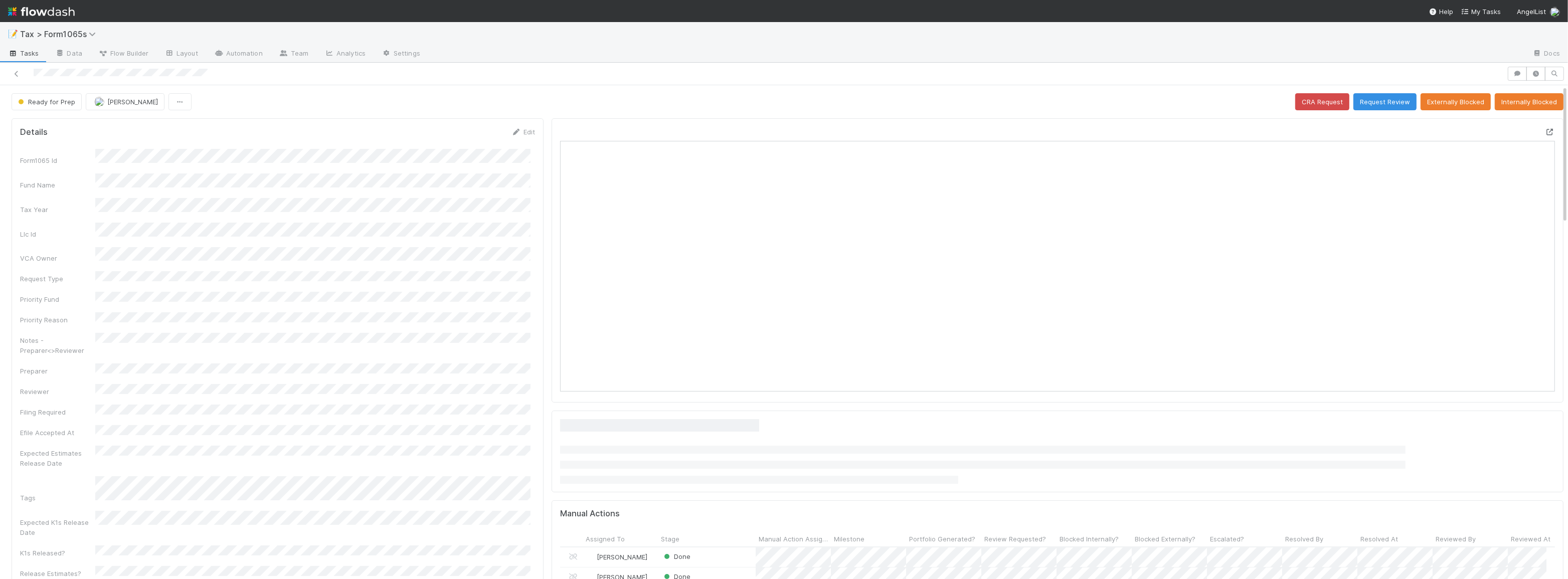
click at [1545, 131] on icon at bounding box center [1550, 132] width 10 height 7
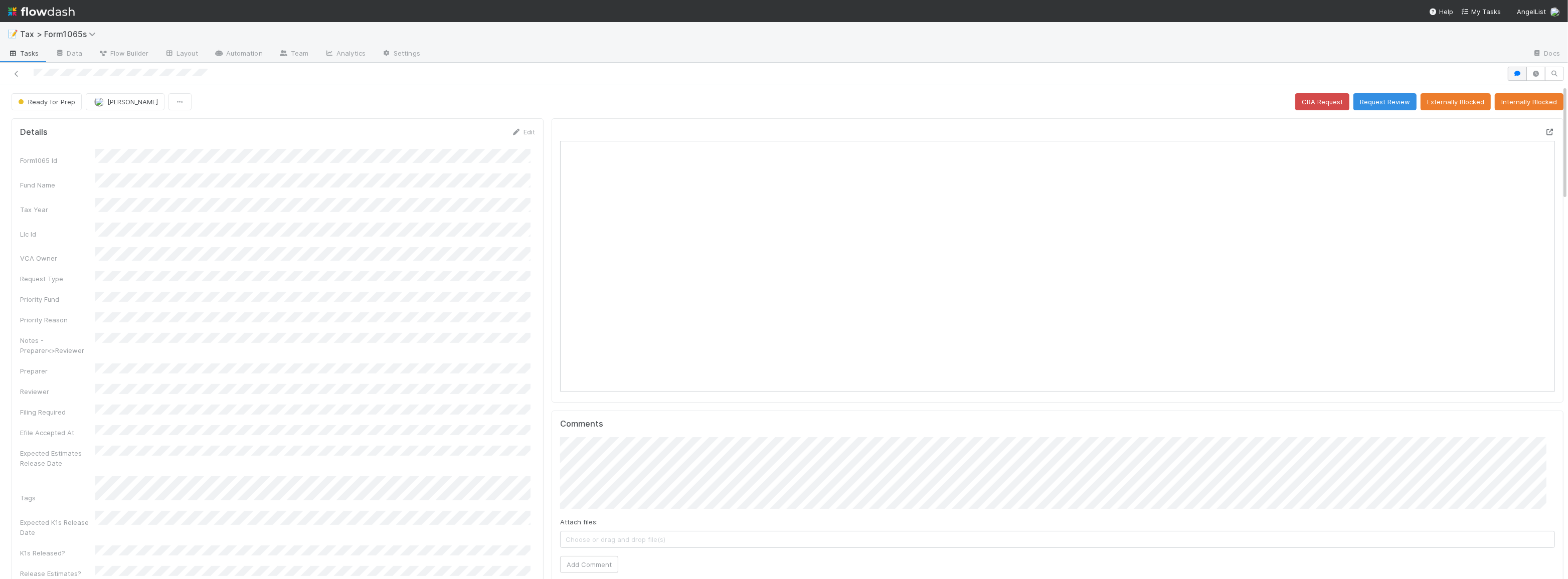
scroll to position [197, 980]
click at [1513, 70] on icon "button" at bounding box center [1518, 73] width 10 height 6
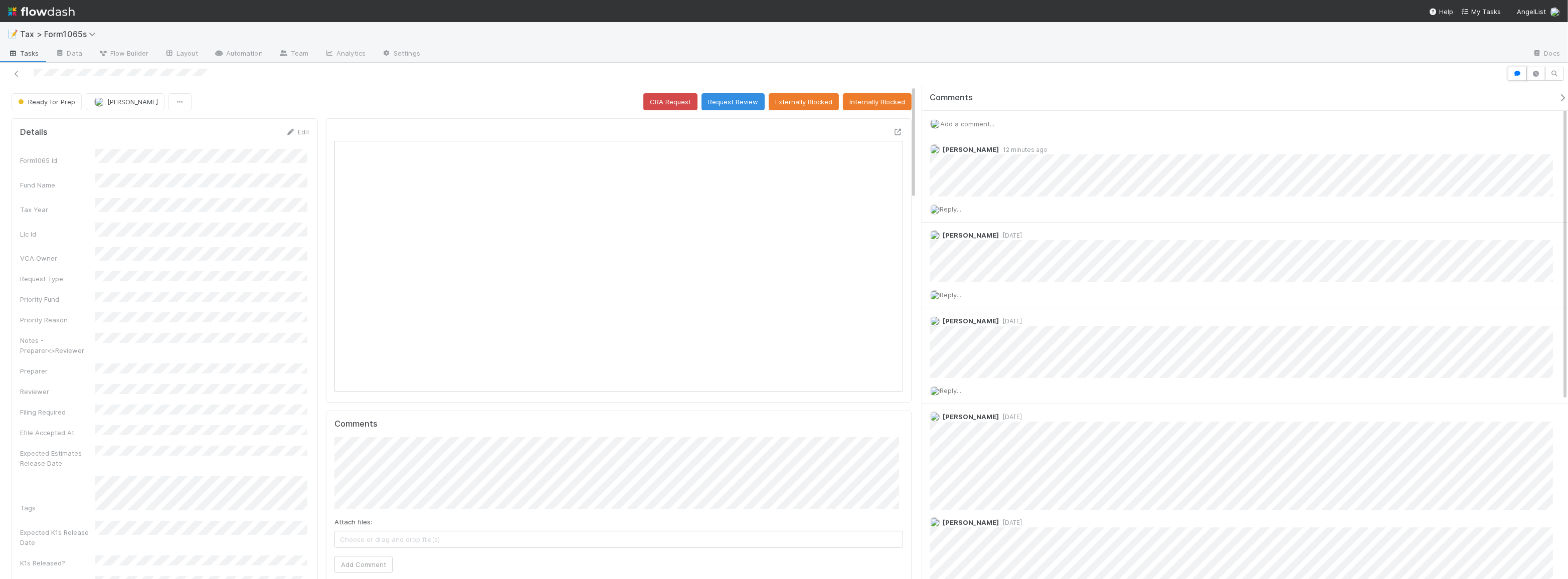
scroll to position [0, 0]
click at [955, 206] on span "Reply..." at bounding box center [950, 208] width 21 height 8
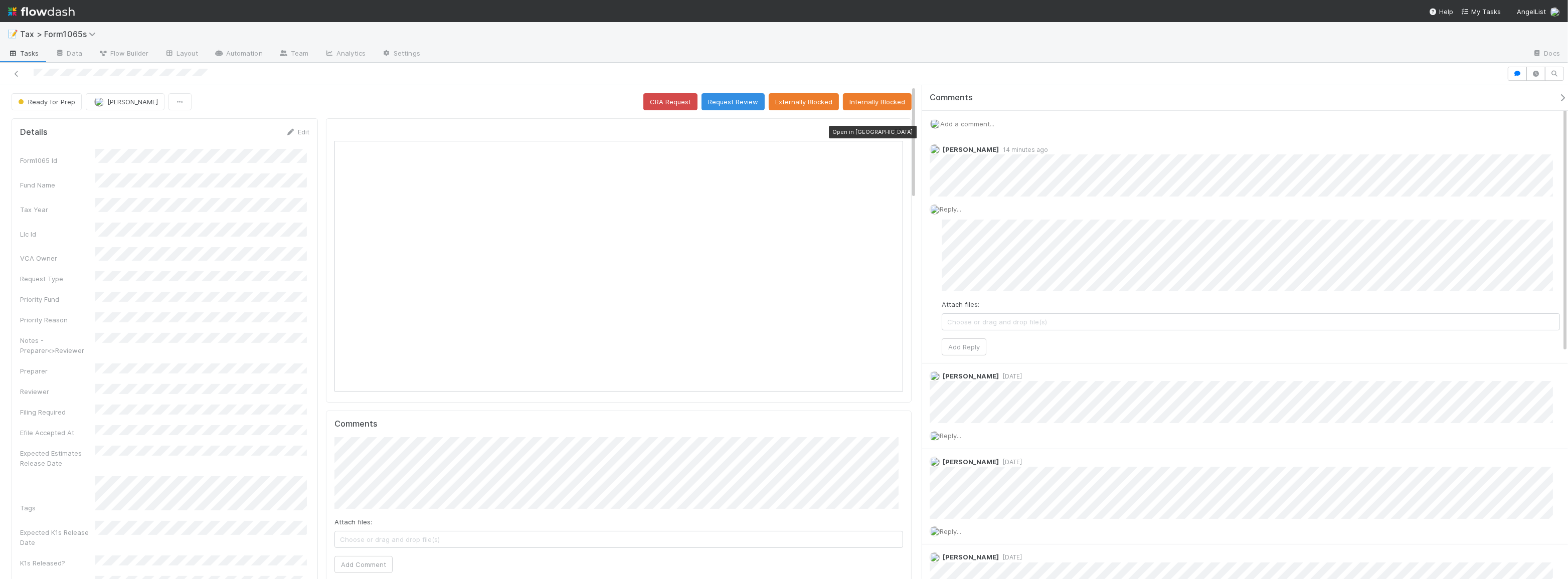
click at [893, 131] on icon at bounding box center [898, 132] width 10 height 7
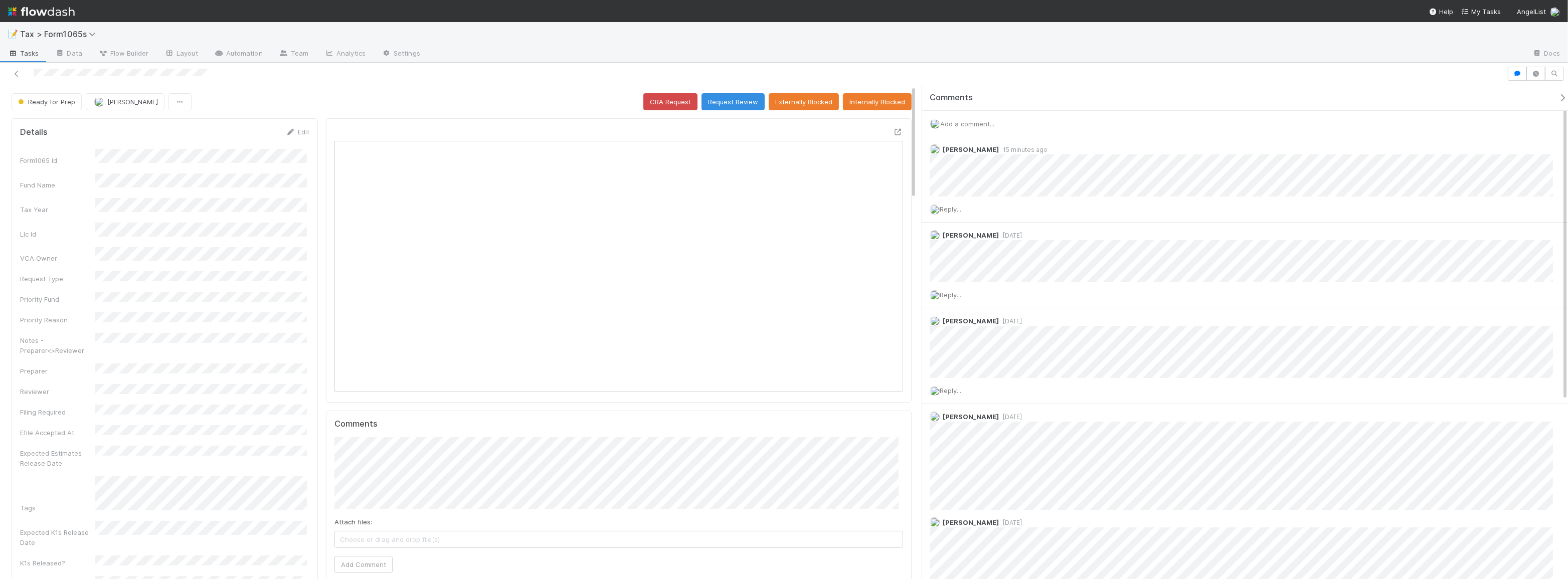
scroll to position [197, 557]
click at [955, 208] on span "Reply..." at bounding box center [950, 208] width 21 height 8
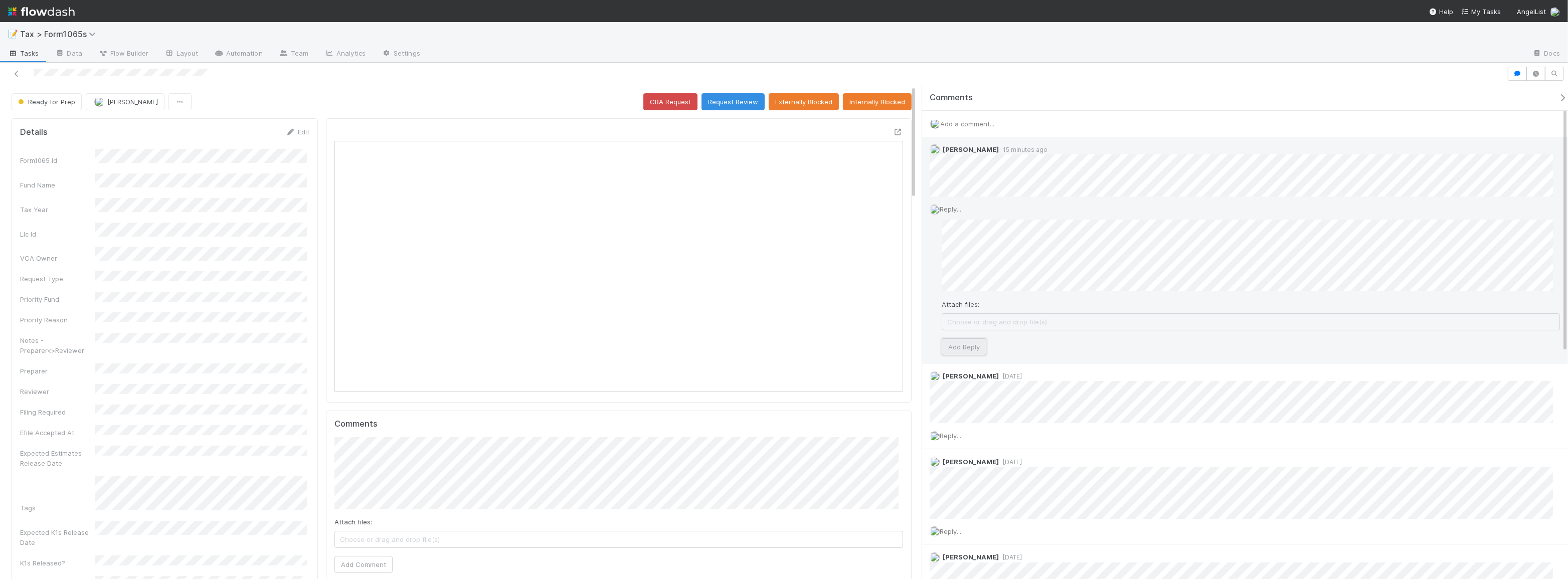
click at [975, 346] on button "Add Reply" at bounding box center [964, 346] width 45 height 17
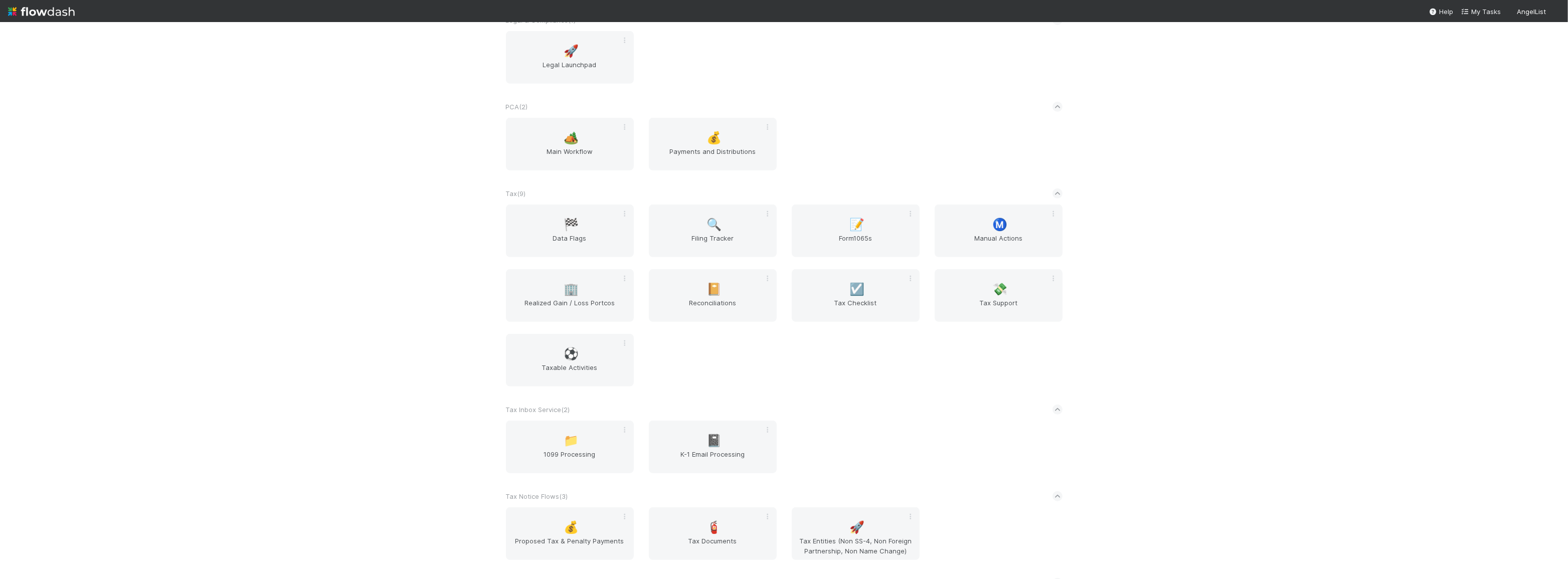
scroll to position [859, 0]
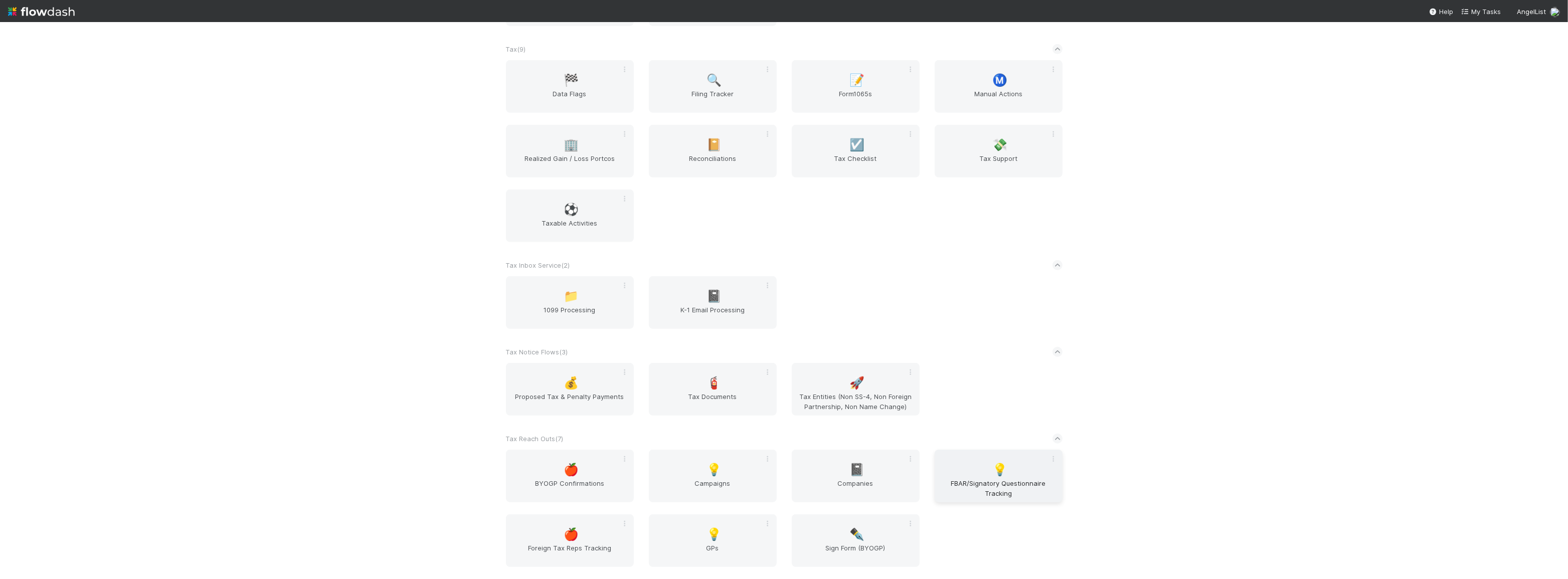
click at [994, 478] on span "FBAR/Signatory Questionnaire Tracking" at bounding box center [998, 487] width 120 height 20
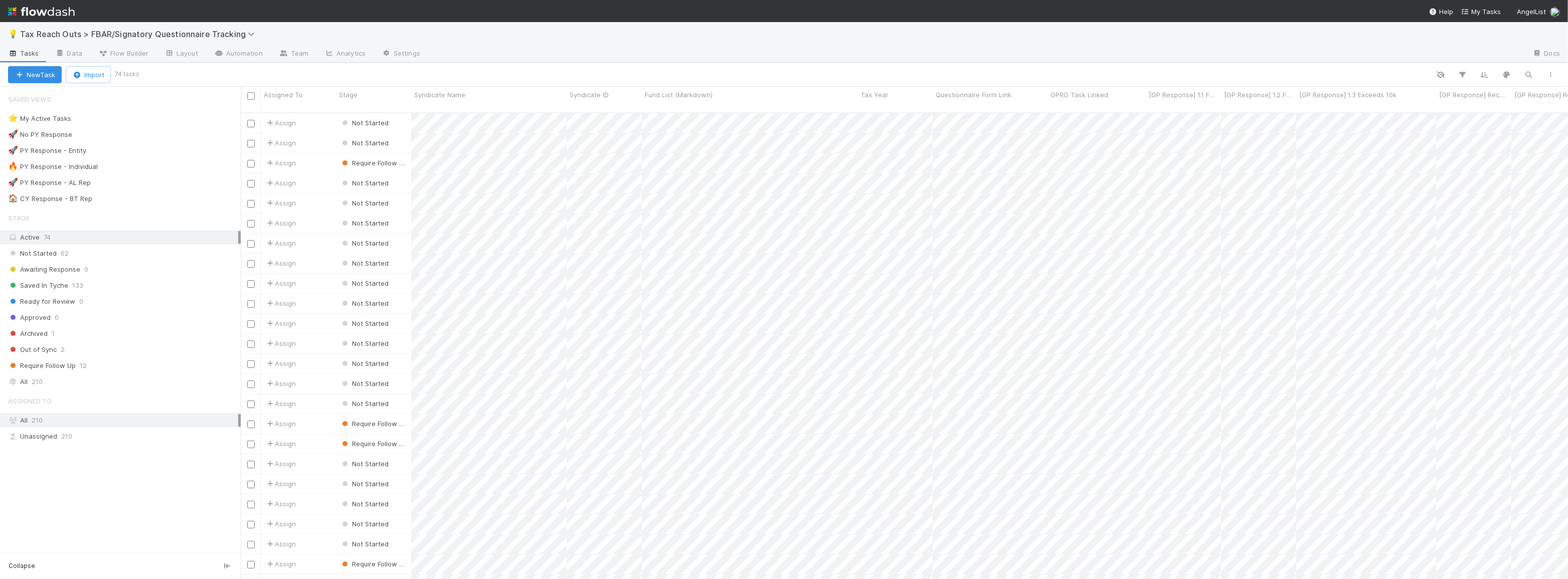
scroll to position [467, 1320]
click at [94, 366] on div "Require Follow Up 12" at bounding box center [124, 365] width 233 height 12
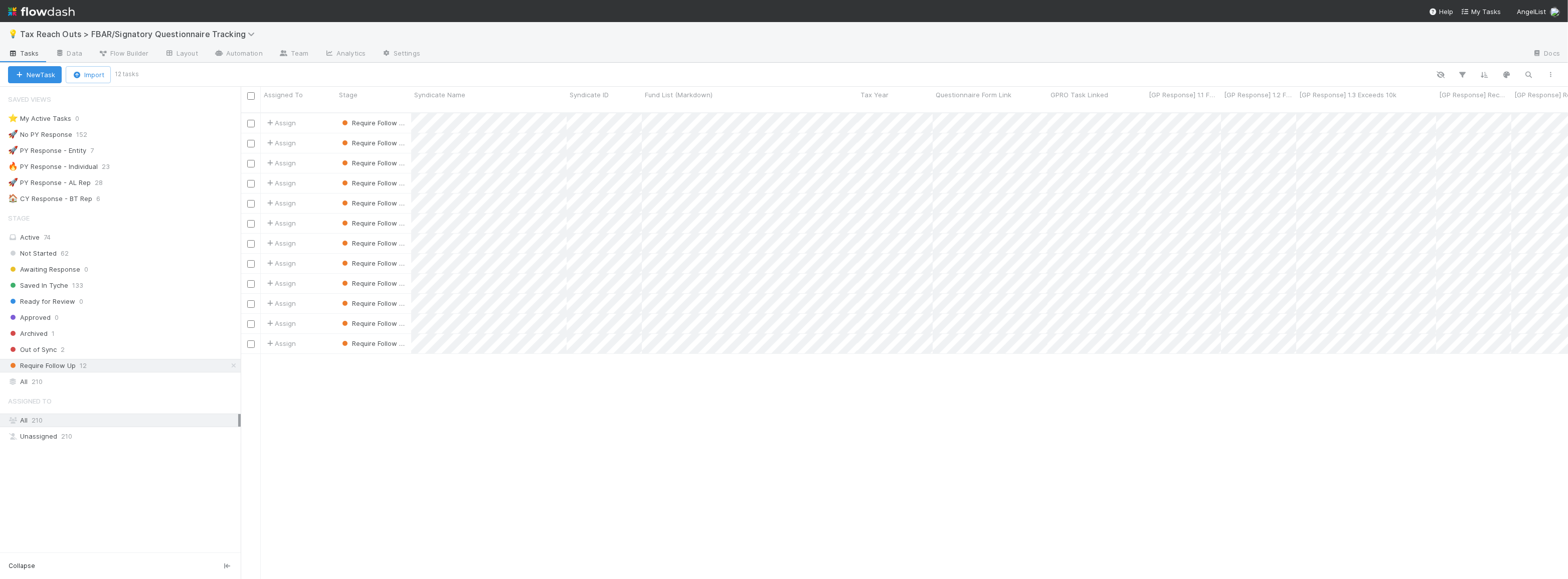
scroll to position [467, 1320]
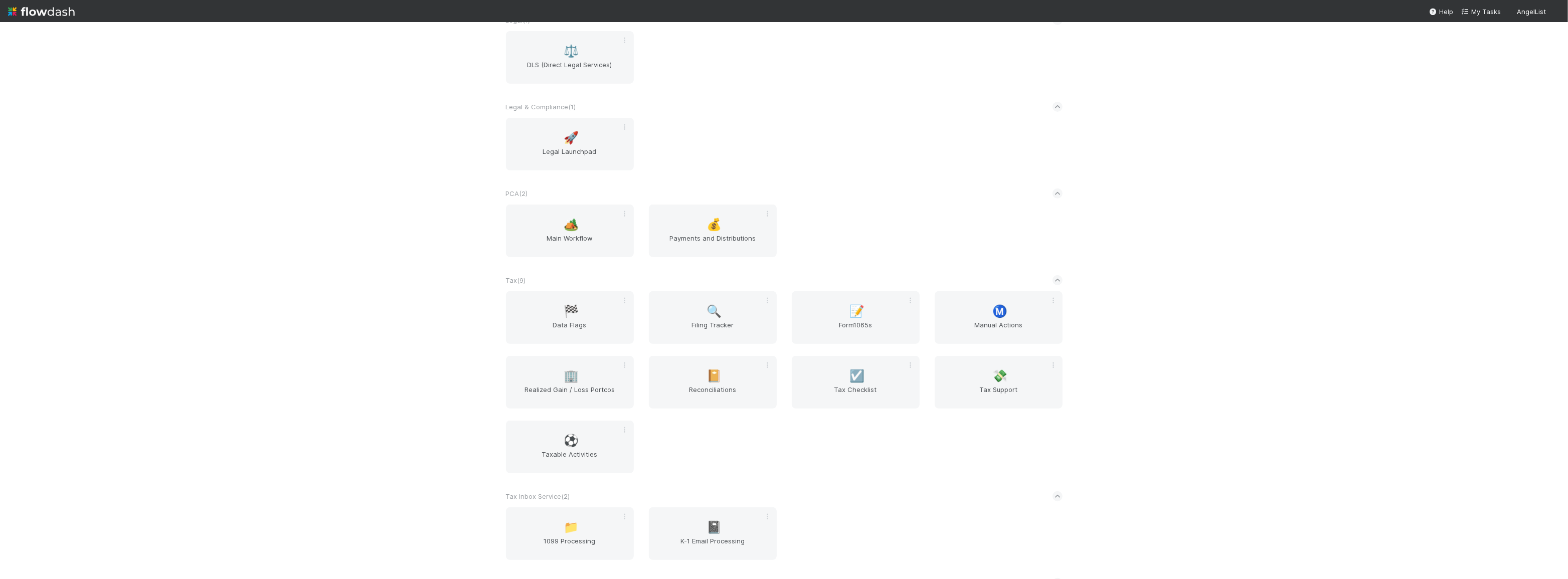
scroll to position [859, 0]
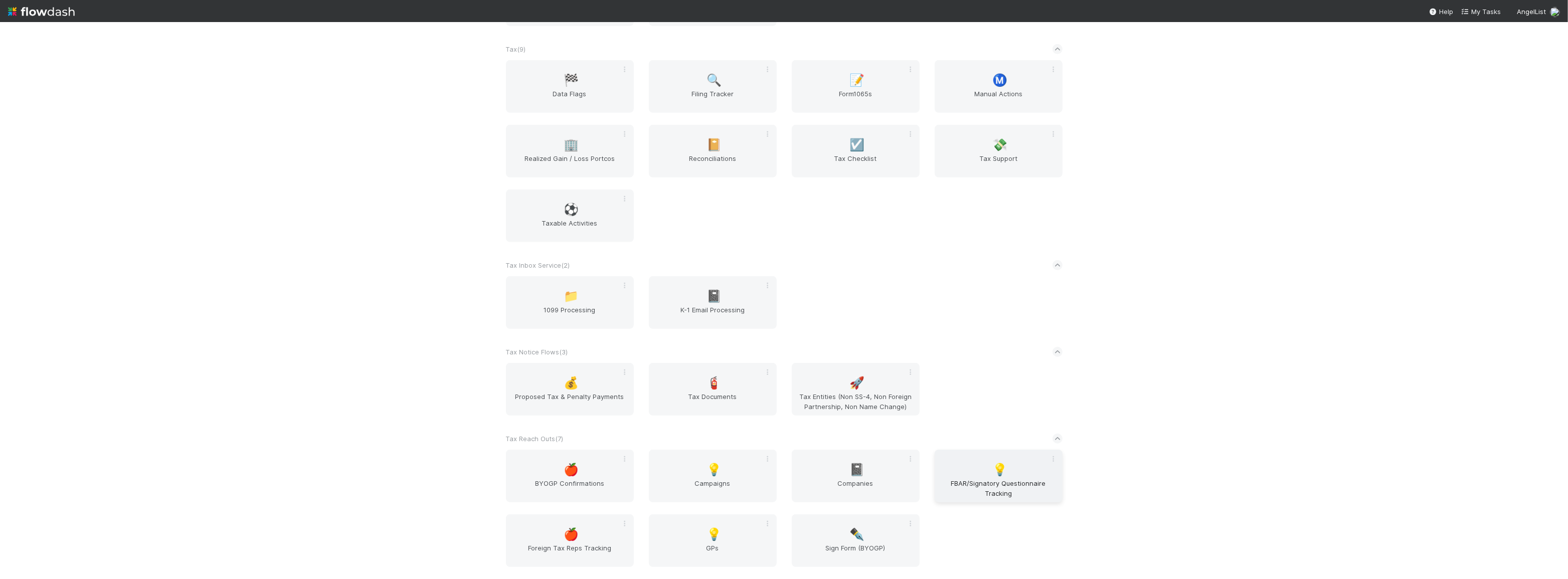
click at [996, 478] on span "FBAR/Signatory Questionnaire Tracking" at bounding box center [998, 487] width 120 height 20
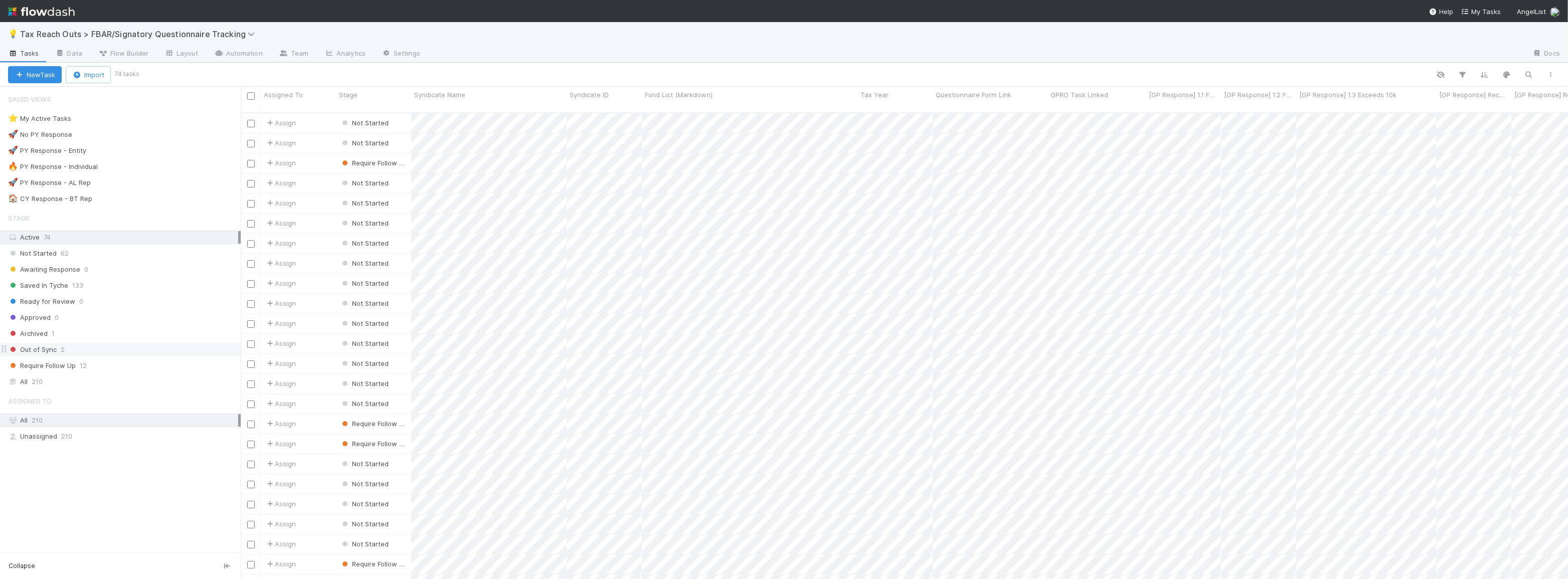
scroll to position [467, 1320]
click at [80, 366] on span "12" at bounding box center [84, 365] width 7 height 12
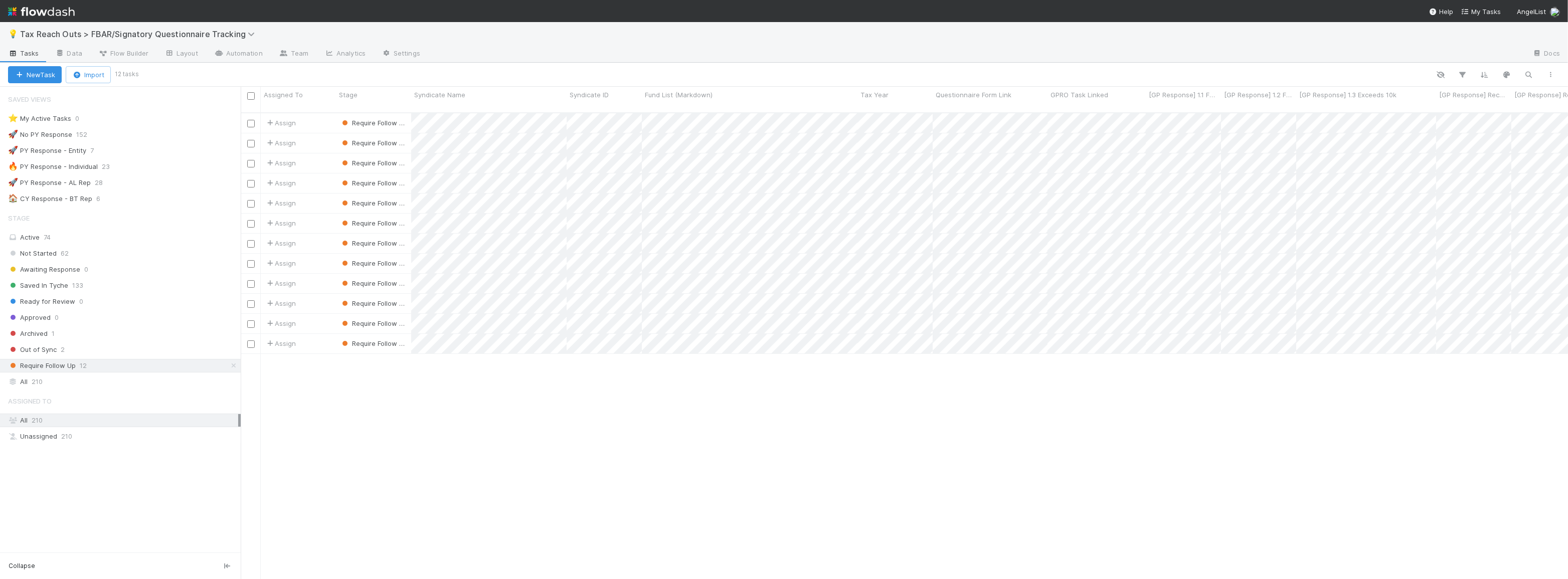
scroll to position [467, 1320]
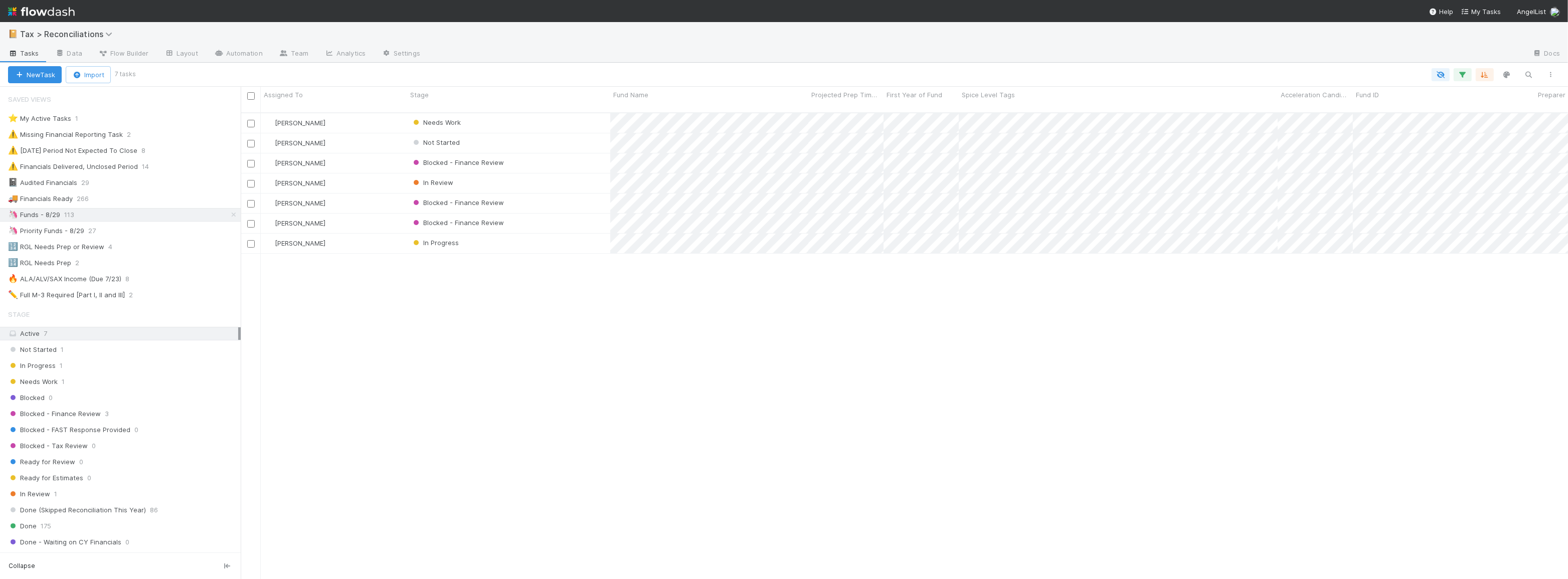
scroll to position [467, 1320]
click at [566, 134] on div "Not Started" at bounding box center [509, 143] width 203 height 20
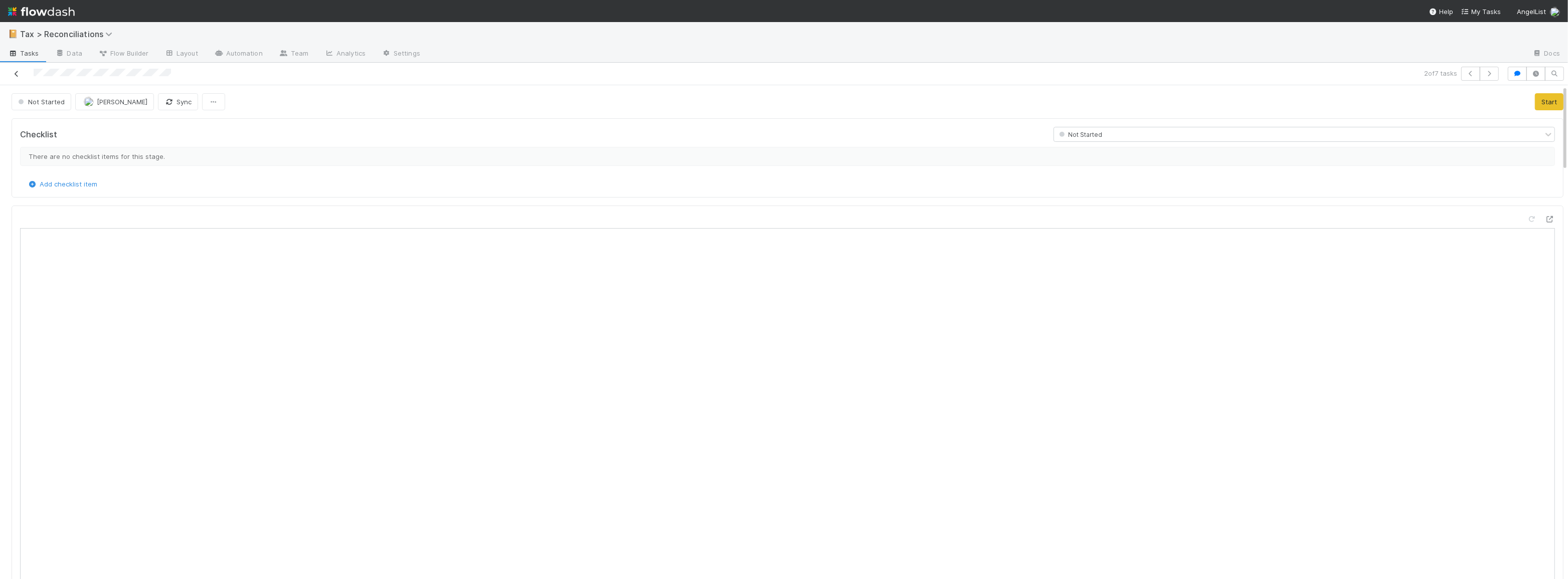
click at [14, 75] on icon at bounding box center [17, 73] width 10 height 7
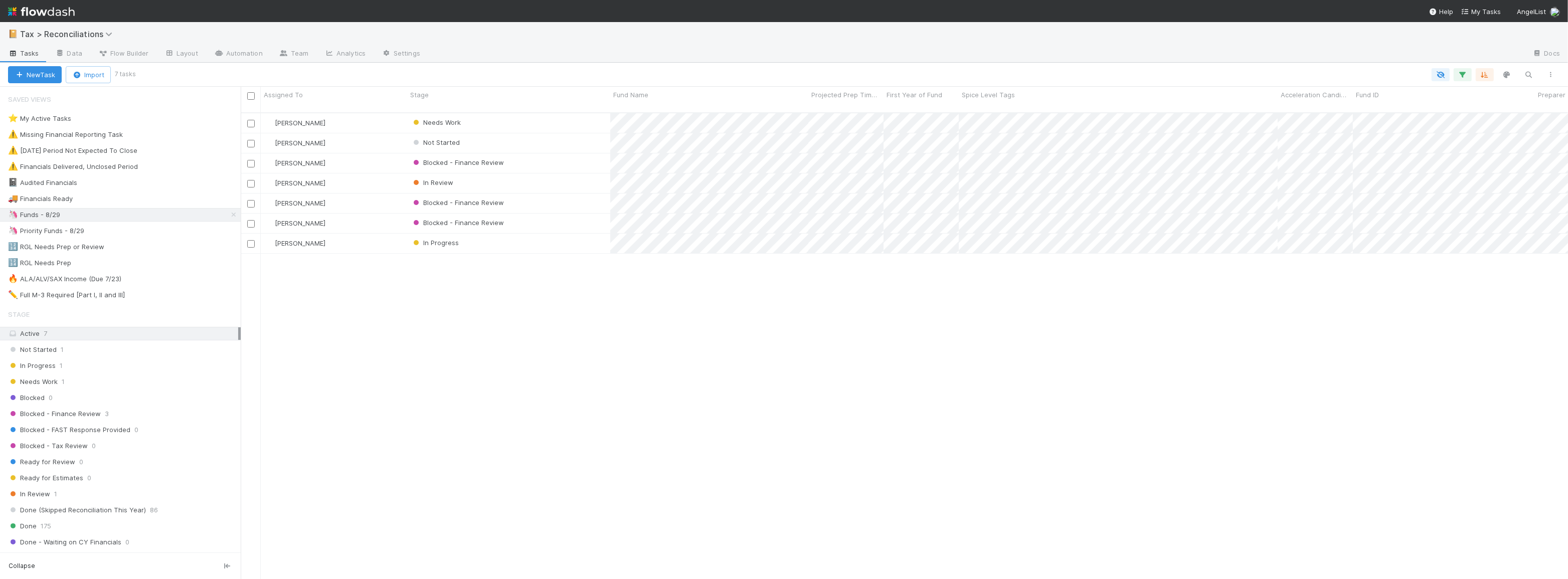
scroll to position [467, 1320]
click at [801, 306] on div "[PERSON_NAME] Needs Work 3 1 1 30 [DATE] 8:46:32 AM [DATE] 6:27:36 AM 6 [PERSON…" at bounding box center [905, 350] width 1328 height 474
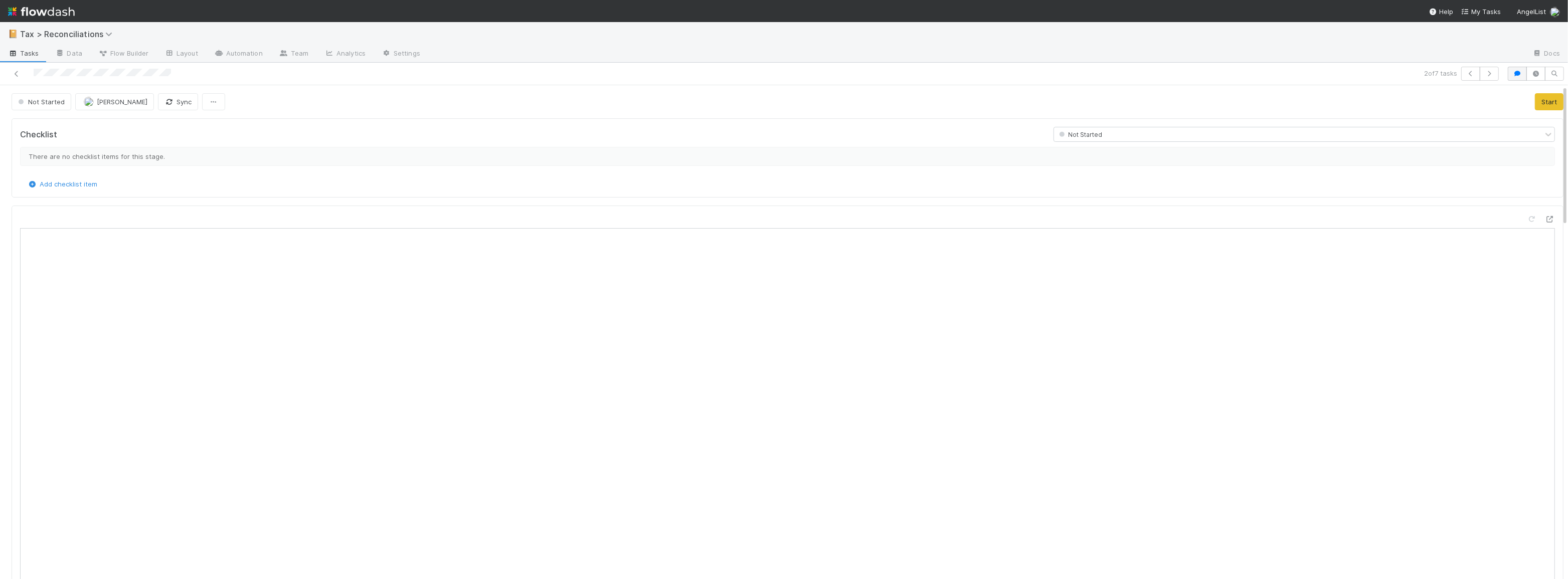
scroll to position [197, 742]
drag, startPoint x: 1514, startPoint y: 73, endPoint x: 1481, endPoint y: 123, distance: 59.9
click at [1514, 73] on icon "button" at bounding box center [1518, 73] width 10 height 6
click at [1514, 75] on icon "button" at bounding box center [1518, 73] width 10 height 6
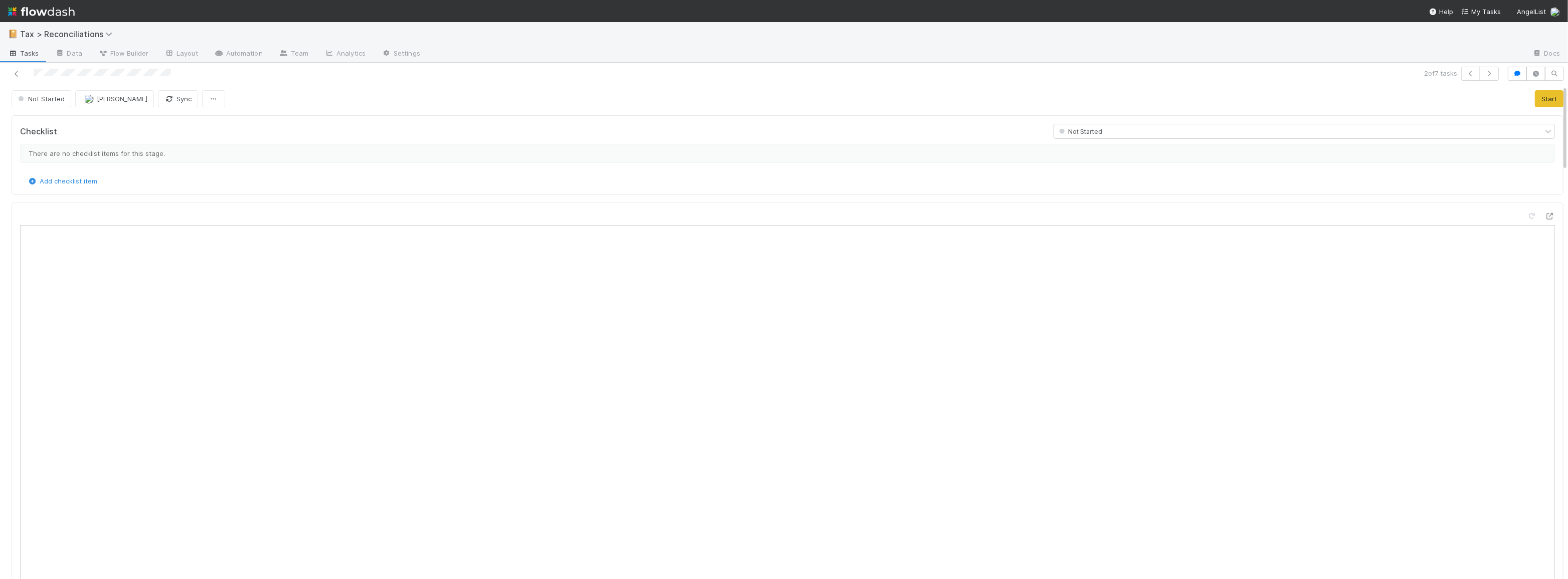
scroll to position [0, 0]
click at [17, 75] on icon at bounding box center [17, 73] width 10 height 7
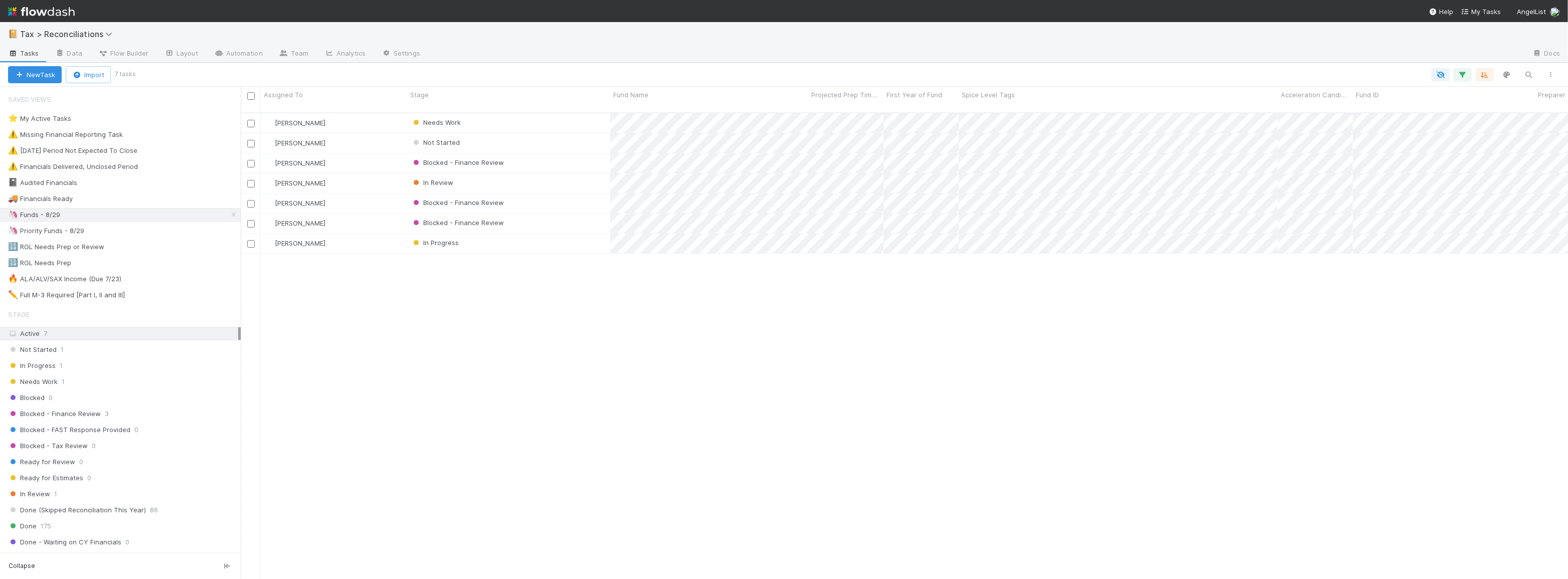
scroll to position [467, 1320]
click at [636, 347] on div "Blake Hall Needs Work 3 1 1 30 1/28/25, 8:46:32 AM 8/18/25, 6:27:36 AM 6 Blake …" at bounding box center [905, 350] width 1328 height 474
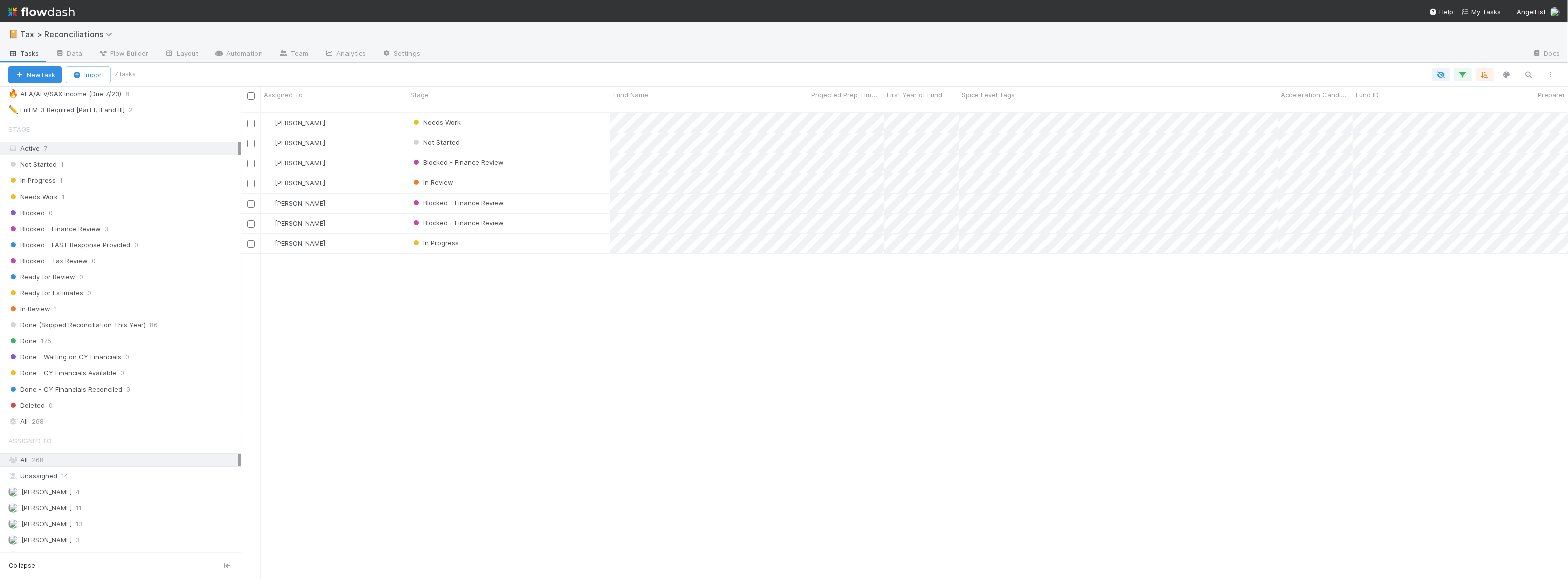
scroll to position [227, 0]
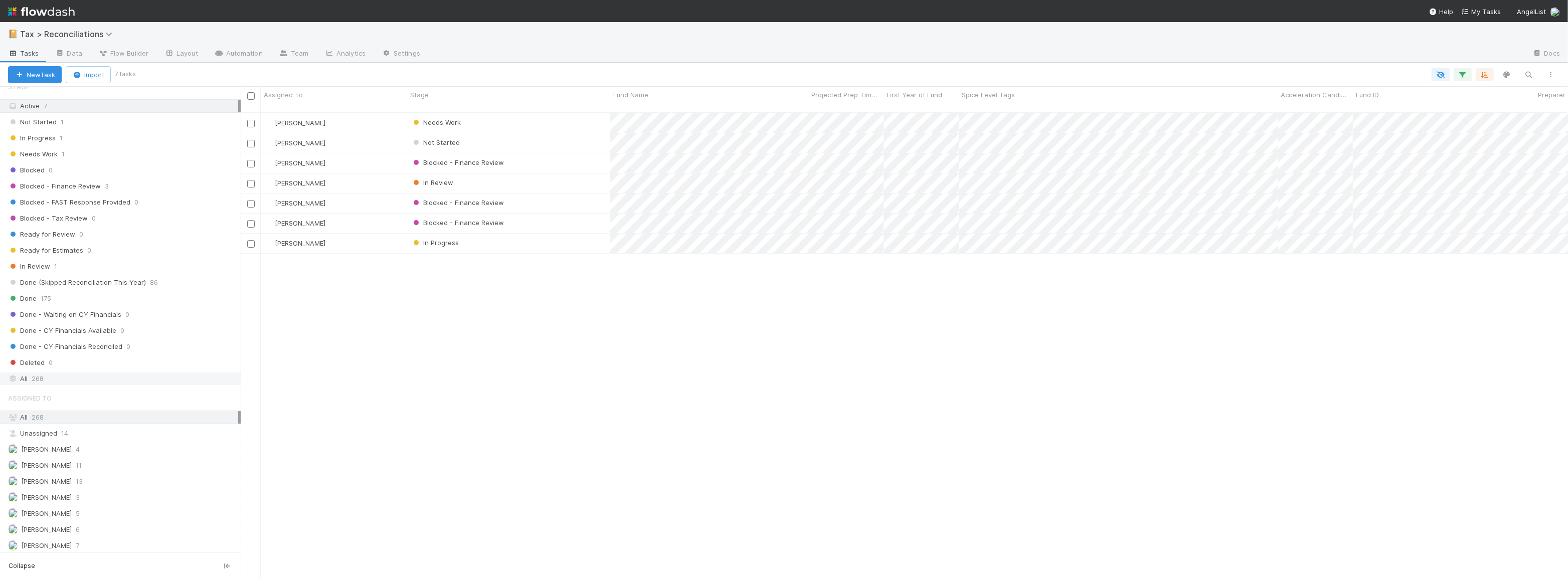
click at [131, 376] on div "All 268" at bounding box center [123, 378] width 230 height 12
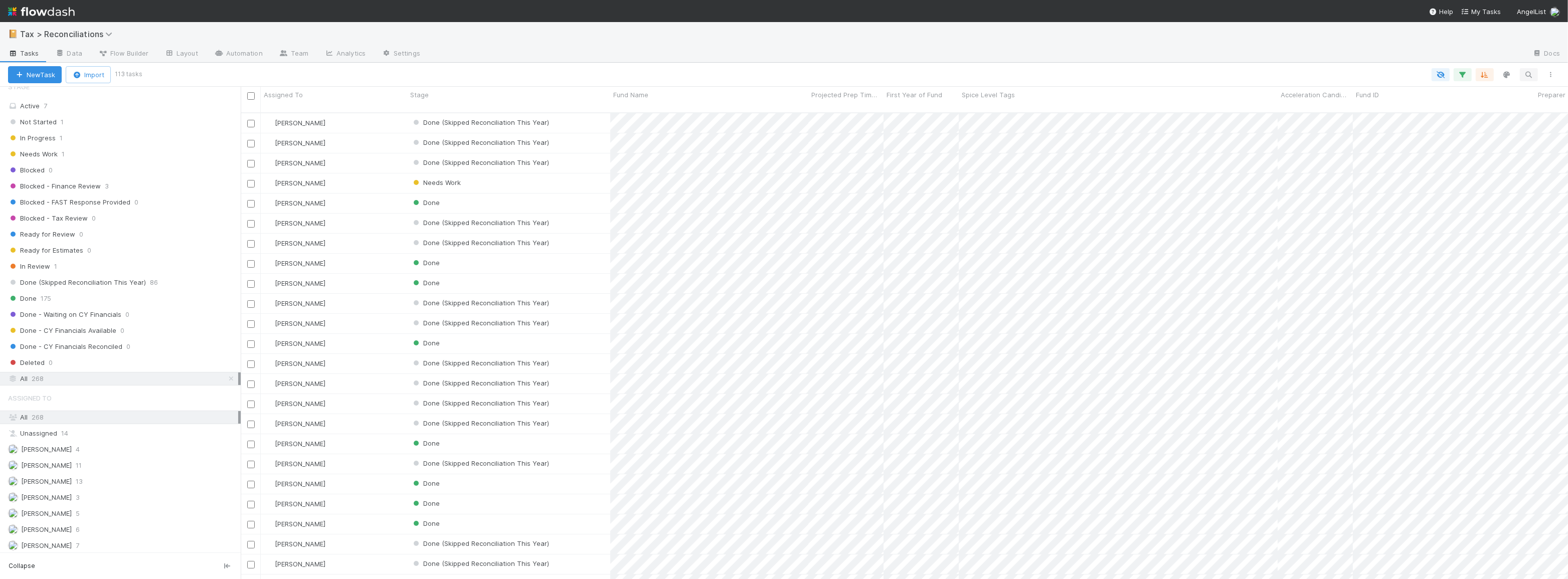
scroll to position [467, 1320]
click at [1527, 73] on icon "button" at bounding box center [1529, 75] width 10 height 9
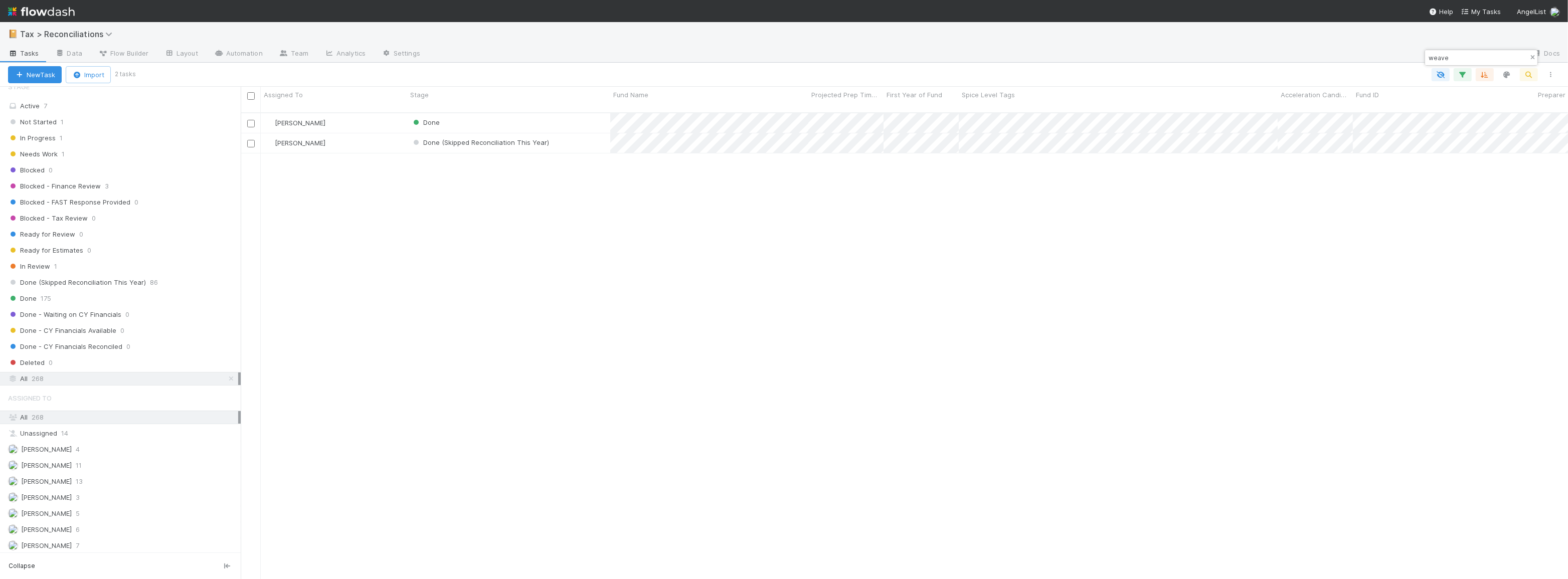
type input "weave"
drag, startPoint x: 1531, startPoint y: 57, endPoint x: 1379, endPoint y: 75, distance: 153.1
click at [1531, 56] on icon "button" at bounding box center [1533, 57] width 10 height 6
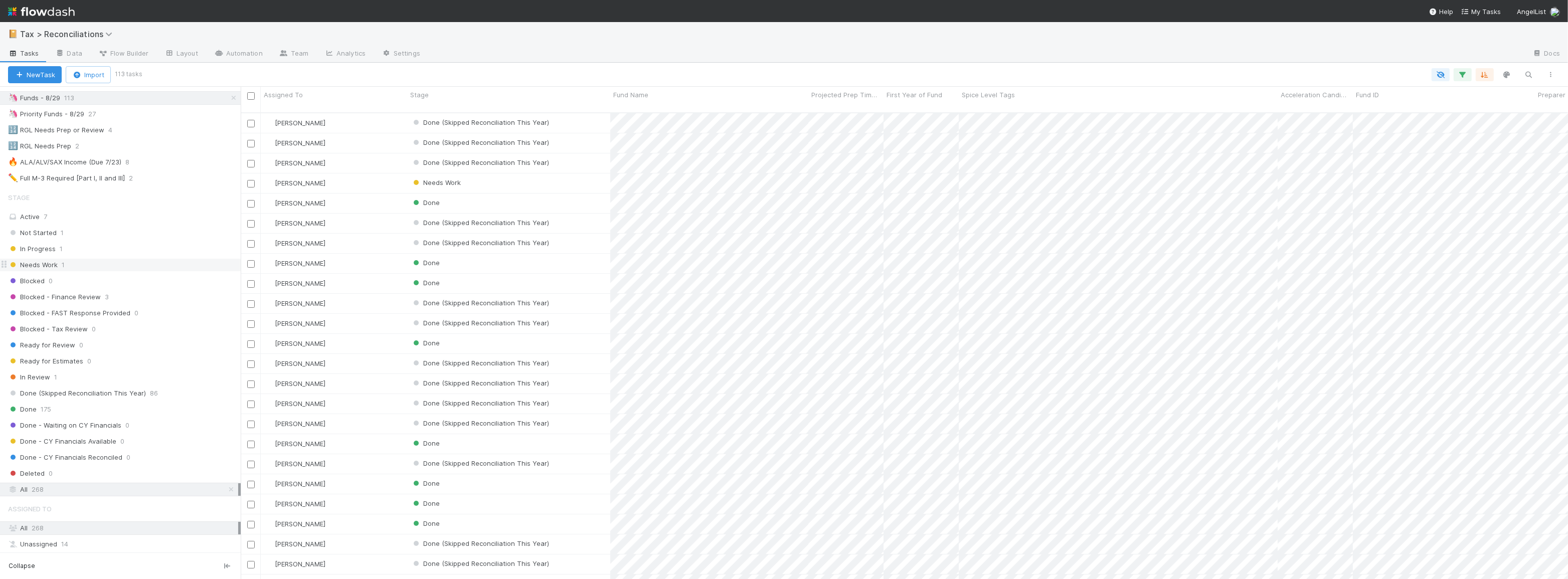
scroll to position [108, 0]
click at [131, 219] on div "Active 7" at bounding box center [123, 225] width 230 height 12
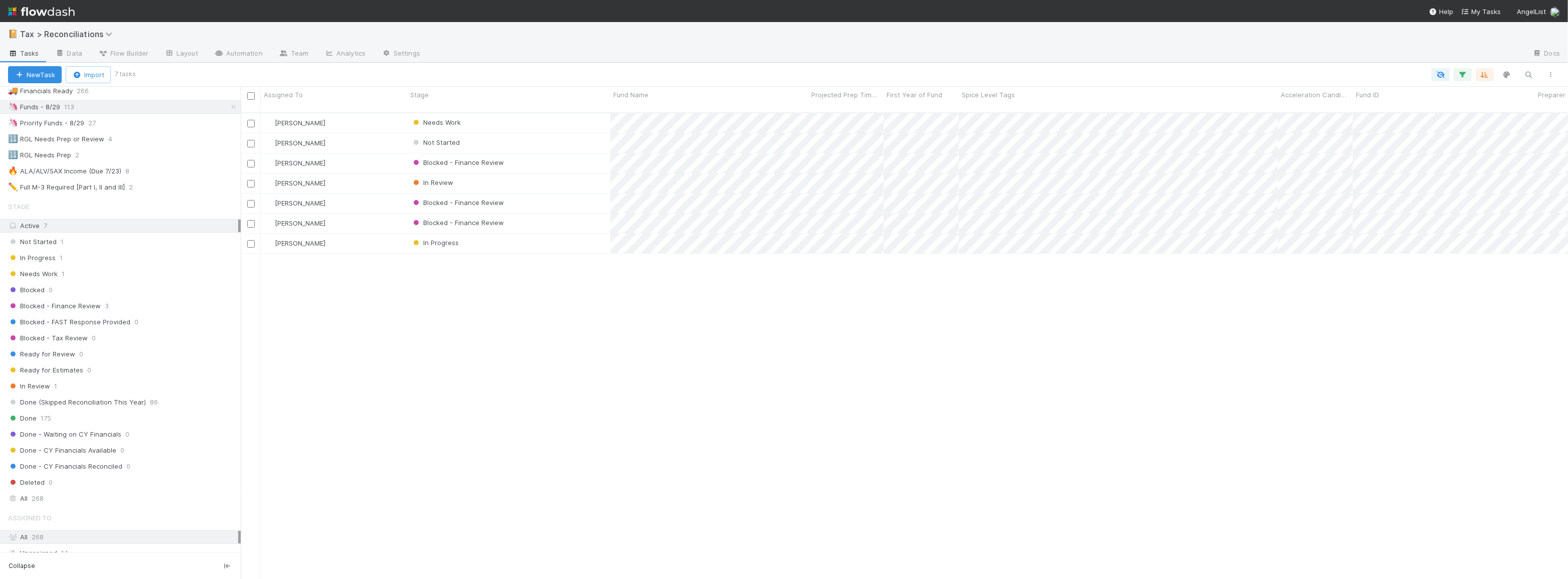
scroll to position [467, 1320]
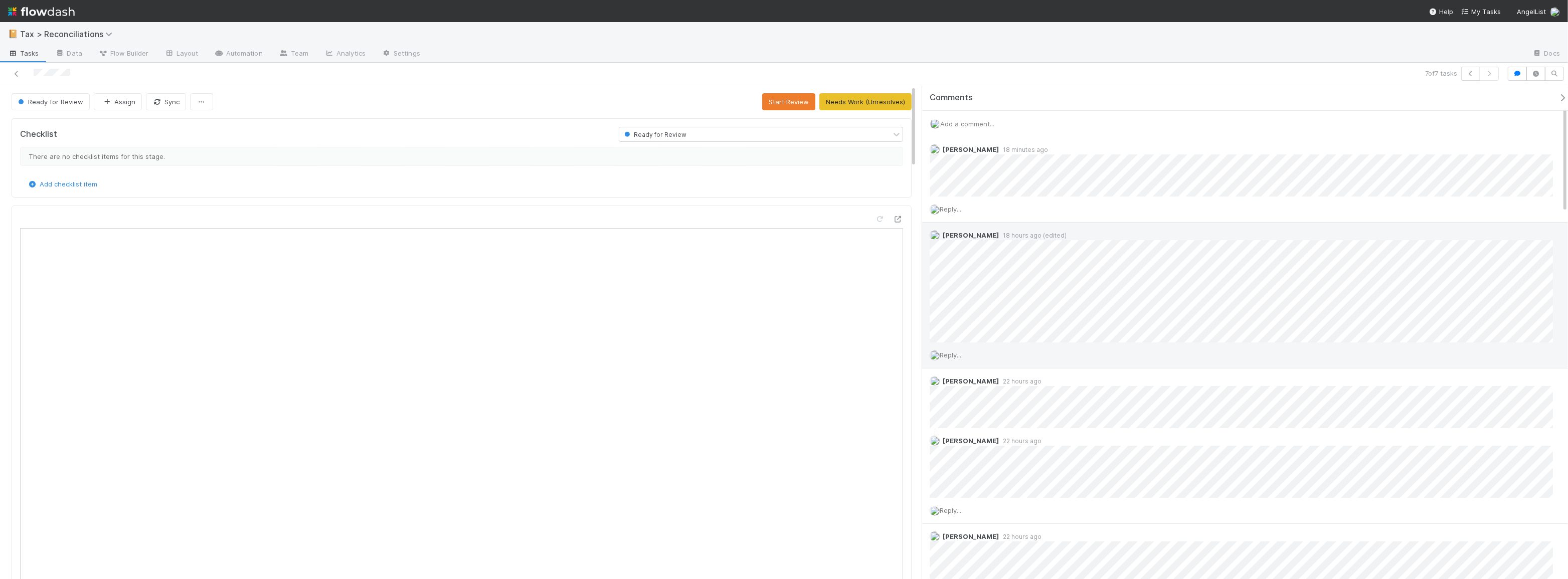
scroll to position [197, 419]
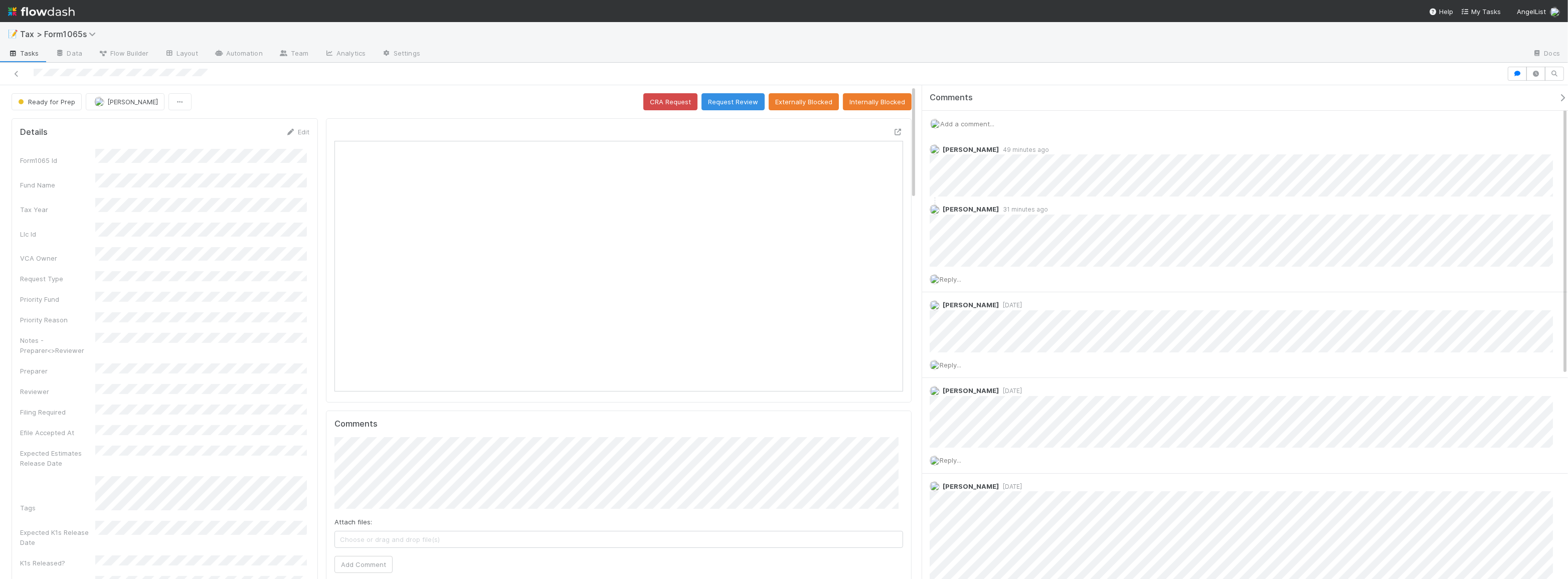
click at [893, 135] on div at bounding box center [898, 132] width 10 height 10
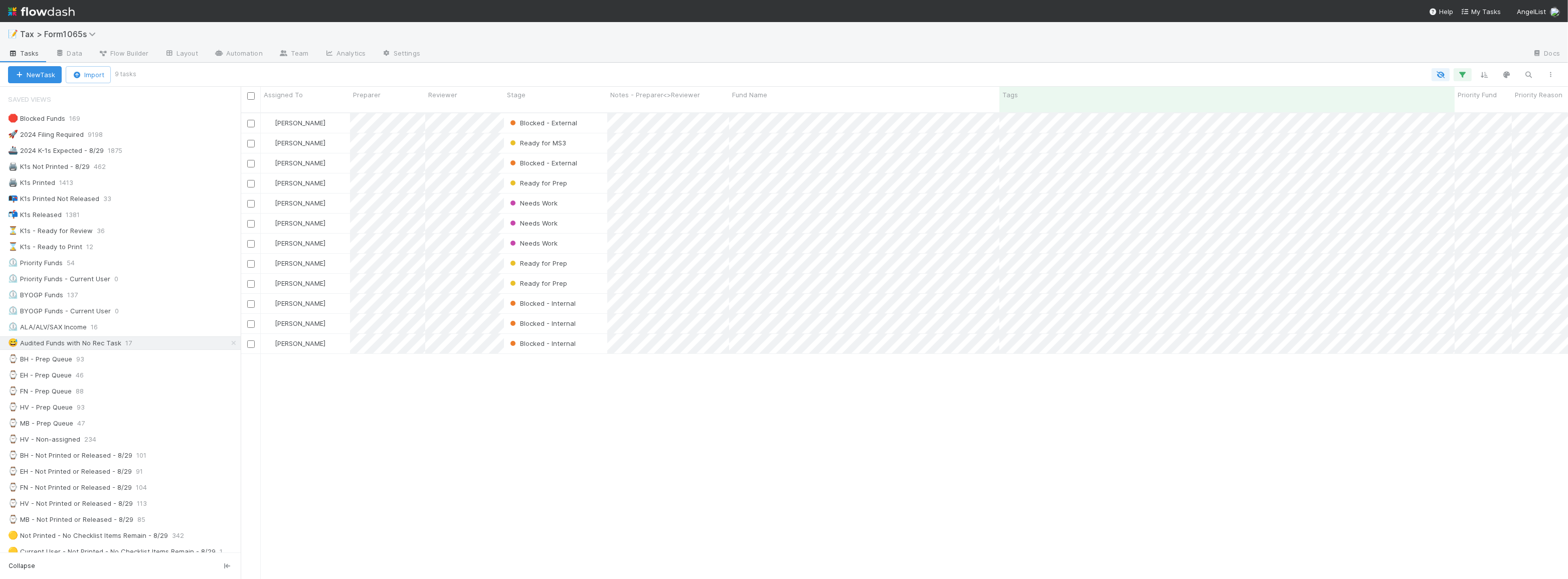
scroll to position [467, 1320]
click at [404, 70] on div at bounding box center [848, 75] width 1428 height 13
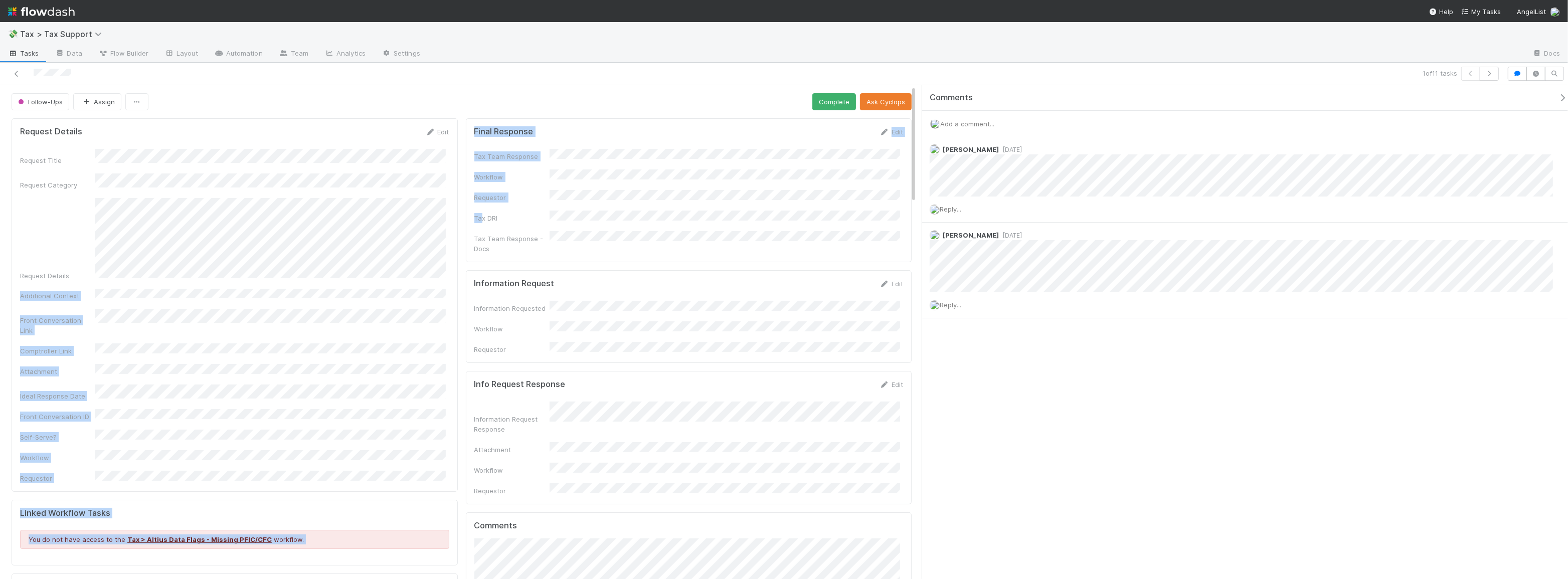
click at [478, 213] on div "Tax DRI" at bounding box center [512, 218] width 75 height 10
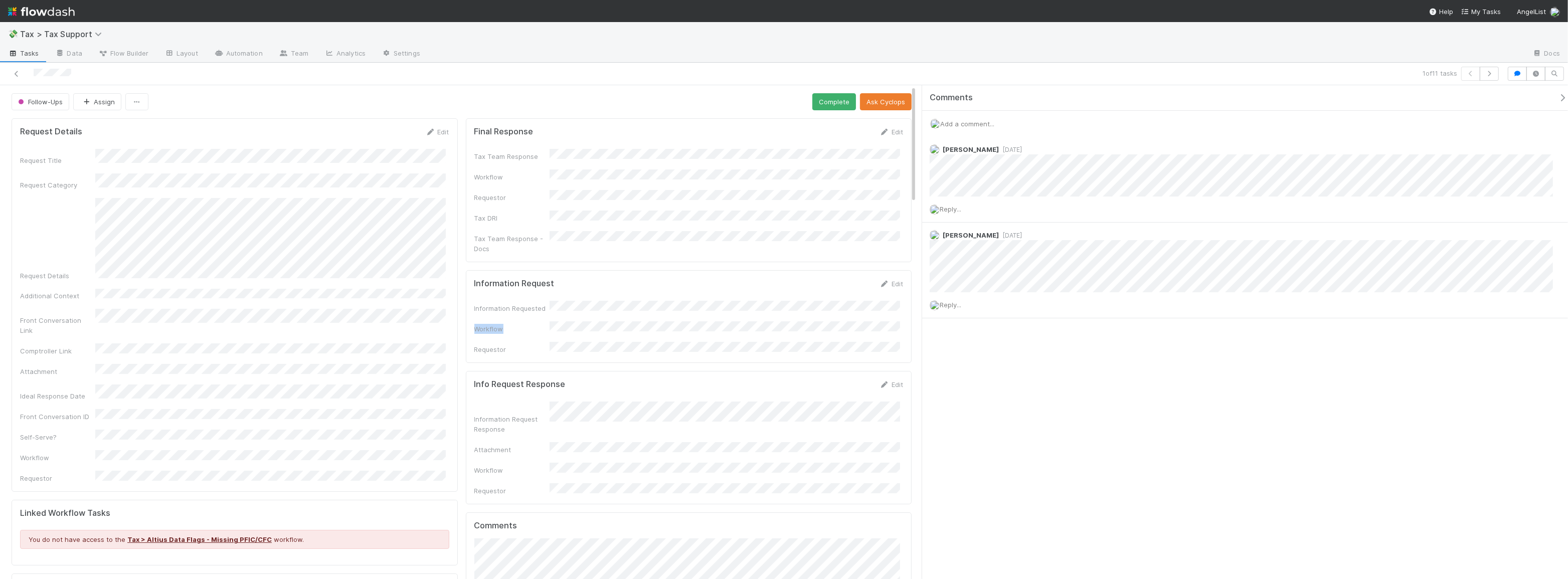
click at [833, 305] on div "Information Requested Workflow Requestor" at bounding box center [689, 327] width 430 height 54
click at [787, 99] on div "Follow-Ups Assign Complete Ask Cyclops" at bounding box center [462, 101] width 900 height 17
click at [823, 103] on button "Complete" at bounding box center [834, 101] width 43 height 17
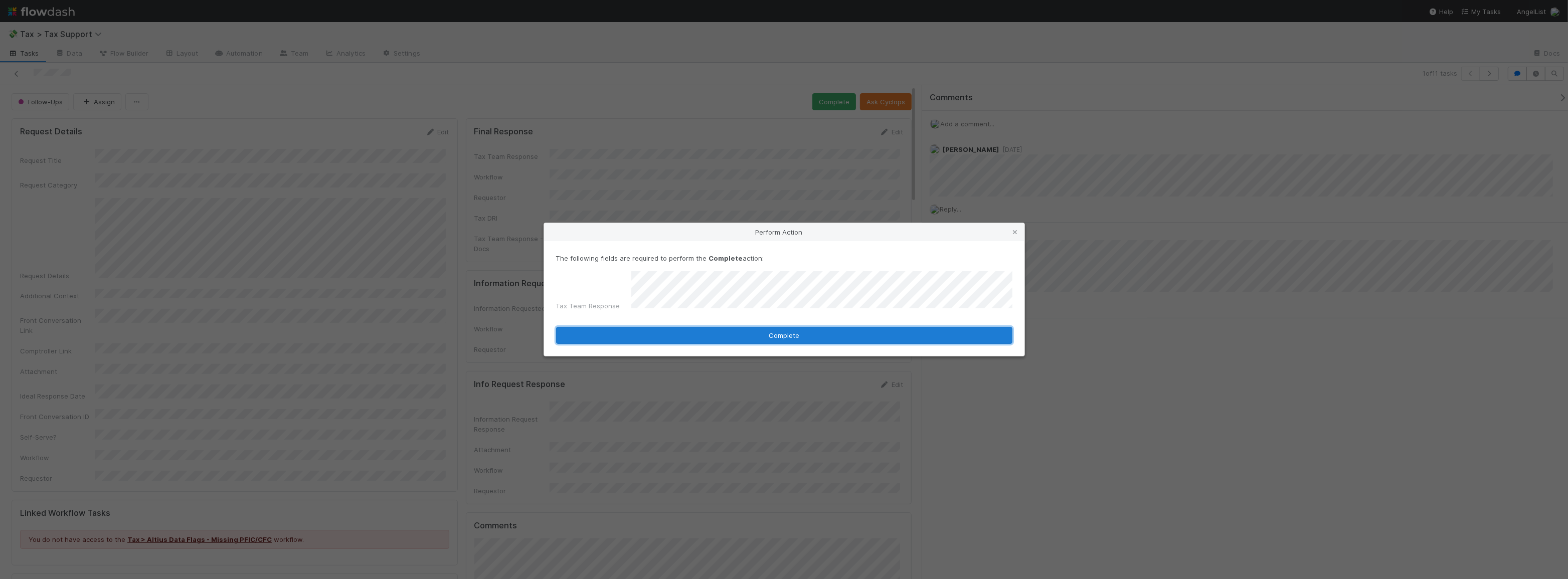
click at [770, 331] on button "Complete" at bounding box center [784, 335] width 456 height 17
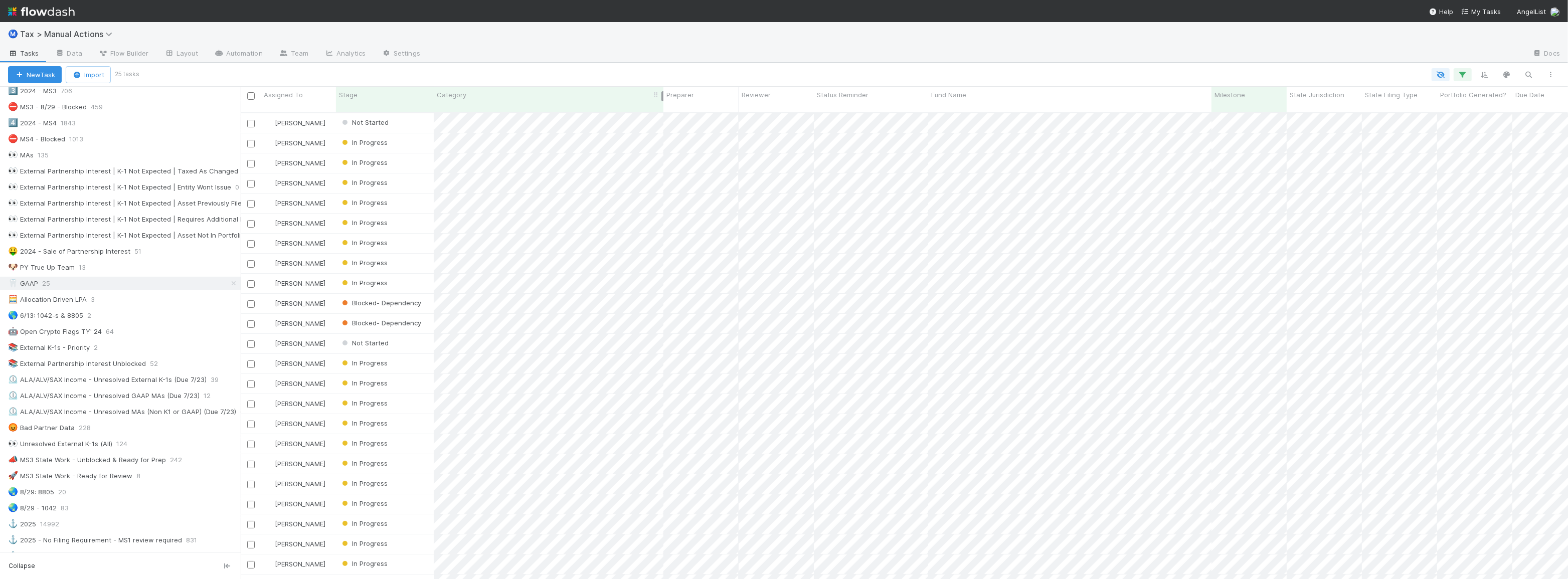
drag, startPoint x: 579, startPoint y: 95, endPoint x: 662, endPoint y: 97, distance: 83.0
click at [662, 97] on div at bounding box center [662, 96] width 2 height 10
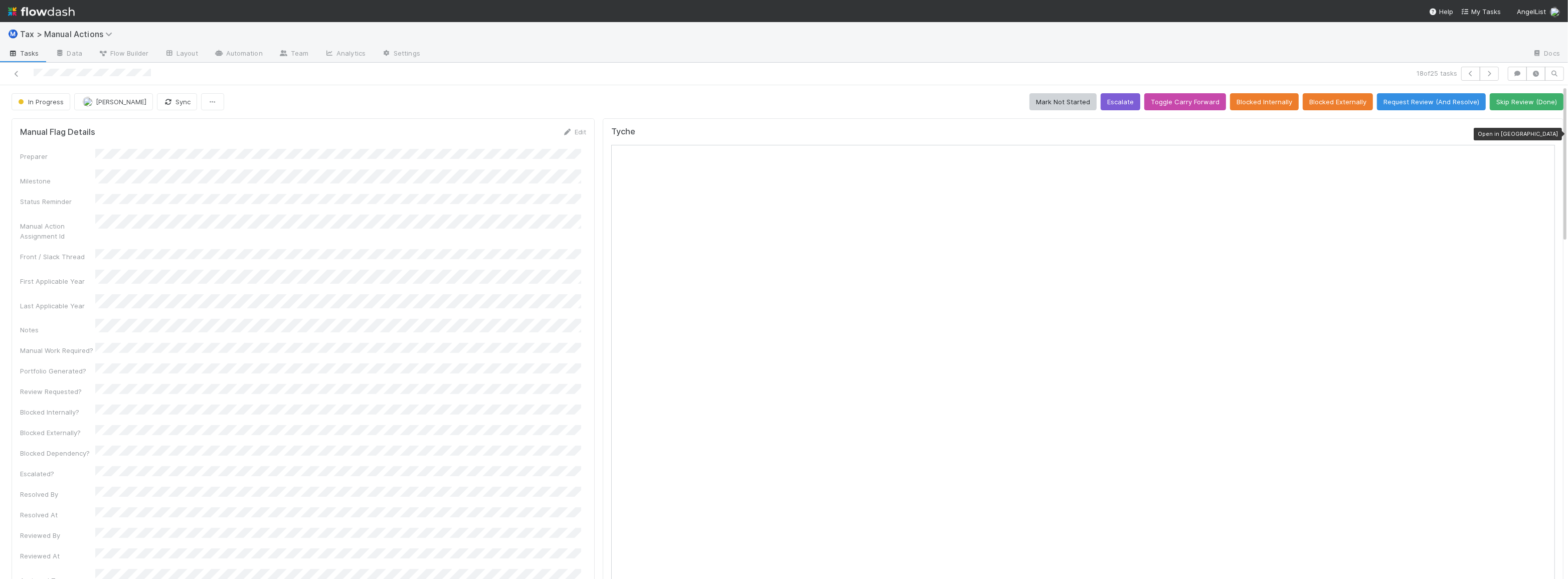
click at [1545, 133] on icon at bounding box center [1550, 134] width 10 height 7
click at [19, 74] on icon at bounding box center [17, 73] width 10 height 7
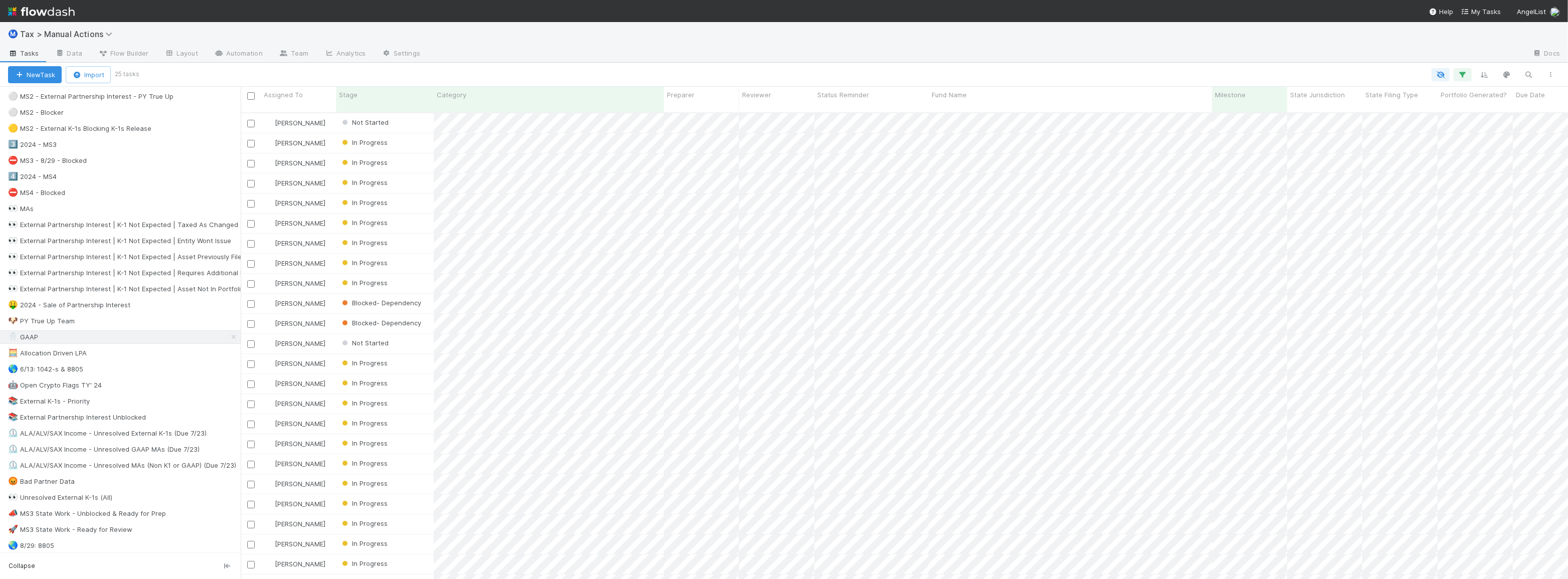
scroll to position [318, 0]
click at [1525, 73] on icon "button" at bounding box center [1529, 75] width 10 height 9
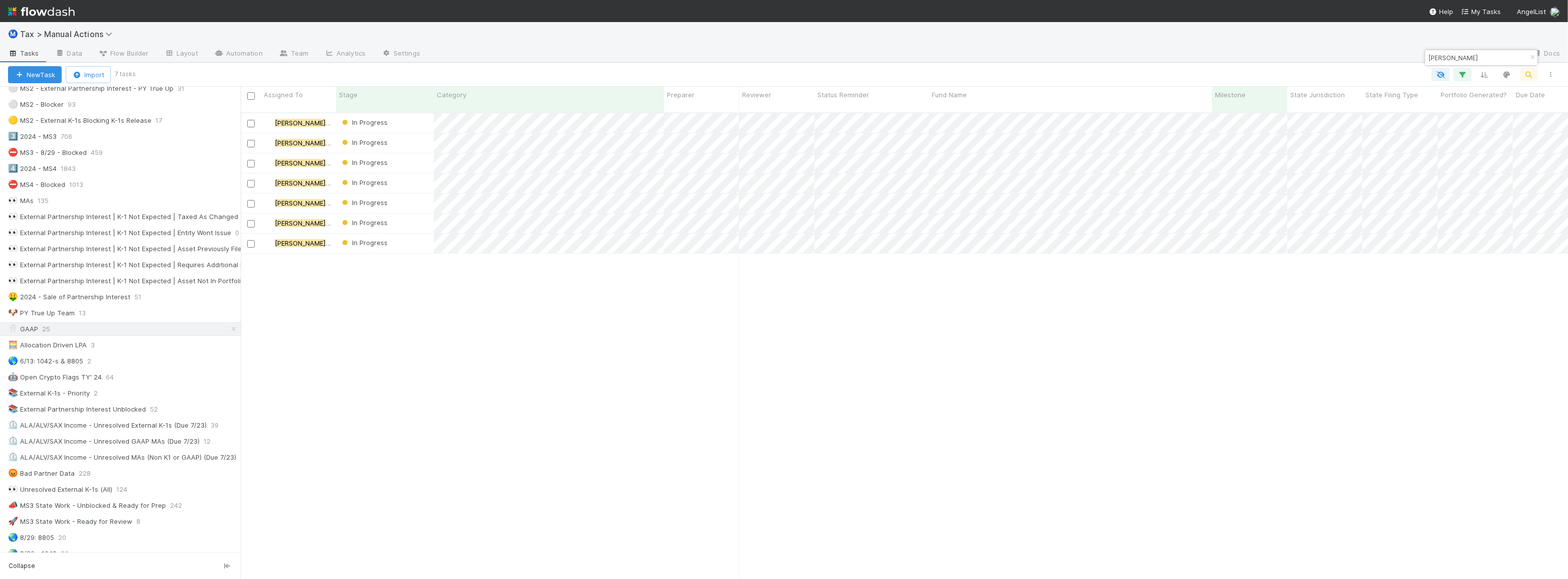
scroll to position [467, 1320]
type input "[PERSON_NAME]"
click at [1531, 57] on icon "button" at bounding box center [1533, 57] width 10 height 6
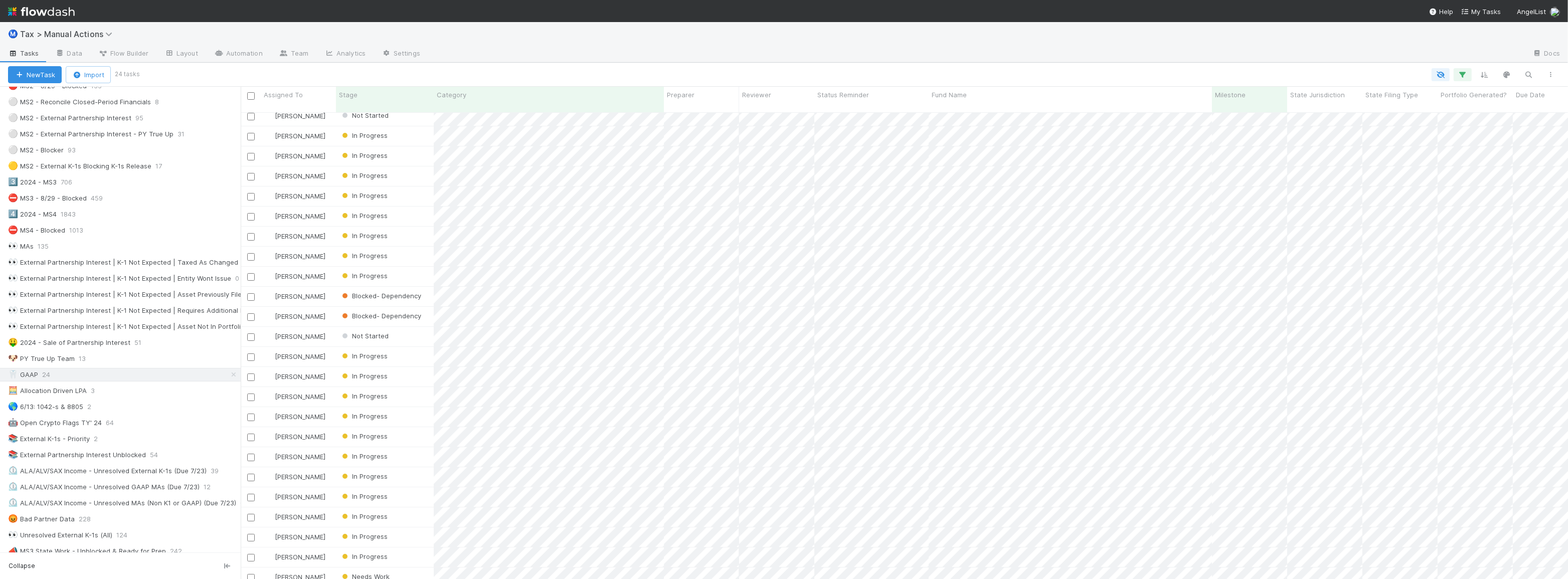
scroll to position [0, 0]
click at [850, 44] on div "Ⓜ️ Tax > Manual Actions" at bounding box center [784, 34] width 1568 height 24
click at [689, 70] on div at bounding box center [850, 75] width 1424 height 13
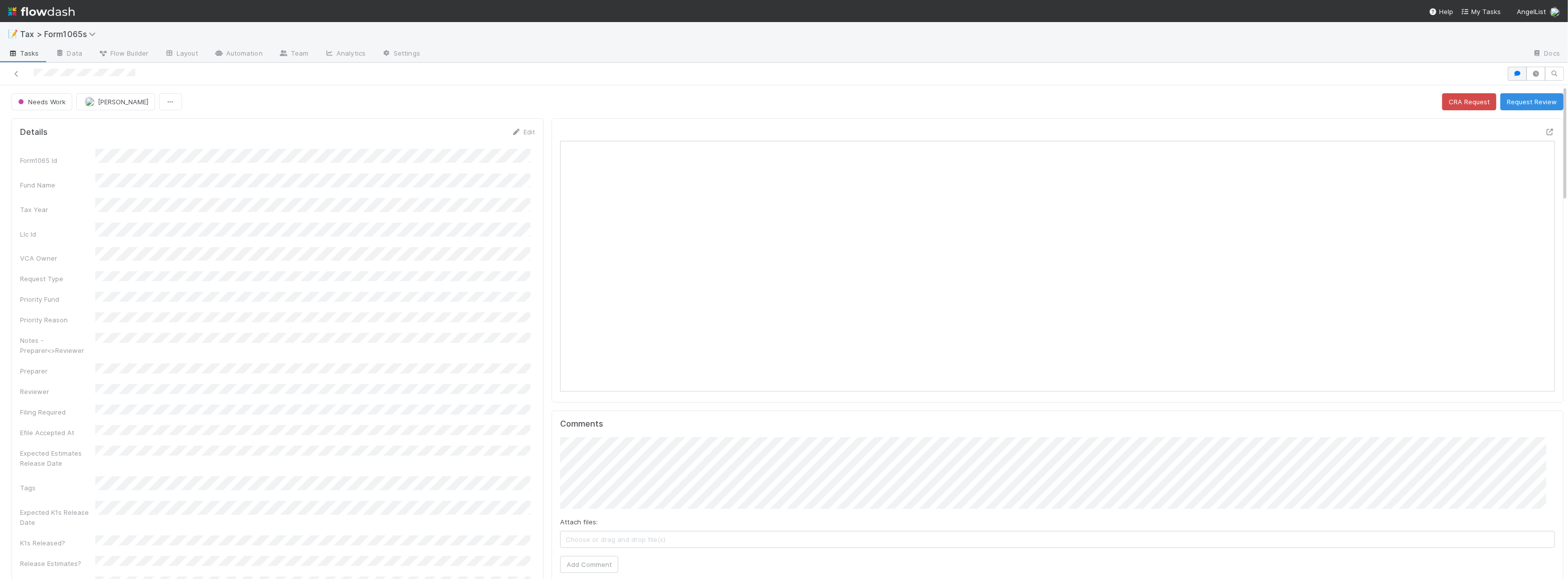
scroll to position [197, 980]
click at [1509, 79] on button "button" at bounding box center [1518, 73] width 19 height 14
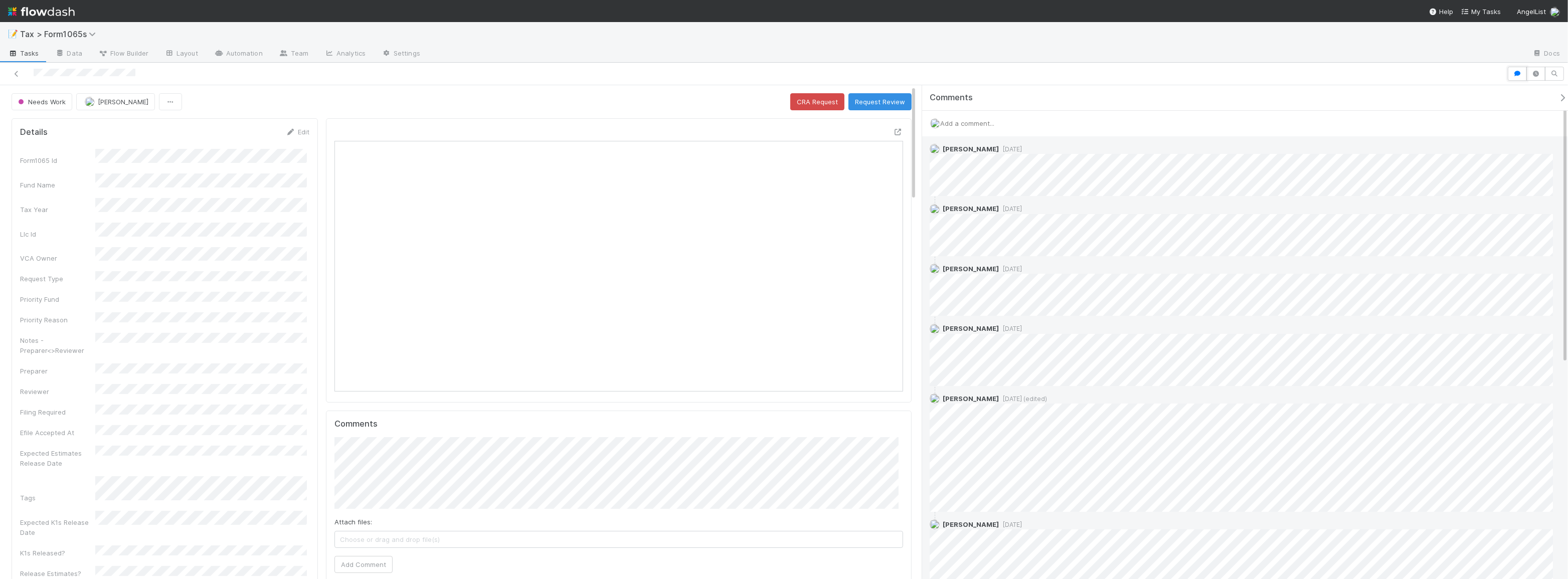
scroll to position [0, 0]
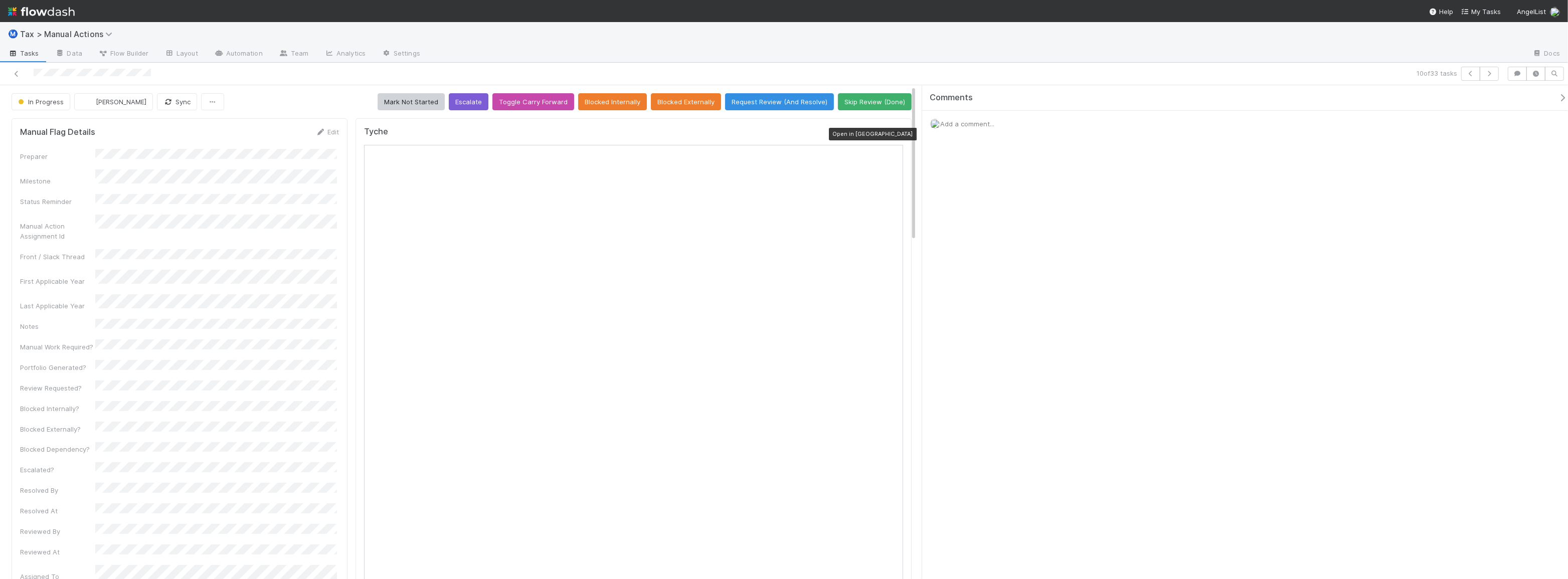
click at [893, 131] on icon at bounding box center [898, 134] width 10 height 7
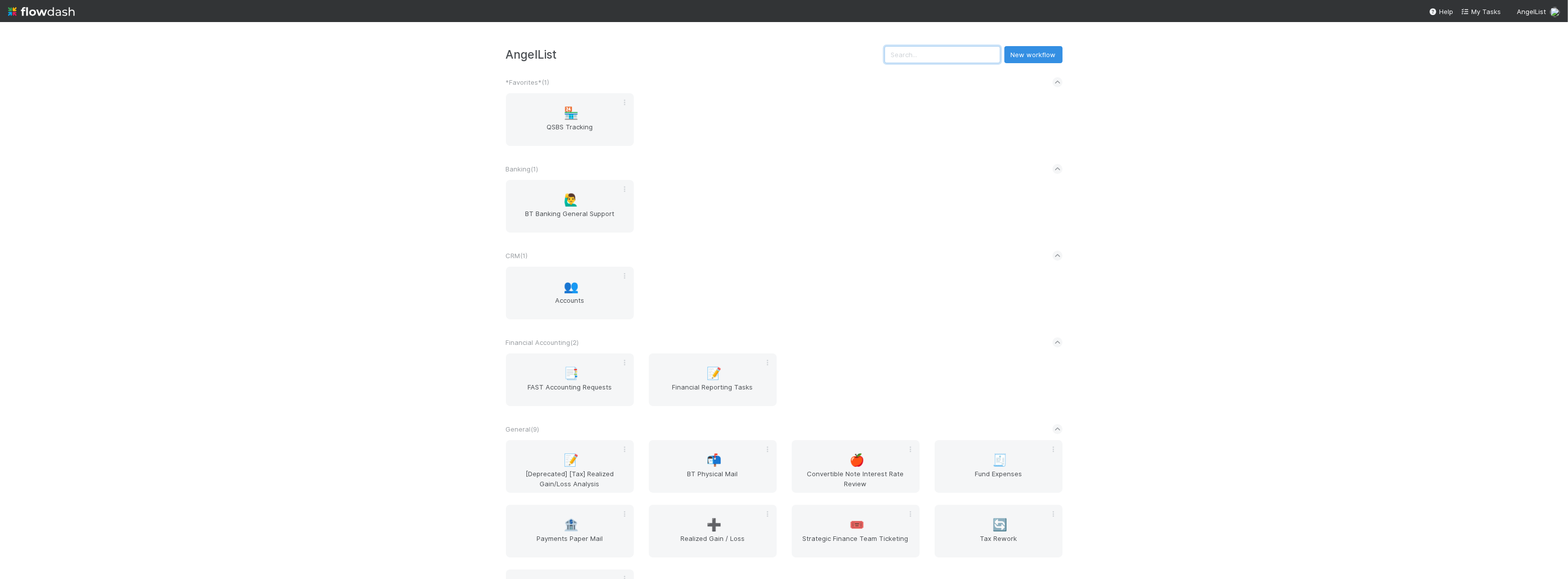
click at [961, 55] on input "text" at bounding box center [943, 54] width 116 height 17
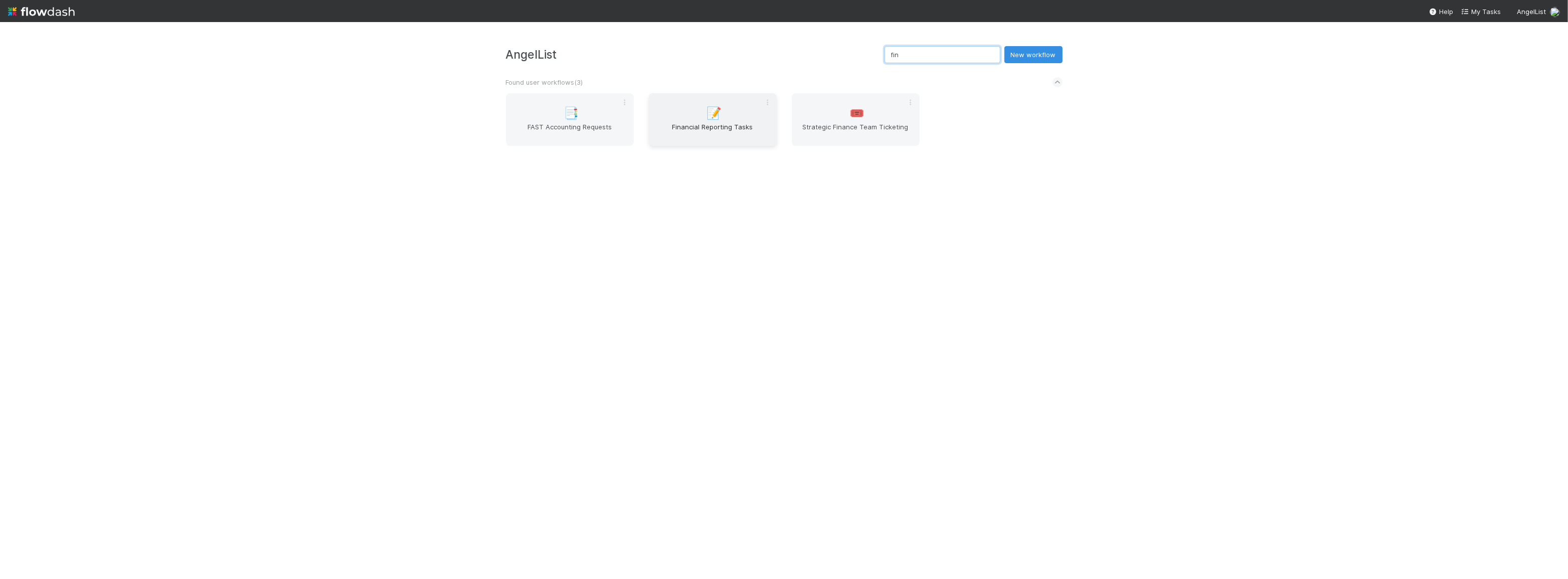
type input "fin"
click at [720, 116] on span "📝" at bounding box center [714, 113] width 15 height 13
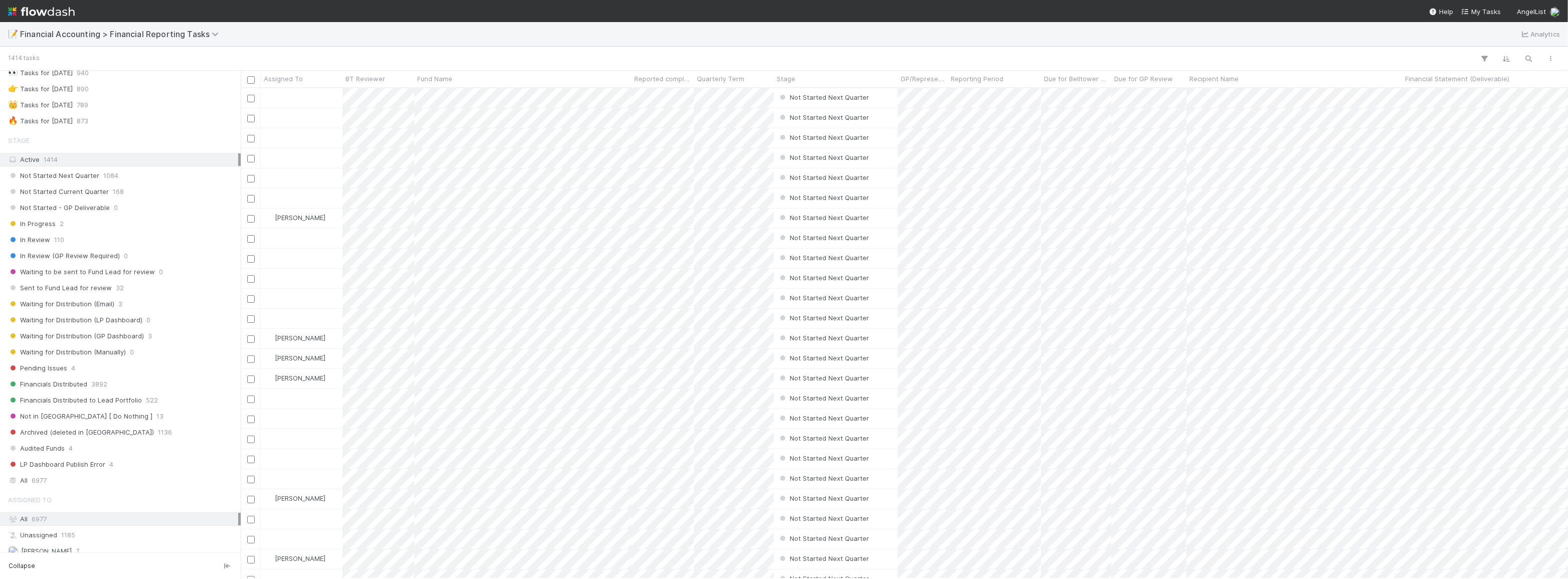
scroll to position [274, 0]
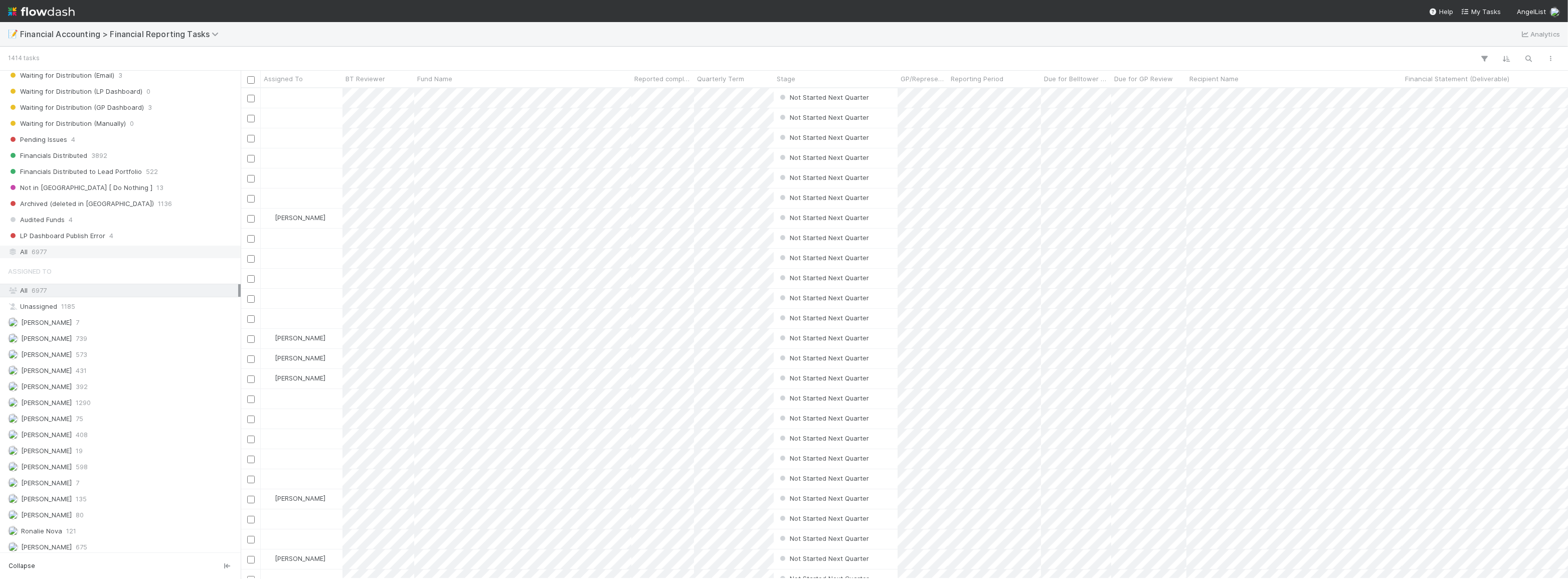
click at [111, 251] on div "All 6977" at bounding box center [123, 252] width 230 height 12
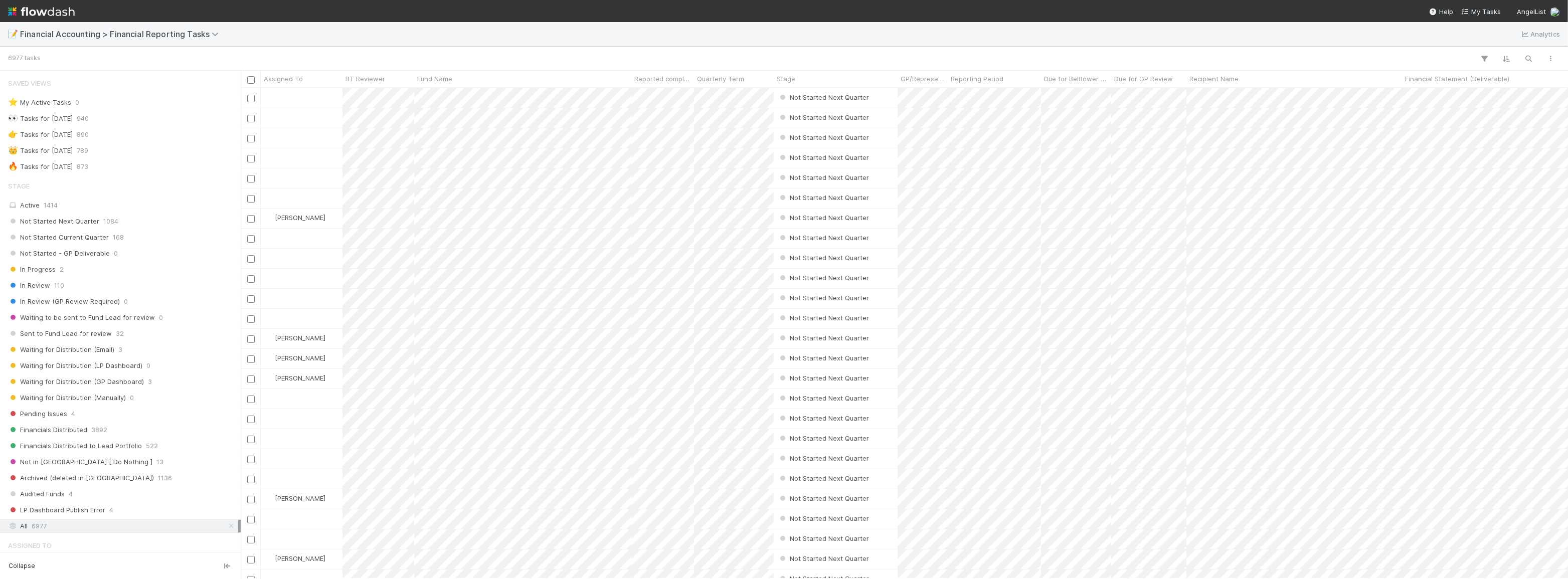
scroll to position [484, 1320]
click at [119, 135] on div "👉 Tasks for 2024-12-31 890" at bounding box center [123, 134] width 230 height 12
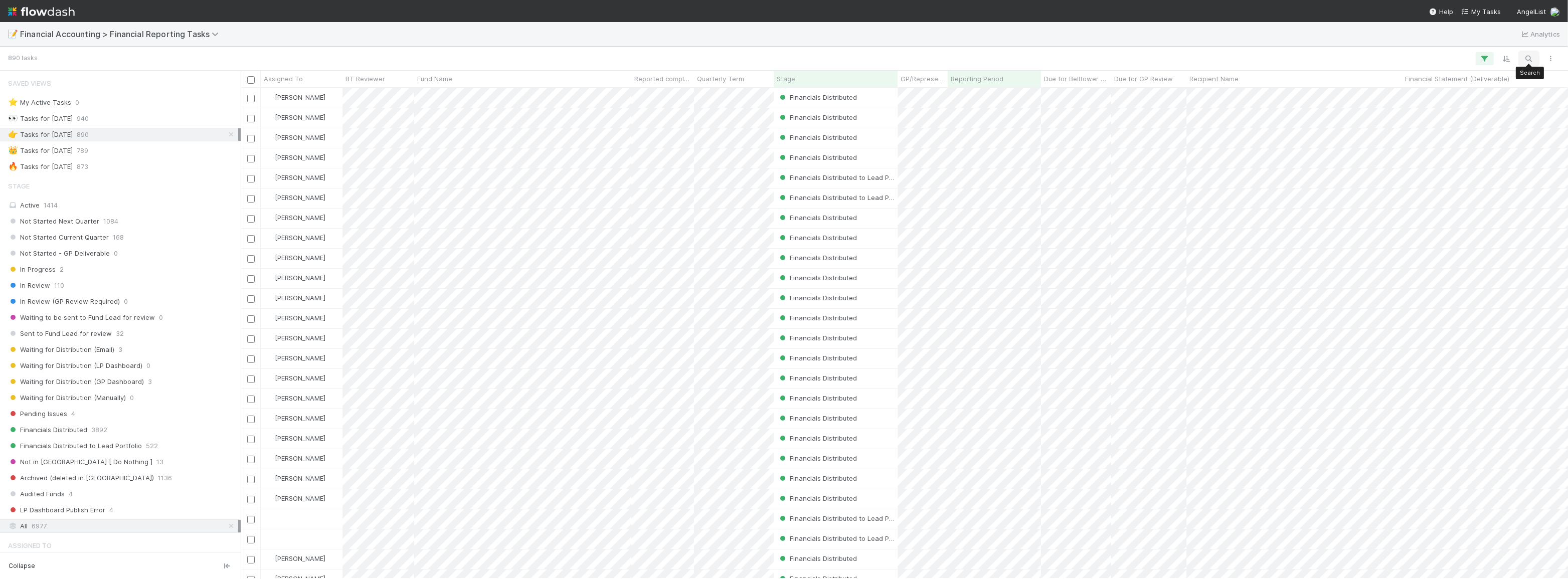
click at [1532, 57] on icon "button" at bounding box center [1529, 59] width 10 height 9
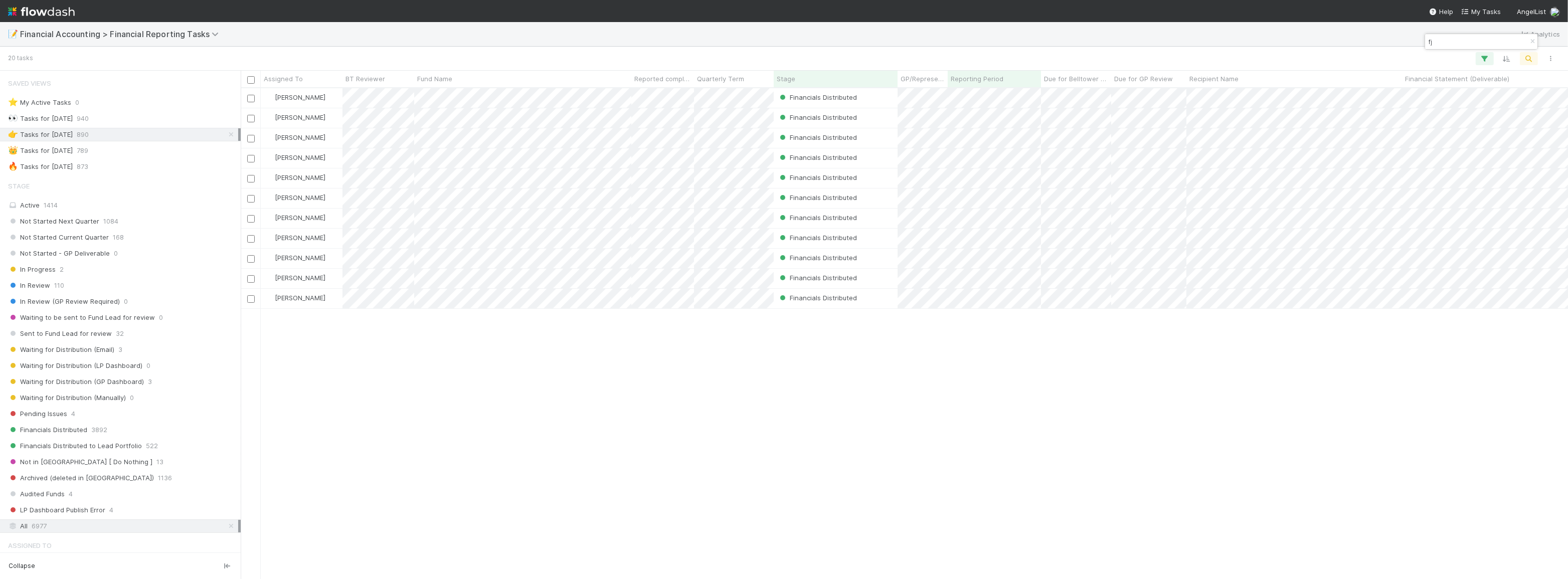
scroll to position [484, 1320]
type input "fj"
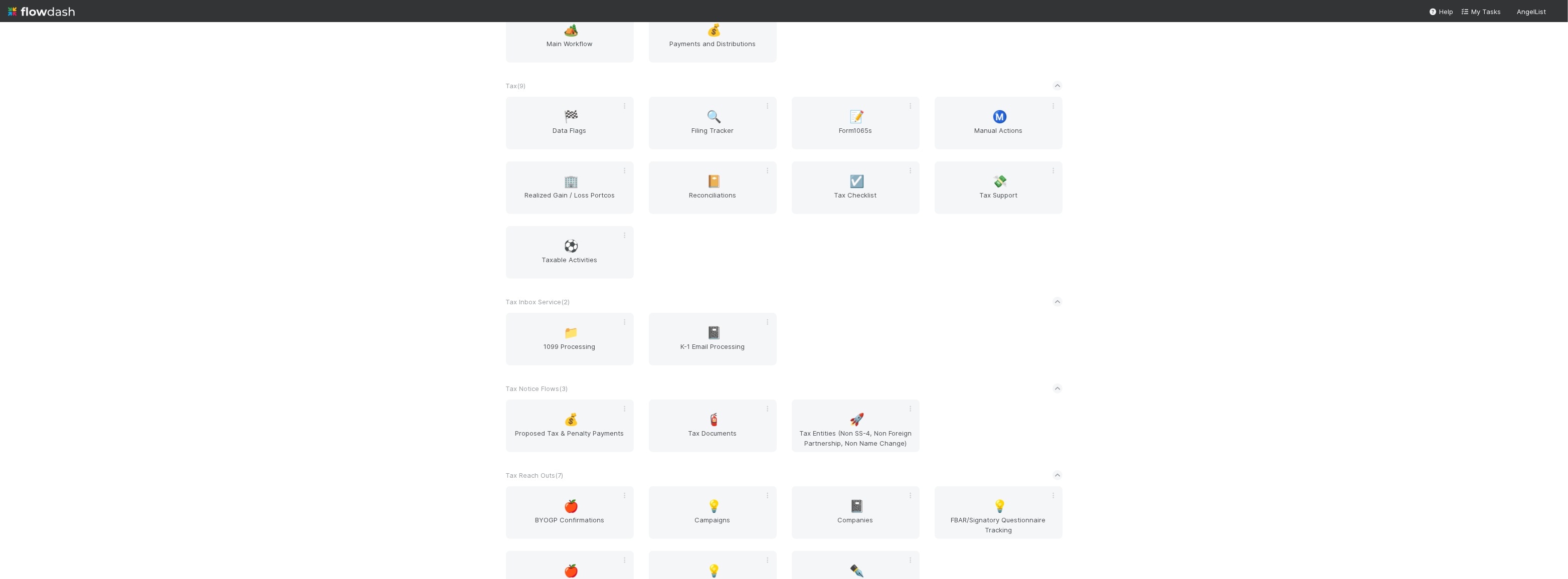
scroll to position [820, 0]
click at [850, 123] on span "📝" at bounding box center [857, 117] width 15 height 13
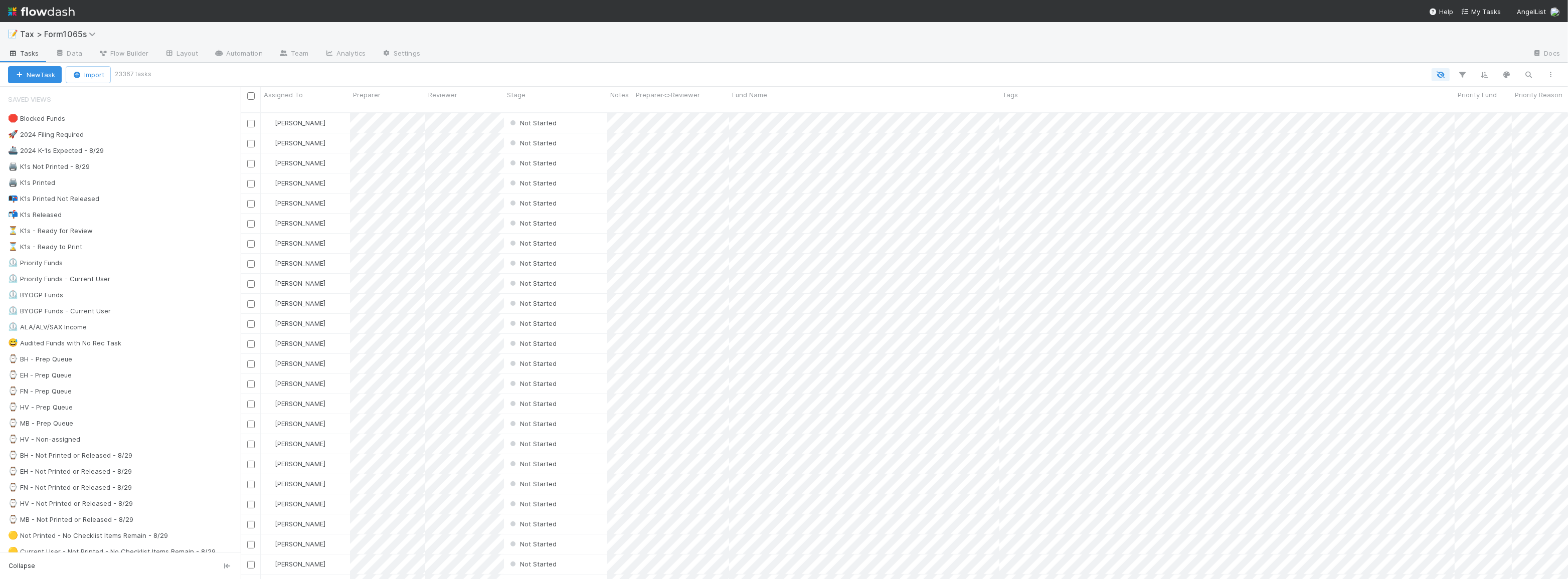
scroll to position [467, 1320]
click at [527, 68] on div at bounding box center [856, 75] width 1413 height 13
click at [575, 71] on div at bounding box center [856, 75] width 1413 height 13
click at [156, 227] on div "⏳ K1s - Ready for Review 36" at bounding box center [124, 230] width 233 height 12
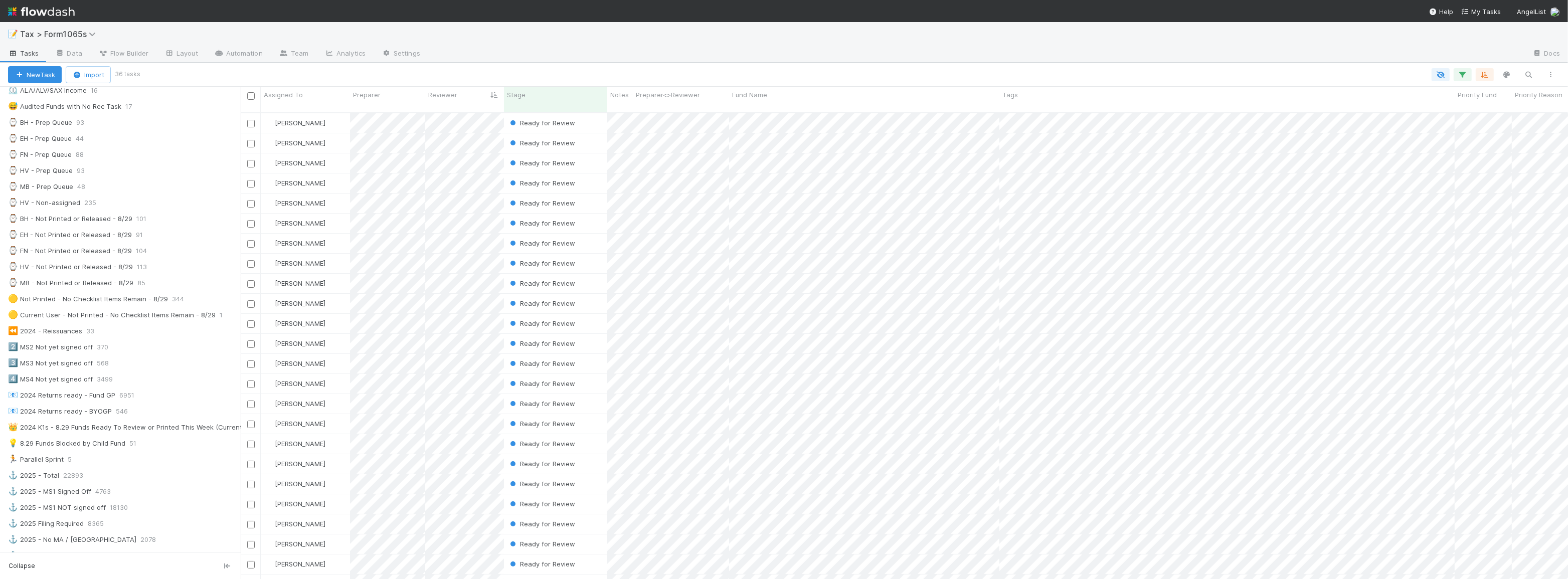
scroll to position [182, 0]
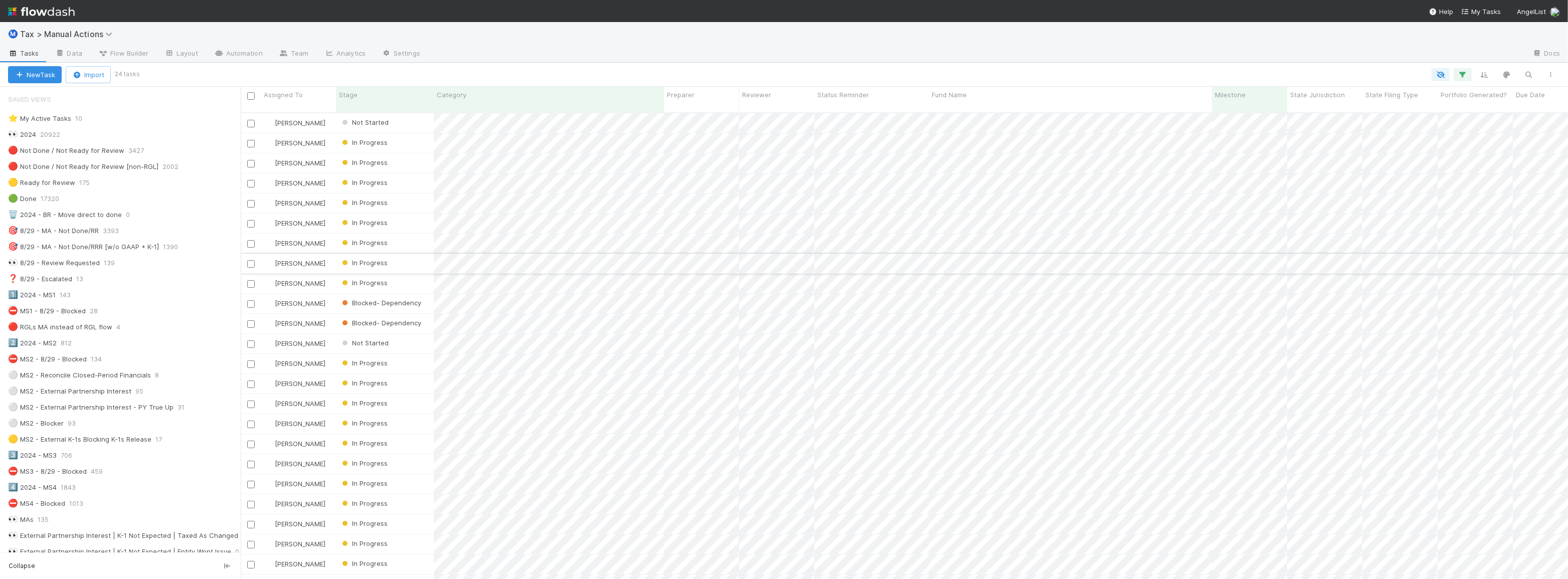
scroll to position [273, 0]
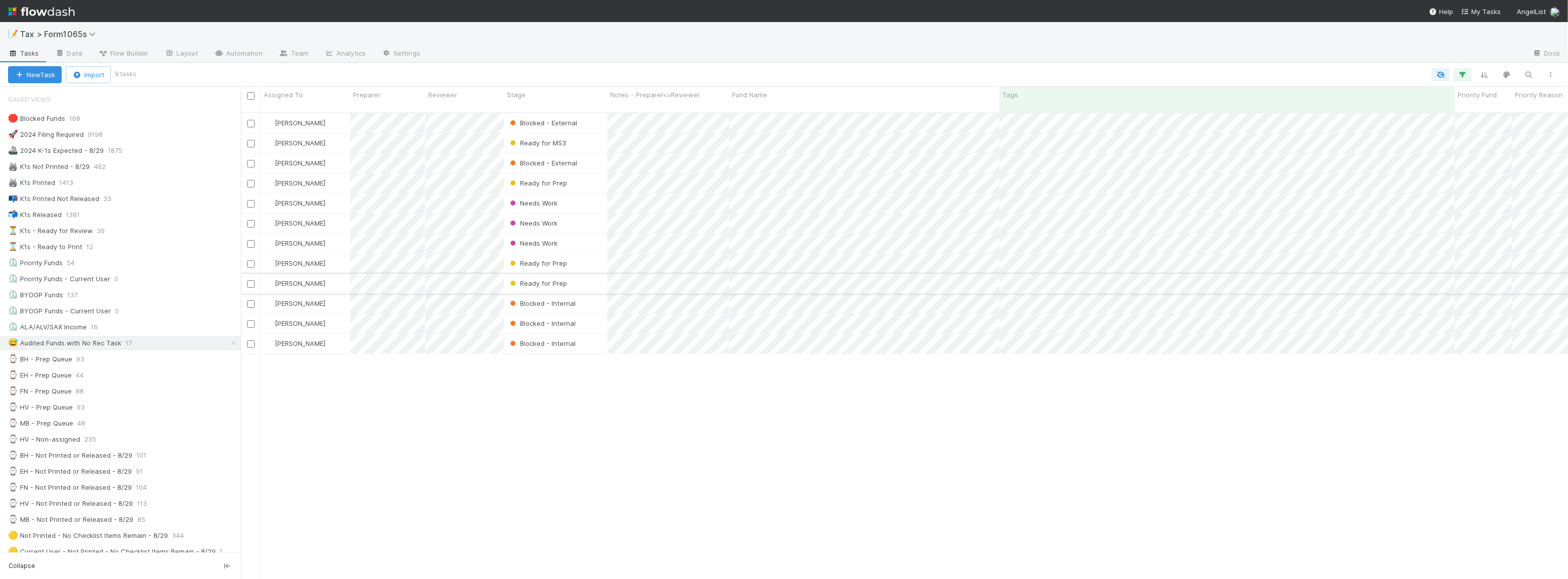
scroll to position [467, 1320]
